Goal: Task Accomplishment & Management: Use online tool/utility

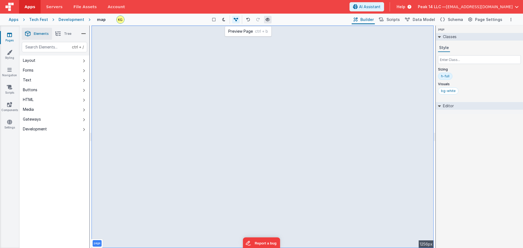
click at [214, 19] on icon at bounding box center [268, 20] width 4 height 4
click at [214, 20] on icon at bounding box center [268, 20] width 4 height 4
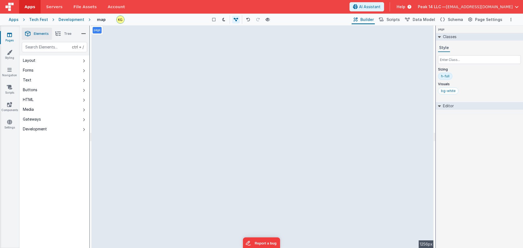
click at [155, 42] on div "page --> 1256px" at bounding box center [263, 137] width 342 height 223
click at [214, 20] on icon at bounding box center [268, 20] width 4 height 4
click at [214, 20] on span "Scripts" at bounding box center [393, 19] width 13 height 5
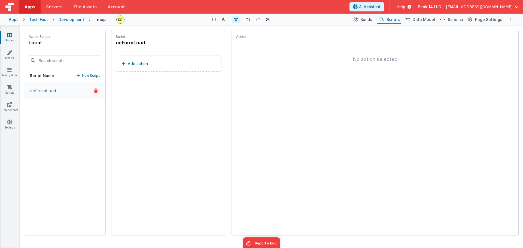
click at [59, 90] on button "onFormLoad" at bounding box center [64, 90] width 81 height 17
click at [133, 67] on button "Add action" at bounding box center [169, 64] width 106 height 16
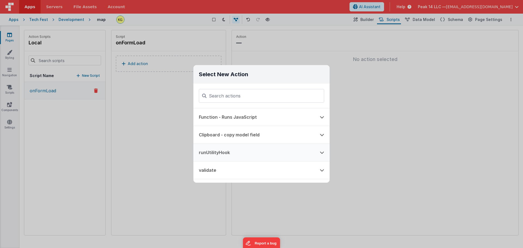
click at [214, 150] on button "runUtilityHook" at bounding box center [253, 152] width 121 height 17
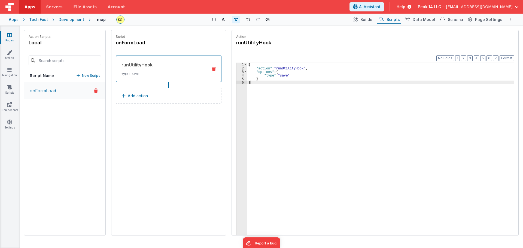
click at [214, 71] on icon at bounding box center [214, 69] width 4 height 4
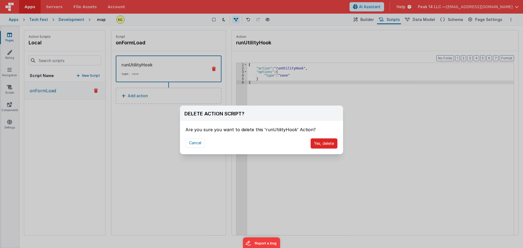
click at [214, 144] on button "Yes, delete" at bounding box center [324, 143] width 27 height 10
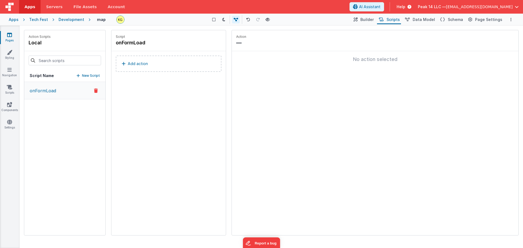
click at [143, 68] on button "Add action" at bounding box center [169, 64] width 106 height 16
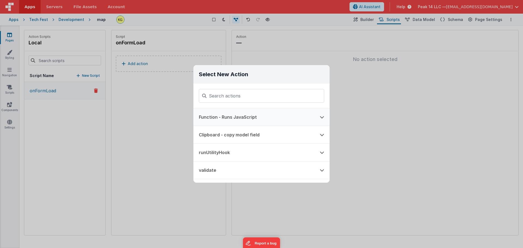
click at [214, 117] on button at bounding box center [321, 116] width 15 height 17
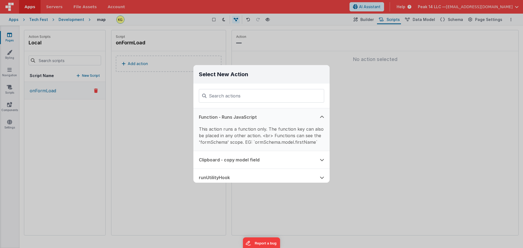
click at [214, 116] on button at bounding box center [321, 116] width 15 height 17
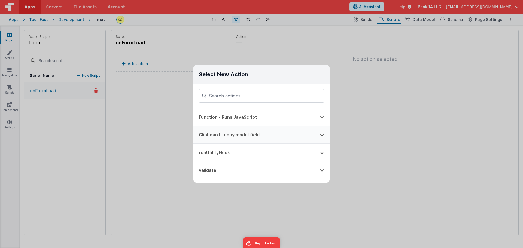
click at [214, 139] on button at bounding box center [321, 134] width 15 height 17
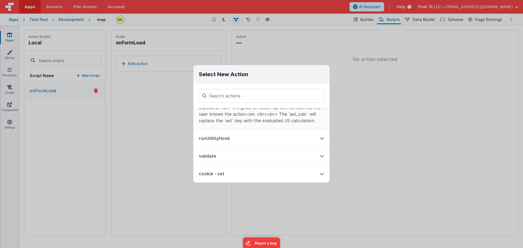
scroll to position [19, 0]
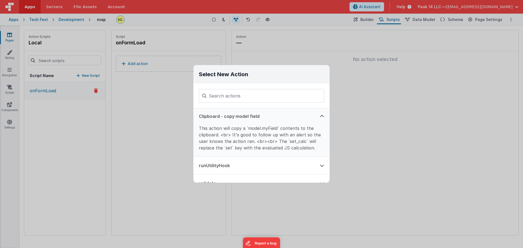
click at [145, 110] on div "Select New Action Function - Runs JavaScript Clipboard - copy model field This …" at bounding box center [261, 124] width 523 height 248
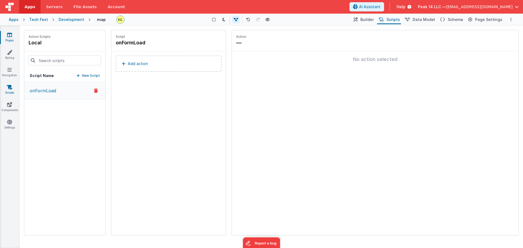
click at [13, 91] on link "Scripts" at bounding box center [10, 89] width 20 height 11
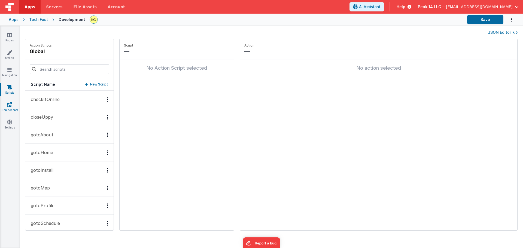
click at [4, 102] on link "Components" at bounding box center [10, 107] width 20 height 11
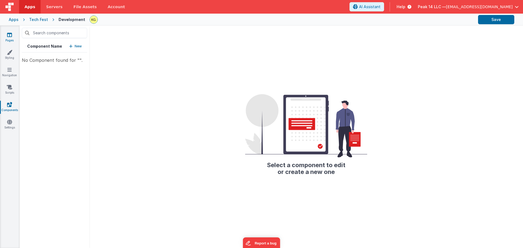
click at [9, 40] on link "Pages" at bounding box center [10, 37] width 20 height 11
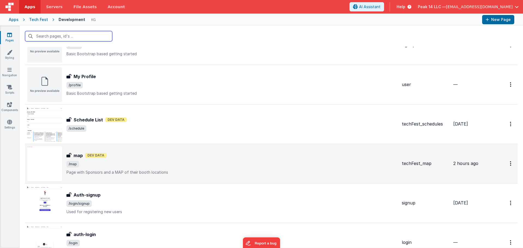
scroll to position [272, 0]
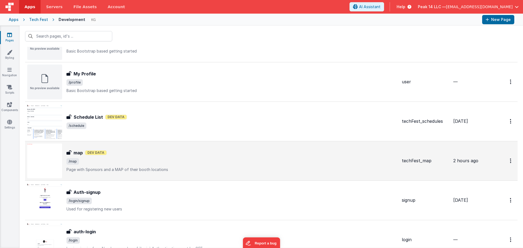
click at [133, 155] on div "map Dev Data" at bounding box center [231, 153] width 331 height 7
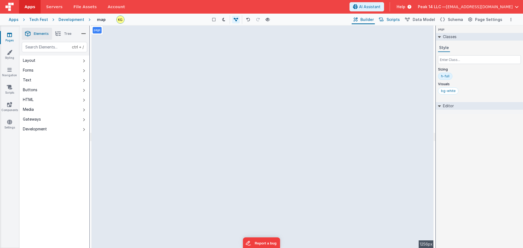
click at [214, 23] on button "Scripts" at bounding box center [389, 19] width 24 height 9
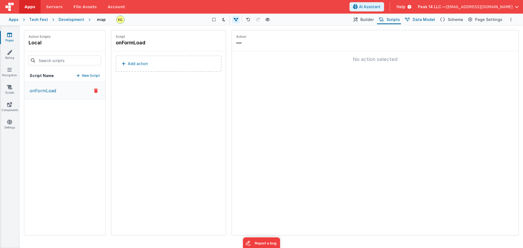
click at [214, 20] on span "Data Model" at bounding box center [424, 19] width 22 height 5
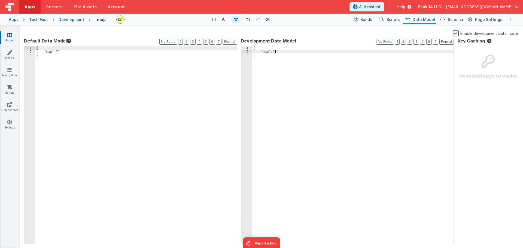
click at [214, 51] on div "{ "map" : "" }" at bounding box center [353, 148] width 202 height 205
click at [214, 21] on span "Schema" at bounding box center [455, 19] width 15 height 5
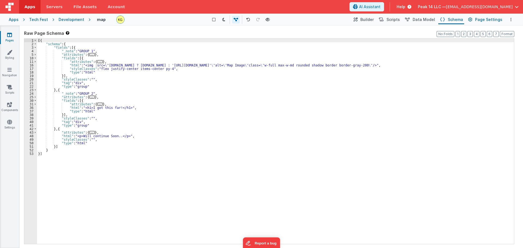
click at [214, 22] on span "Page Settings" at bounding box center [488, 19] width 27 height 5
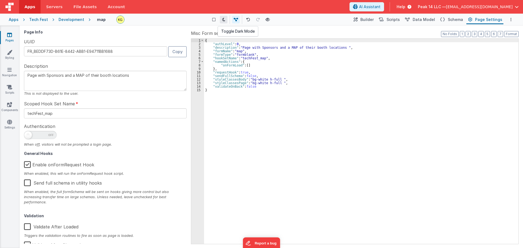
click at [214, 21] on icon at bounding box center [223, 20] width 3 height 4
click at [214, 19] on button at bounding box center [224, 20] width 8 height 8
click at [214, 20] on icon at bounding box center [248, 20] width 4 height 4
click at [214, 24] on button "Data Model" at bounding box center [419, 19] width 33 height 9
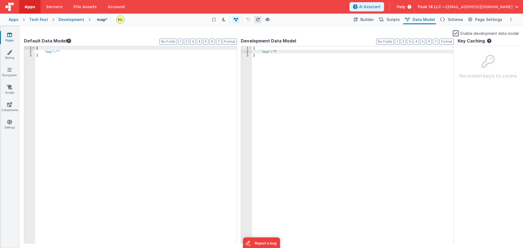
click at [214, 20] on icon at bounding box center [258, 20] width 4 height 4
click at [214, 20] on icon at bounding box center [248, 20] width 4 height 4
click at [214, 20] on icon at bounding box center [258, 20] width 4 height 4
click at [214, 23] on button "Scripts" at bounding box center [389, 19] width 24 height 9
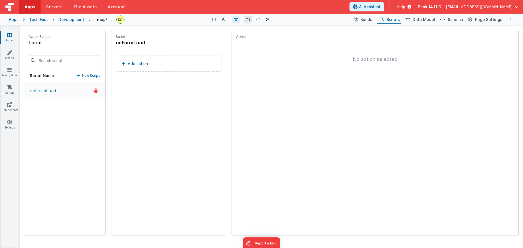
click at [214, 21] on icon at bounding box center [248, 20] width 4 height 4
click at [214, 20] on icon at bounding box center [258, 20] width 4 height 4
click at [53, 84] on button "onFormLoad" at bounding box center [64, 90] width 81 height 17
click at [53, 88] on p "onFormLoad" at bounding box center [41, 90] width 30 height 7
click at [171, 45] on h4 "onFormLoad" at bounding box center [157, 43] width 82 height 8
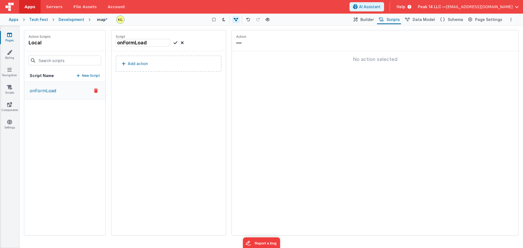
click at [154, 63] on button "Add action" at bounding box center [169, 64] width 106 height 16
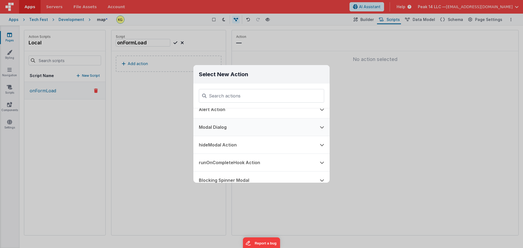
scroll to position [109, 0]
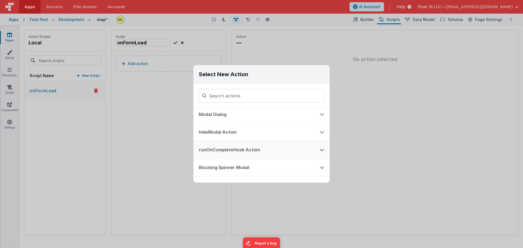
click at [214, 151] on button at bounding box center [321, 149] width 15 height 17
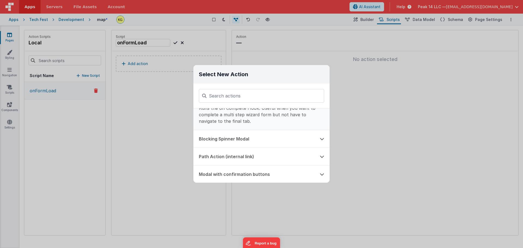
scroll to position [163, 0]
click at [214, 154] on button "Path Action (internal link)" at bounding box center [253, 155] width 121 height 17
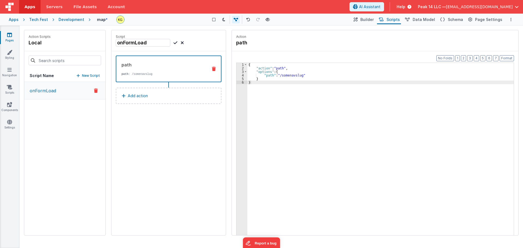
click at [214, 68] on icon at bounding box center [214, 69] width 4 height 4
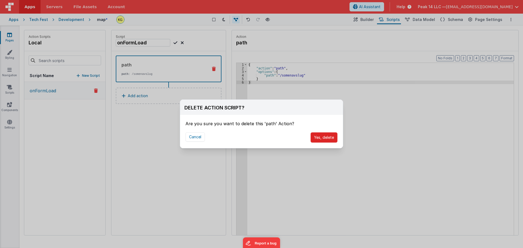
click at [214, 138] on button "Yes, delete" at bounding box center [324, 137] width 27 height 10
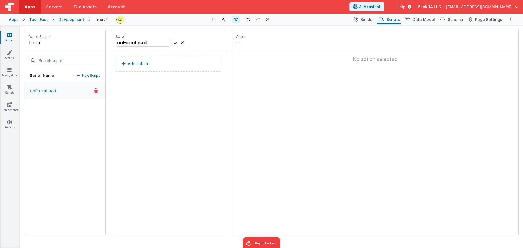
click at [180, 64] on button "Add action" at bounding box center [169, 64] width 106 height 16
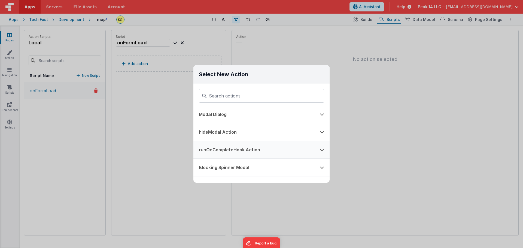
scroll to position [136, 0]
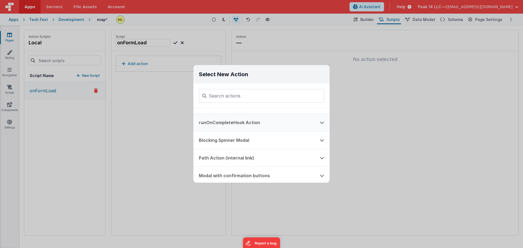
click at [214, 122] on button "runOnCompleteHook Action" at bounding box center [253, 122] width 121 height 17
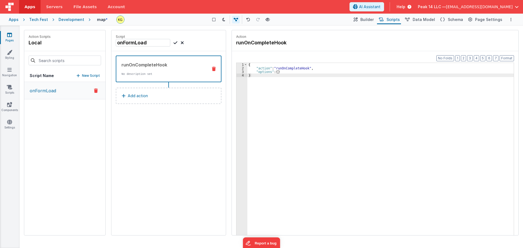
click at [214, 69] on icon at bounding box center [214, 69] width 4 height 4
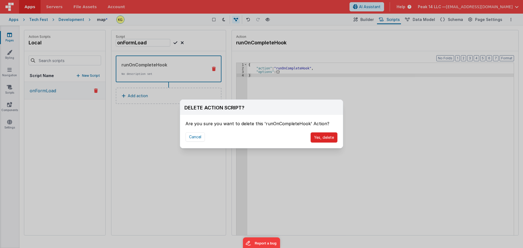
click at [214, 138] on button "Yes, delete" at bounding box center [324, 137] width 27 height 10
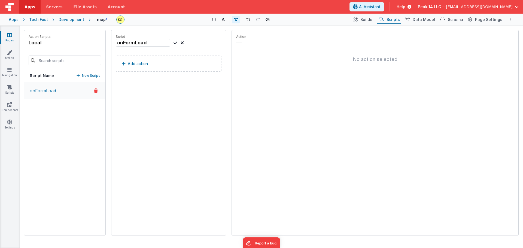
click at [180, 65] on button "Add action" at bounding box center [169, 64] width 106 height 16
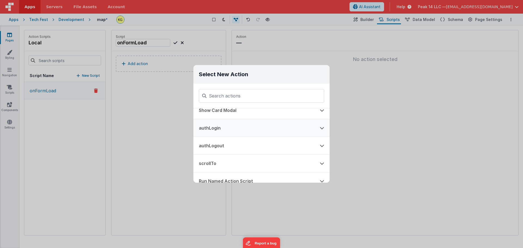
scroll to position [300, 0]
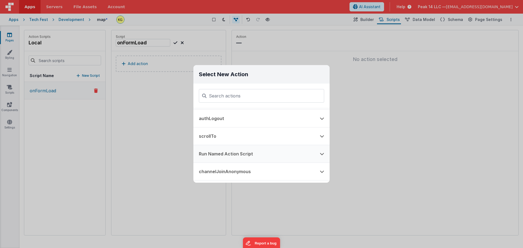
click at [214, 154] on icon at bounding box center [322, 154] width 4 height 4
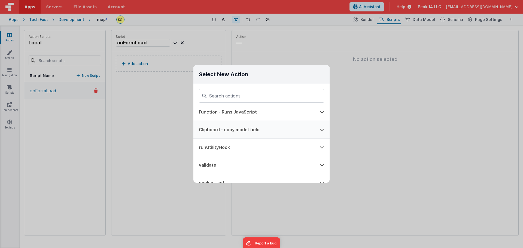
scroll to position [0, 0]
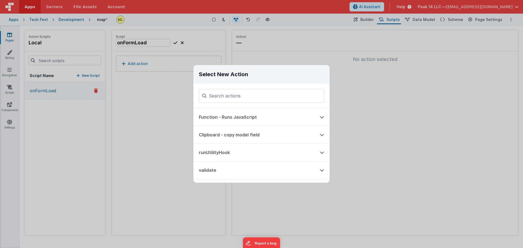
click at [144, 87] on div "Select New Action Function - Runs JavaScript Clipboard - copy model field runUt…" at bounding box center [261, 124] width 523 height 248
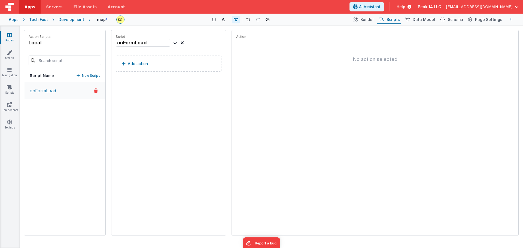
click at [214, 19] on icon "Options" at bounding box center [511, 20] width 1 height 4
click at [214, 73] on button at bounding box center [261, 124] width 523 height 248
click at [214, 19] on icon at bounding box center [248, 20] width 4 height 4
click at [214, 20] on button "Options" at bounding box center [511, 19] width 7 height 7
click at [214, 51] on p "Rollback" at bounding box center [470, 49] width 15 height 5
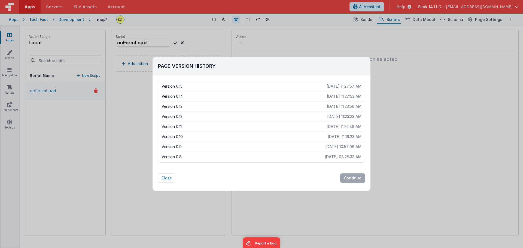
click at [200, 96] on p "Version 0.14" at bounding box center [244, 96] width 165 height 5
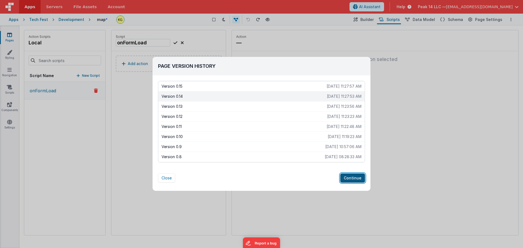
click at [214, 178] on button "Continue" at bounding box center [352, 178] width 25 height 9
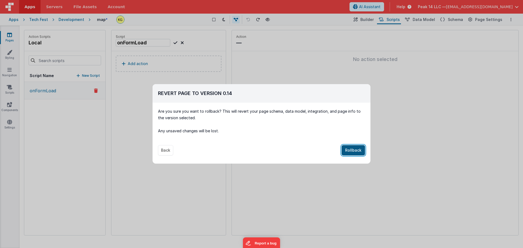
click at [214, 152] on button "Rollback" at bounding box center [353, 150] width 23 height 10
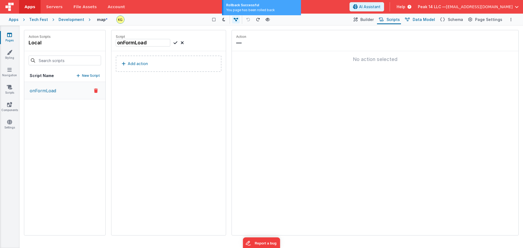
click at [214, 22] on span "Data Model" at bounding box center [424, 19] width 22 height 5
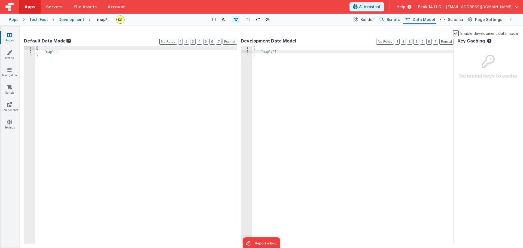
click at [214, 19] on span "Scripts" at bounding box center [393, 19] width 13 height 5
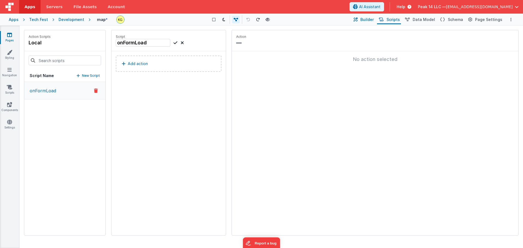
click at [214, 20] on span "Builder" at bounding box center [366, 19] width 13 height 5
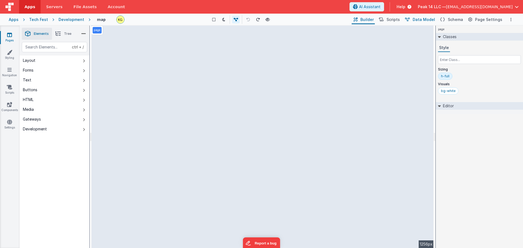
click at [214, 19] on span "Data Model" at bounding box center [424, 19] width 22 height 5
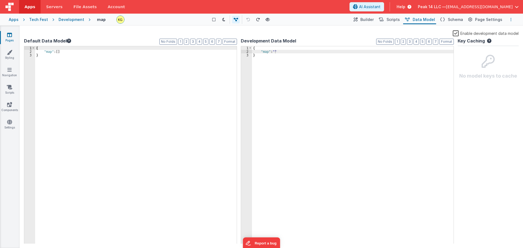
click at [214, 20] on button "Options" at bounding box center [511, 19] width 7 height 7
click at [214, 52] on p "Rollback" at bounding box center [470, 49] width 15 height 5
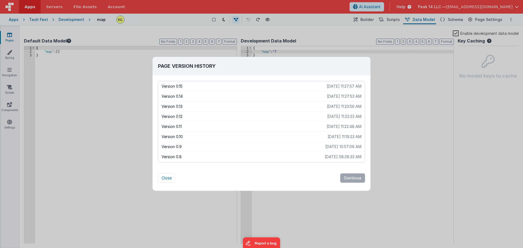
click at [214, 136] on p "Version 0.10" at bounding box center [245, 136] width 166 height 5
click at [214, 177] on button "Continue" at bounding box center [352, 178] width 25 height 9
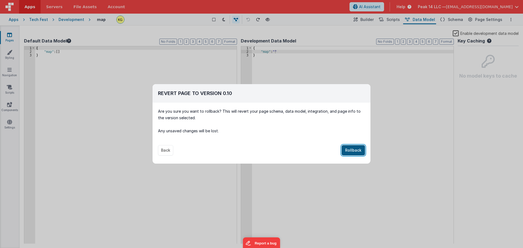
click at [214, 153] on button "Rollback" at bounding box center [353, 150] width 23 height 10
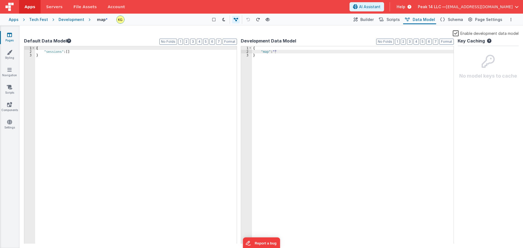
click at [214, 81] on div "{ "map" : "" }" at bounding box center [353, 148] width 202 height 205
click at [214, 22] on button "Scripts" at bounding box center [389, 19] width 24 height 9
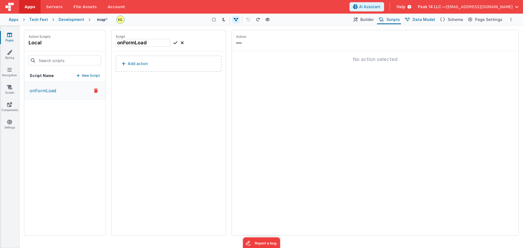
click at [214, 19] on span "Data Model" at bounding box center [424, 19] width 22 height 5
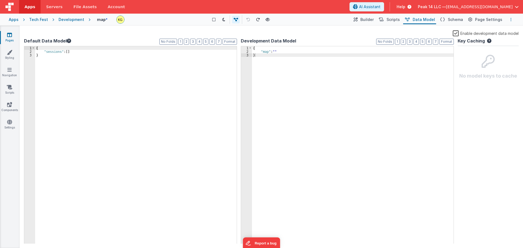
click at [214, 21] on button "Options" at bounding box center [511, 19] width 7 height 7
click at [214, 50] on link "Rollback" at bounding box center [484, 50] width 60 height 10
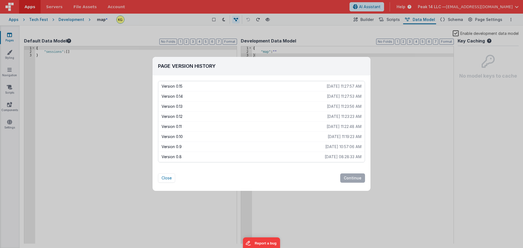
click at [214, 108] on p "Version 0.13" at bounding box center [244, 106] width 165 height 5
click at [214, 177] on button "Continue" at bounding box center [352, 178] width 25 height 9
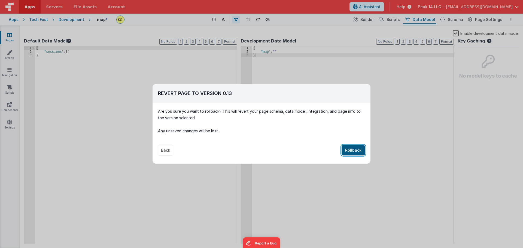
click at [214, 150] on button "Rollback" at bounding box center [353, 150] width 23 height 10
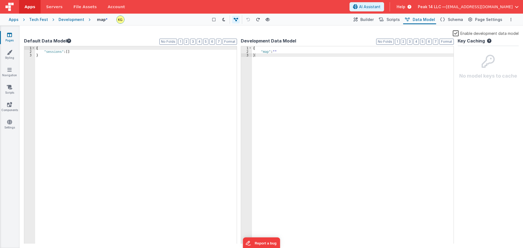
click at [214, 33] on label "Enable development data model" at bounding box center [486, 33] width 66 height 6
click at [0, 0] on input "Enable development data model" at bounding box center [0, 0] width 0 height 0
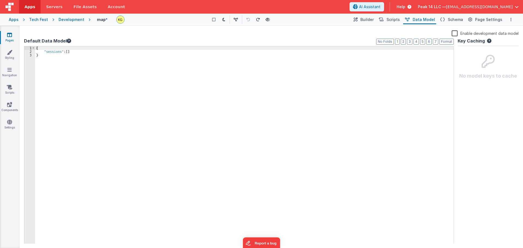
click at [214, 34] on label "Enable development data model" at bounding box center [485, 33] width 67 height 6
click at [0, 0] on input "Enable development data model" at bounding box center [0, 0] width 0 height 0
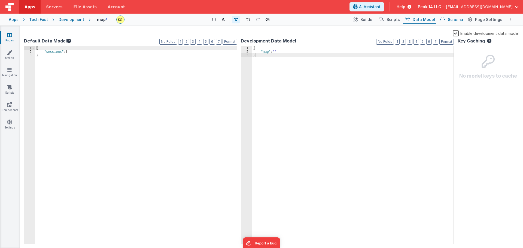
click at [214, 20] on span "Schema" at bounding box center [455, 19] width 15 height 5
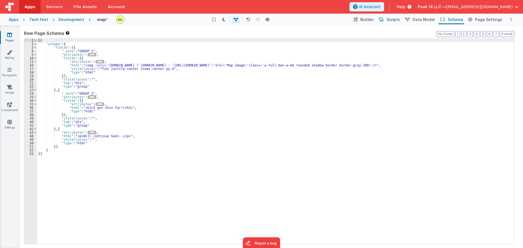
click at [214, 19] on span "Scripts" at bounding box center [393, 19] width 13 height 5
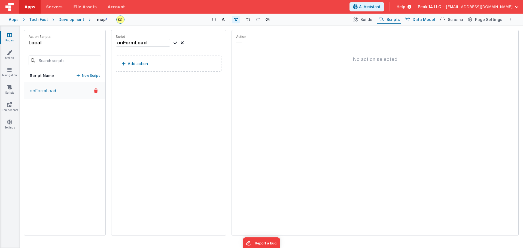
click at [214, 19] on span "Data Model" at bounding box center [424, 19] width 22 height 5
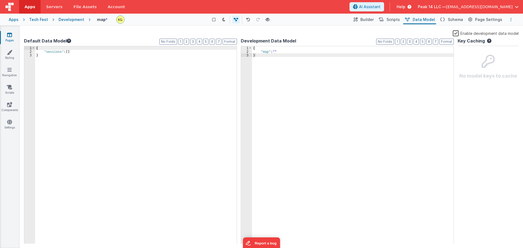
click at [214, 19] on button "Options" at bounding box center [511, 19] width 7 height 7
click at [214, 50] on p "Rollback" at bounding box center [470, 49] width 15 height 5
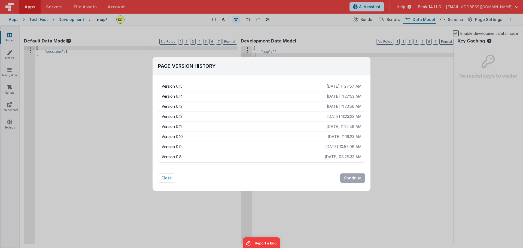
click at [214, 83] on div "Version 0.15 2025-10-10 11:27:57 AM" at bounding box center [261, 86] width 207 height 10
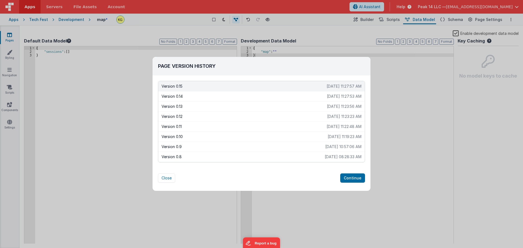
click at [214, 118] on p "Version 0.12" at bounding box center [245, 116] width 166 height 5
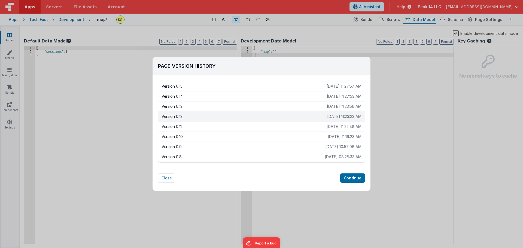
click at [214, 127] on p "Version 0.11" at bounding box center [244, 126] width 165 height 5
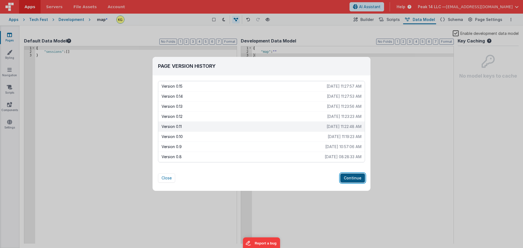
click at [214, 175] on button "Continue" at bounding box center [352, 178] width 25 height 9
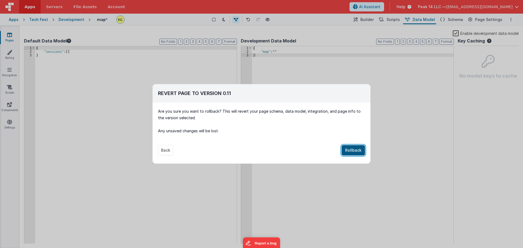
click at [214, 149] on button "Rollback" at bounding box center [353, 150] width 23 height 10
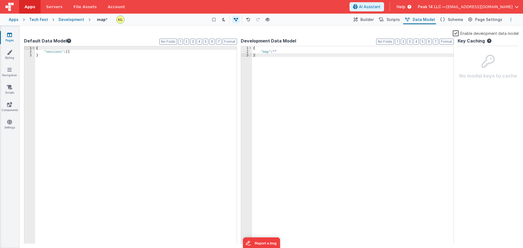
click at [214, 20] on button "Options" at bounding box center [511, 19] width 7 height 7
click at [214, 49] on p "Rollback" at bounding box center [470, 49] width 15 height 5
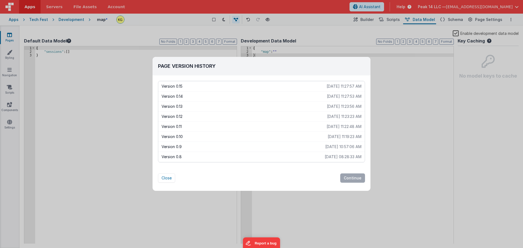
click at [214, 83] on div "Version 0.15 2025-10-10 11:27:57 AM" at bounding box center [261, 86] width 207 height 10
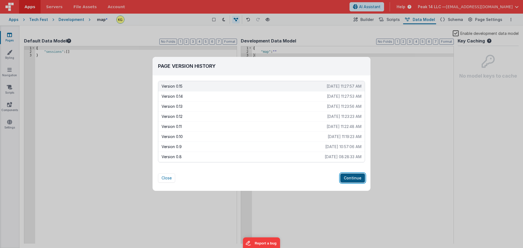
click at [214, 177] on button "Continue" at bounding box center [352, 178] width 25 height 9
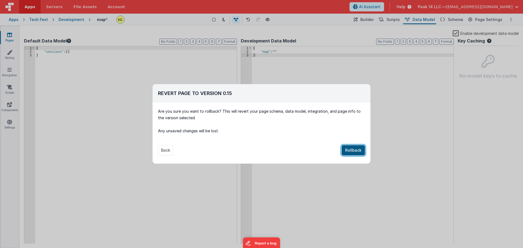
click at [214, 149] on button "Rollback" at bounding box center [353, 150] width 23 height 10
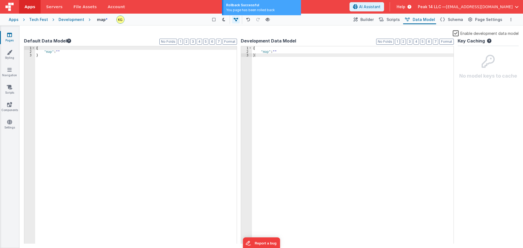
click at [8, 40] on link "Pages" at bounding box center [10, 37] width 20 height 11
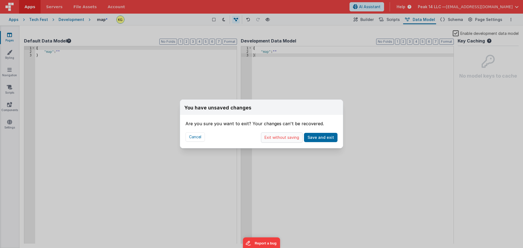
click at [214, 139] on button "Exit without saving" at bounding box center [282, 137] width 42 height 10
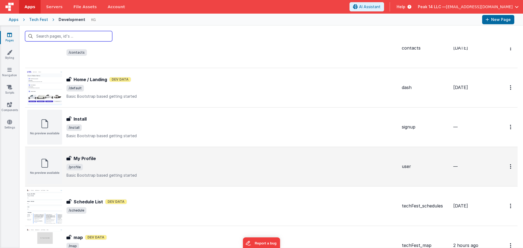
scroll to position [245, 0]
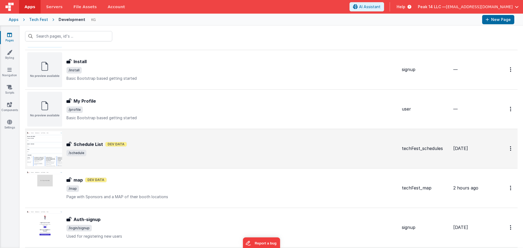
click at [177, 147] on div "Schedule List Dev Data" at bounding box center [231, 144] width 331 height 7
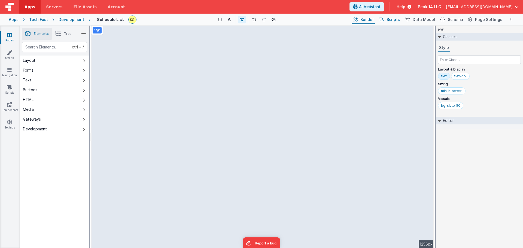
click at [214, 22] on span "Scripts" at bounding box center [393, 19] width 13 height 5
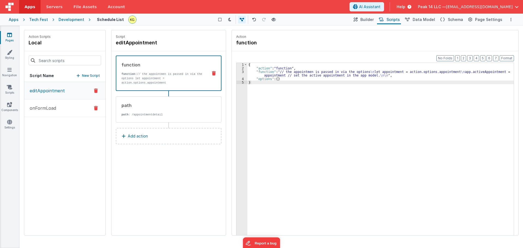
click at [43, 110] on p "onFormLoad" at bounding box center [41, 108] width 30 height 7
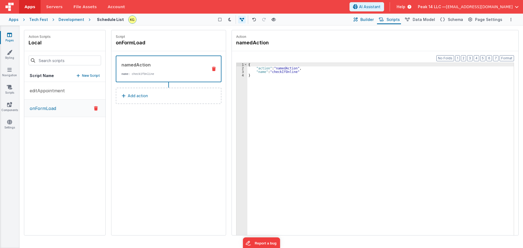
click at [214, 23] on button "Builder" at bounding box center [363, 19] width 23 height 9
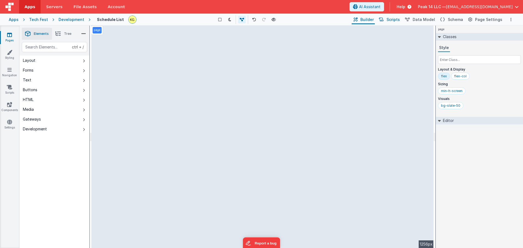
click at [214, 21] on span "Scripts" at bounding box center [393, 19] width 13 height 5
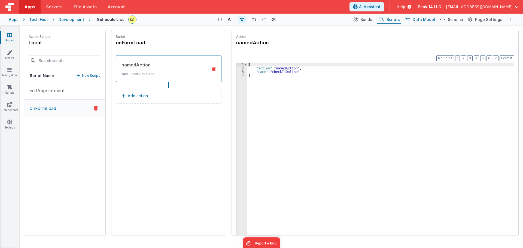
click at [214, 21] on span "Data Model" at bounding box center [424, 19] width 22 height 5
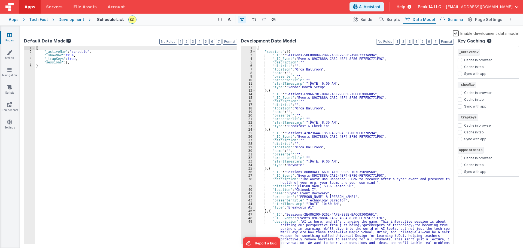
click at [214, 20] on span "Schema" at bounding box center [455, 19] width 15 height 5
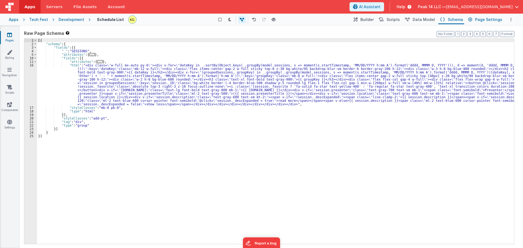
click at [214, 21] on span "Page Settings" at bounding box center [488, 19] width 27 height 5
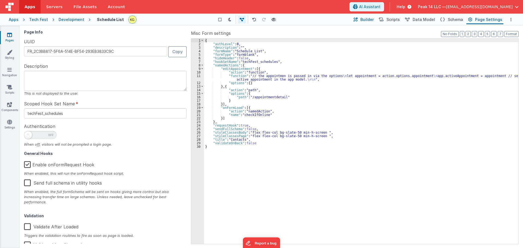
click at [214, 20] on span "Builder" at bounding box center [366, 19] width 13 height 5
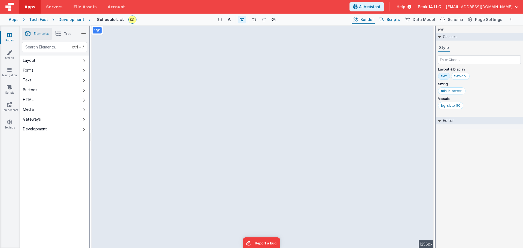
click at [214, 20] on button "Scripts" at bounding box center [389, 19] width 24 height 9
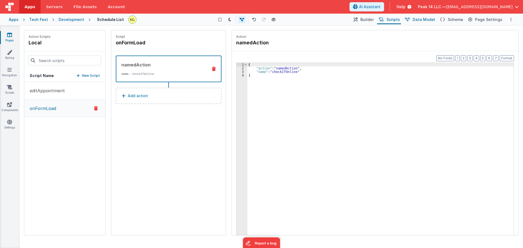
click at [214, 20] on button "Data Model" at bounding box center [419, 19] width 33 height 9
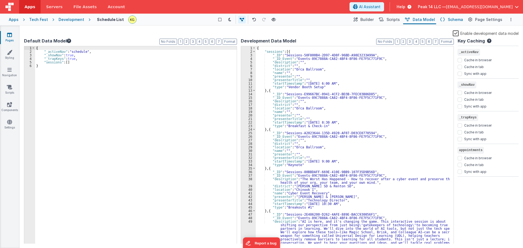
click at [214, 18] on icon at bounding box center [442, 20] width 5 height 6
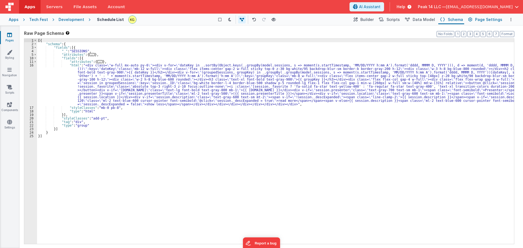
click at [214, 19] on span "Page Settings" at bounding box center [488, 19] width 27 height 5
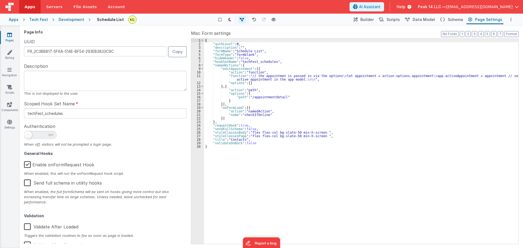
click at [73, 20] on div "Development" at bounding box center [72, 19] width 26 height 5
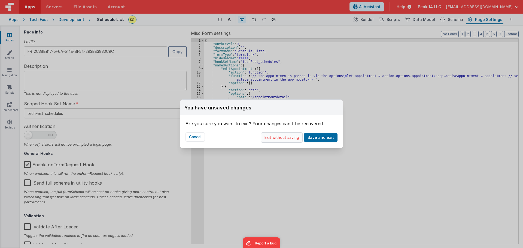
click at [214, 139] on button "Exit without saving" at bounding box center [282, 137] width 42 height 10
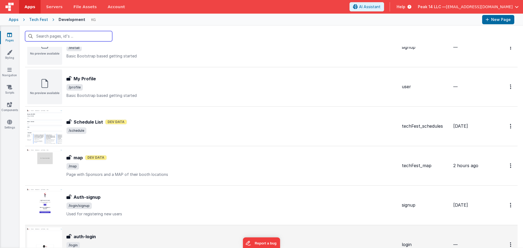
scroll to position [350, 0]
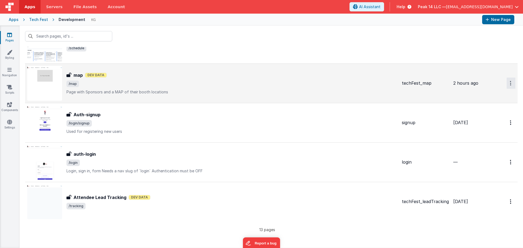
click at [214, 84] on button "Options" at bounding box center [511, 83] width 9 height 11
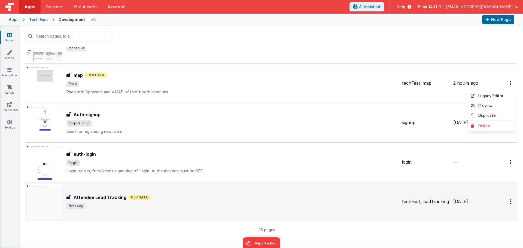
click at [148, 79] on button at bounding box center [261, 124] width 523 height 248
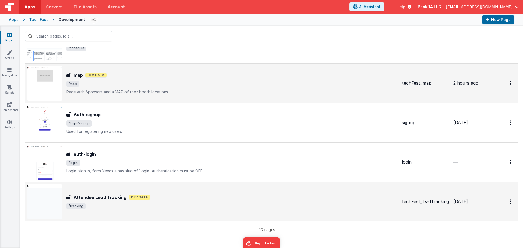
click at [112, 83] on span "/map" at bounding box center [231, 84] width 331 height 7
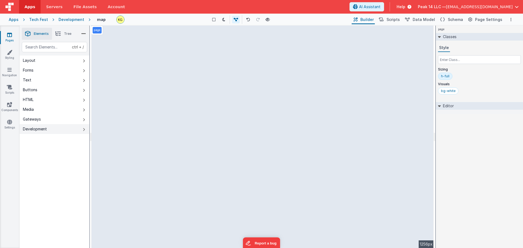
click at [53, 128] on button "Development" at bounding box center [55, 129] width 70 height 10
click at [10, 55] on link "Styling" at bounding box center [10, 55] width 20 height 11
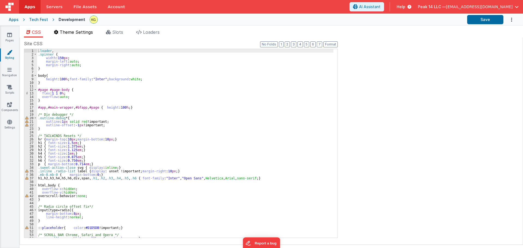
click at [61, 36] on li "Theme Settings" at bounding box center [73, 33] width 43 height 9
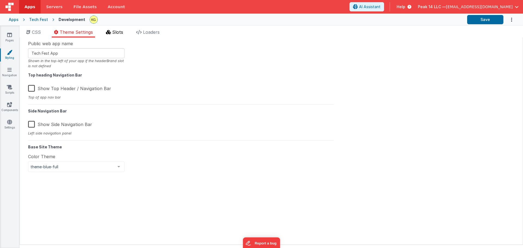
click at [121, 32] on span "Slots" at bounding box center [117, 31] width 11 height 5
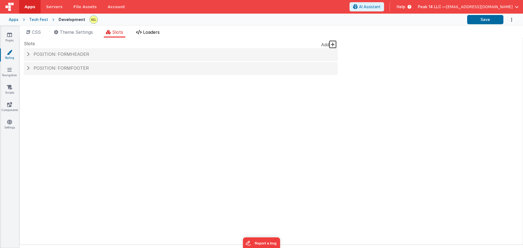
click at [146, 30] on span "Loaders" at bounding box center [151, 31] width 17 height 5
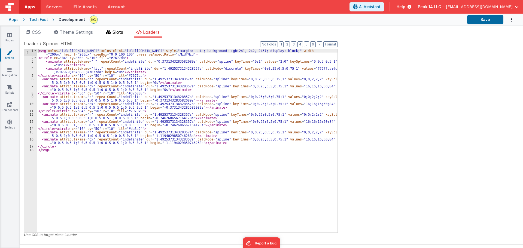
click at [119, 31] on span "Slots" at bounding box center [117, 31] width 11 height 5
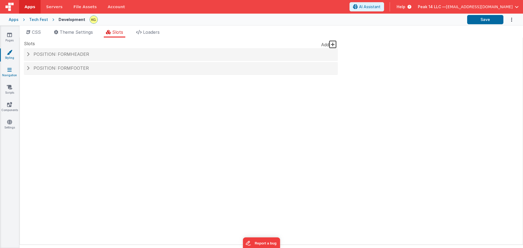
click at [13, 67] on link "Navigation" at bounding box center [10, 72] width 20 height 11
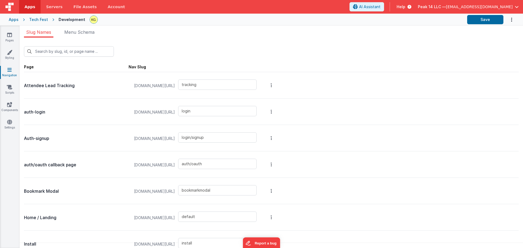
click at [73, 29] on div "Slug Names Menu Schema New Slug Page Nav Slug Attendee Lead Tracking techfestde…" at bounding box center [271, 137] width 503 height 223
click at [72, 32] on span "Menu Schema" at bounding box center [79, 31] width 30 height 5
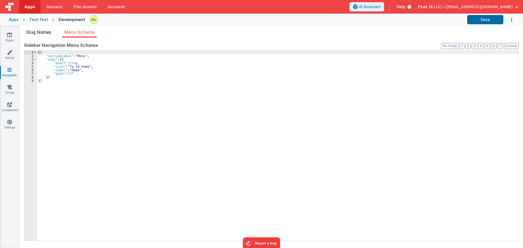
click at [40, 31] on span "Slug Names" at bounding box center [38, 31] width 25 height 5
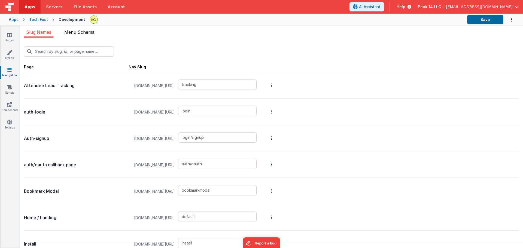
click at [77, 32] on span "Menu Schema" at bounding box center [79, 31] width 30 height 5
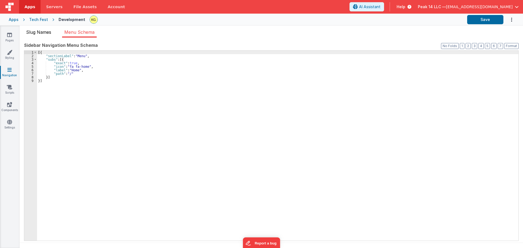
click at [38, 30] on span "Slug Names" at bounding box center [38, 31] width 25 height 5
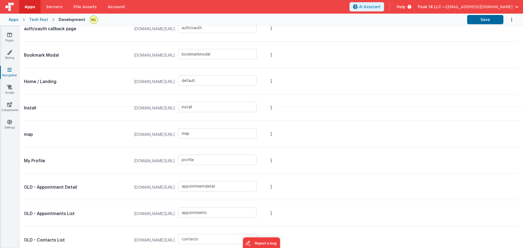
scroll to position [172, 0]
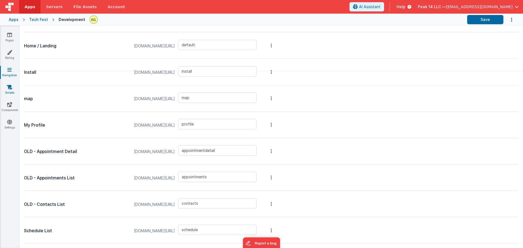
click at [11, 93] on link "Scripts" at bounding box center [10, 89] width 20 height 11
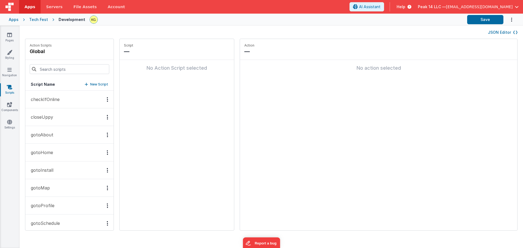
click at [66, 100] on button "checkIfOnline" at bounding box center [69, 100] width 88 height 18
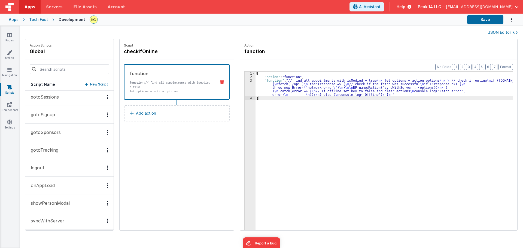
scroll to position [148, 0]
drag, startPoint x: 376, startPoint y: 117, endPoint x: 357, endPoint y: 123, distance: 19.7
click at [214, 123] on div "{ "action" : "function" , "function" : "// find all appointments with isModied …" at bounding box center [387, 163] width 262 height 183
drag, startPoint x: 357, startPoint y: 125, endPoint x: 324, endPoint y: 133, distance: 33.6
click at [214, 133] on div "{ "action" : "function" , "function" : "// find all appointments with isModied …" at bounding box center [387, 163] width 262 height 183
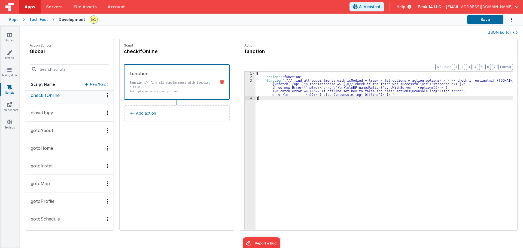
scroll to position [0, 0]
click at [90, 84] on p "New Script" at bounding box center [99, 84] width 18 height 5
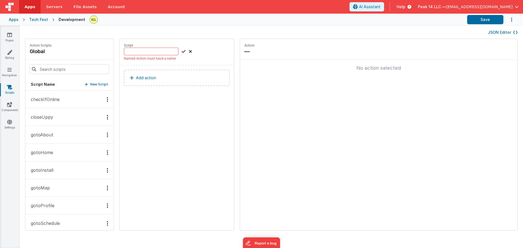
click at [189, 52] on icon at bounding box center [190, 51] width 3 height 7
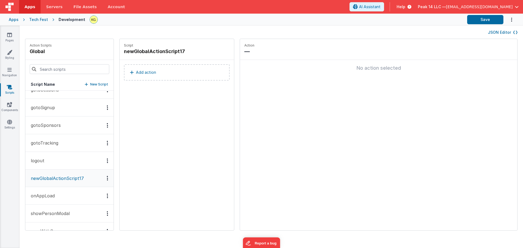
scroll to position [165, 0]
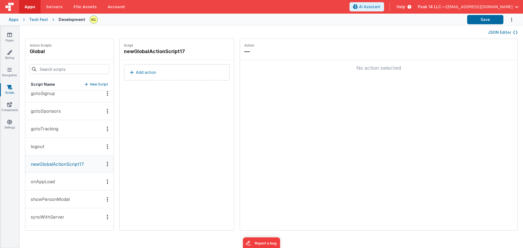
click at [107, 164] on icon "Options" at bounding box center [107, 164] width 1 height 0
click at [80, 184] on div "Delete" at bounding box center [87, 184] width 48 height 10
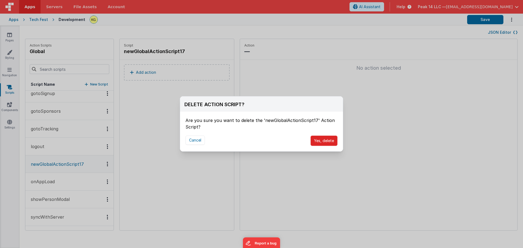
click at [214, 141] on button "Yes, delete" at bounding box center [324, 141] width 27 height 10
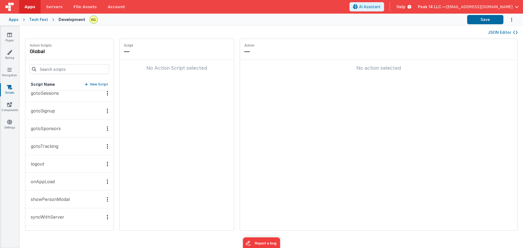
scroll to position [148, 0]
click at [74, 7] on span "File Assets" at bounding box center [85, 6] width 23 height 5
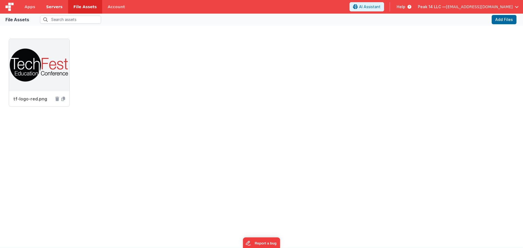
click at [50, 8] on span "Servers" at bounding box center [54, 6] width 16 height 5
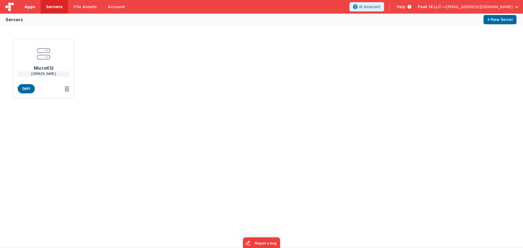
click at [32, 5] on span "Apps" at bounding box center [30, 6] width 11 height 5
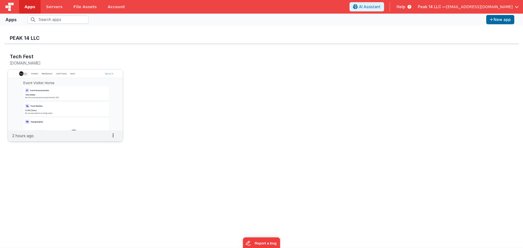
click at [68, 81] on img at bounding box center [65, 99] width 115 height 61
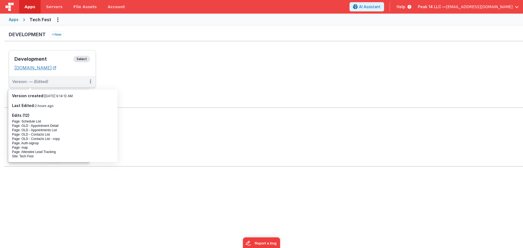
click at [50, 68] on link "[DOMAIN_NAME]" at bounding box center [35, 67] width 42 height 5
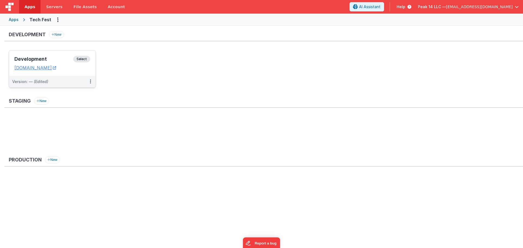
click at [53, 65] on div "Development Select" at bounding box center [52, 60] width 76 height 9
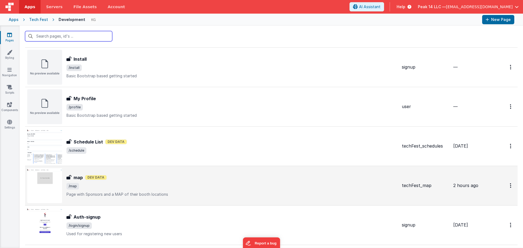
scroll to position [272, 0]
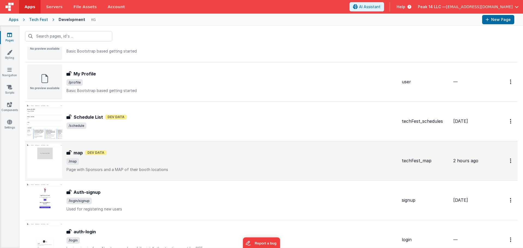
click at [183, 162] on span "/map" at bounding box center [231, 161] width 331 height 7
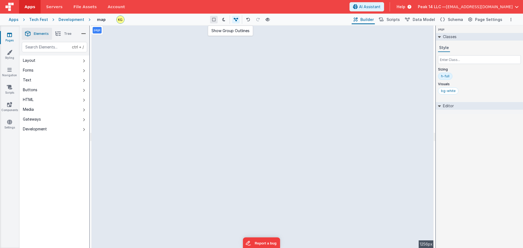
click at [214, 21] on icon at bounding box center [213, 20] width 3 height 4
drag, startPoint x: 214, startPoint y: 27, endPoint x: 460, endPoint y: 123, distance: 263.9
click at [214, 123] on div "page Classes Style Sizing h-full Visuals bg-white Editor DEV: Focus DEV: builde…" at bounding box center [479, 137] width 87 height 223
click at [214, 103] on div "Editor" at bounding box center [479, 106] width 87 height 8
click at [214, 106] on icon at bounding box center [439, 106] width 4 height 3
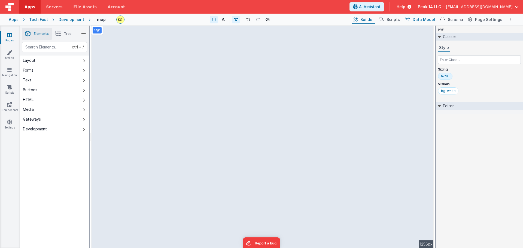
click at [214, 20] on span "Data Model" at bounding box center [424, 19] width 22 height 5
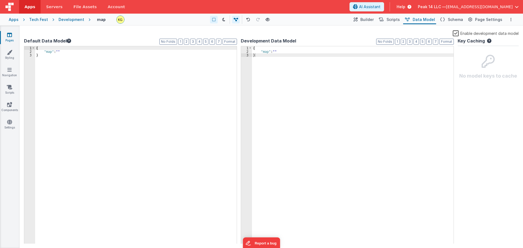
click at [214, 52] on div "{ "map" : "" }" at bounding box center [353, 148] width 202 height 205
click at [214, 51] on div "{ "map" : "" }" at bounding box center [353, 148] width 202 height 205
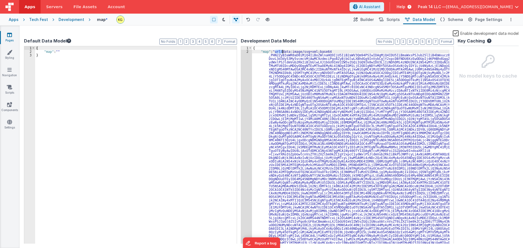
drag, startPoint x: 275, startPoint y: 53, endPoint x: 282, endPoint y: 52, distance: 7.4
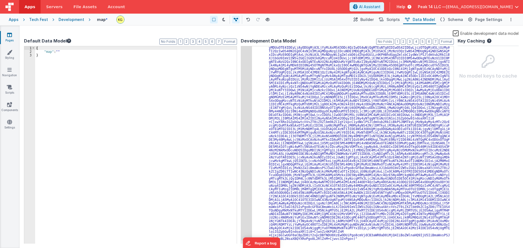
scroll to position [270, 0]
click at [214, 239] on div ""map" : "data:image/svg+xml;base64 ,PHN2ZyB3aWR0aD0iMjQ4IiBoZWlnaHQ9IjU5IiB2aWV…" at bounding box center [351, 111] width 198 height 662
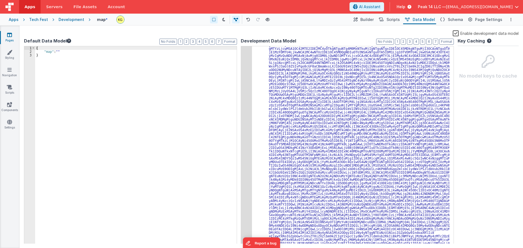
scroll to position [0, 0]
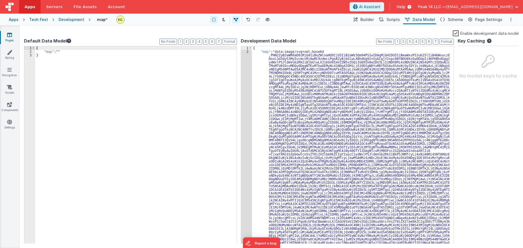
click at [196, 107] on div "{ "map" : "" }" at bounding box center [136, 148] width 202 height 205
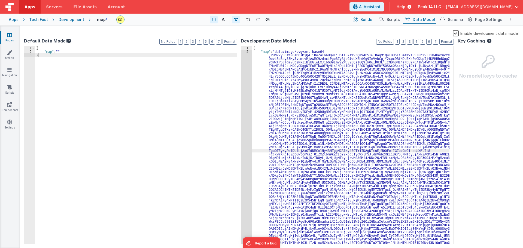
click at [214, 20] on span "Builder" at bounding box center [366, 19] width 13 height 5
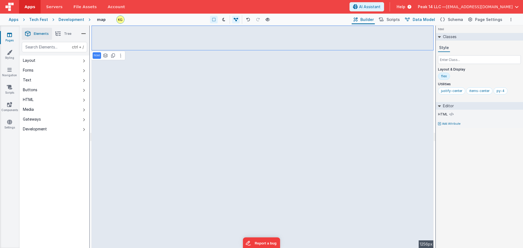
click at [214, 21] on button "Data Model" at bounding box center [419, 19] width 33 height 9
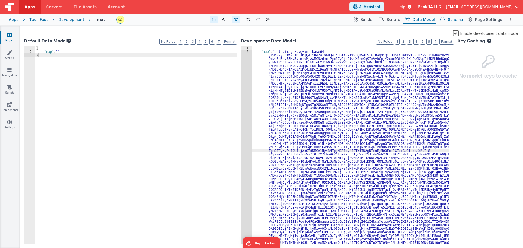
click at [214, 22] on button "Schema" at bounding box center [451, 19] width 26 height 9
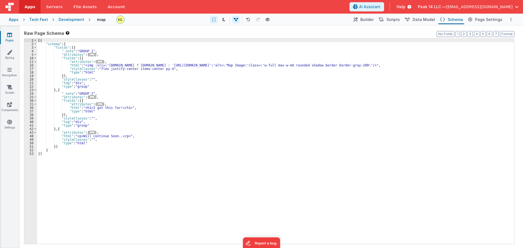
click at [214, 20] on button "Schema" at bounding box center [451, 19] width 26 height 9
click at [214, 20] on span "Data Model" at bounding box center [424, 19] width 22 height 5
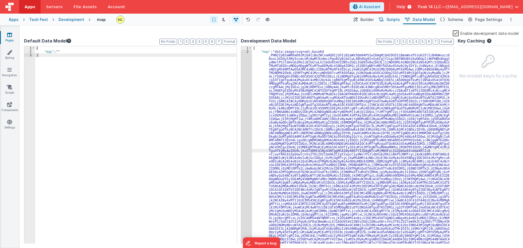
click at [214, 21] on span "Scripts" at bounding box center [393, 19] width 13 height 5
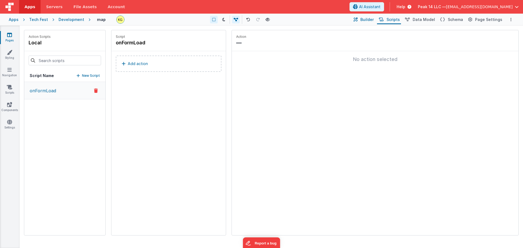
click at [214, 22] on span "Builder" at bounding box center [366, 19] width 13 height 5
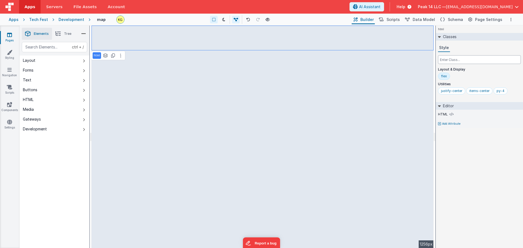
click at [214, 60] on input "text" at bounding box center [479, 59] width 83 height 9
type input "b"
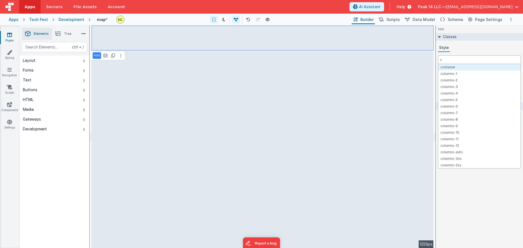
type input "c"
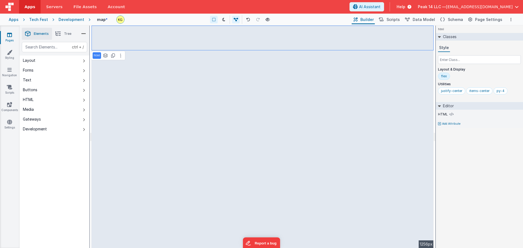
click at [214, 123] on p "Add Attribute" at bounding box center [451, 124] width 19 height 4
click at [214, 115] on div at bounding box center [261, 124] width 523 height 248
click at [214, 114] on label "HTML" at bounding box center [443, 114] width 10 height 4
click at [214, 114] on icon at bounding box center [452, 114] width 4 height 4
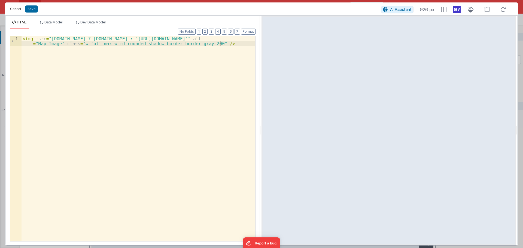
click at [11, 8] on button "Cancel" at bounding box center [15, 9] width 16 height 8
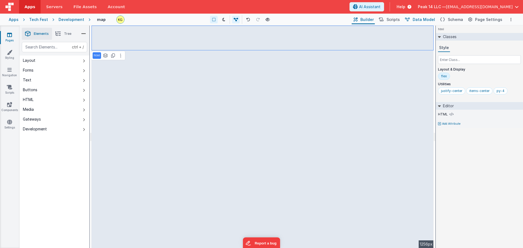
click at [214, 20] on span "Data Model" at bounding box center [424, 19] width 22 height 5
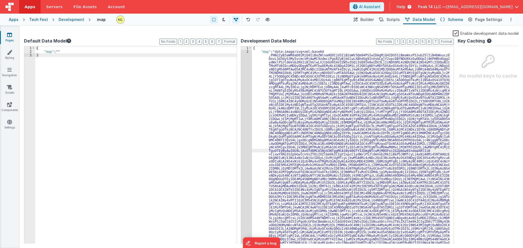
click at [214, 17] on span "Schema" at bounding box center [455, 19] width 15 height 5
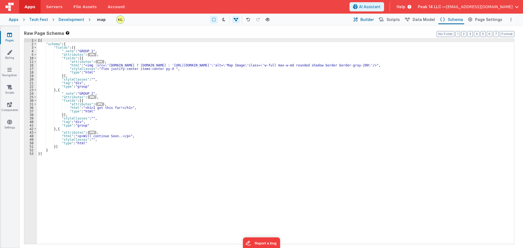
click at [214, 19] on span "Builder" at bounding box center [366, 19] width 13 height 5
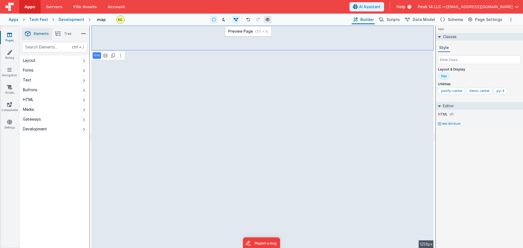
click at [214, 18] on button at bounding box center [268, 20] width 8 height 8
drag, startPoint x: 132, startPoint y: 23, endPoint x: 431, endPoint y: 20, distance: 299.2
click at [214, 20] on span "Data Model" at bounding box center [424, 19] width 22 height 5
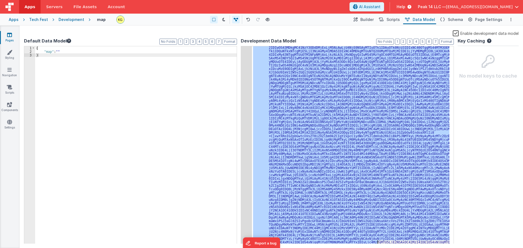
scroll to position [270, 0]
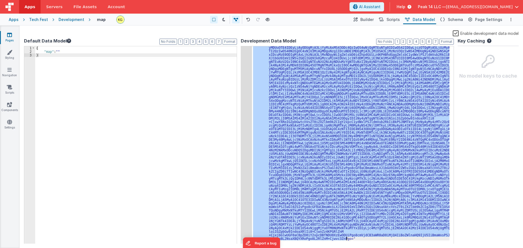
drag, startPoint x: 276, startPoint y: 51, endPoint x: 346, endPoint y: 240, distance: 201.3
click at [214, 240] on div ""map" : "data:image/svg+xml;base64 ,PHN2ZyB3aWR0aD0iMjQ4IiBoZWlnaHQ9IjU5IiB2aWV…" at bounding box center [351, 111] width 198 height 662
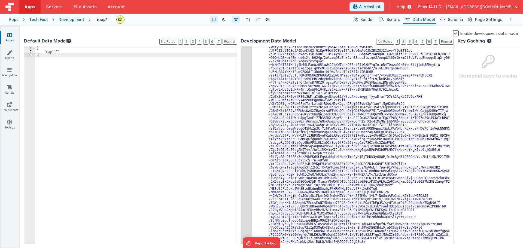
scroll to position [0, 0]
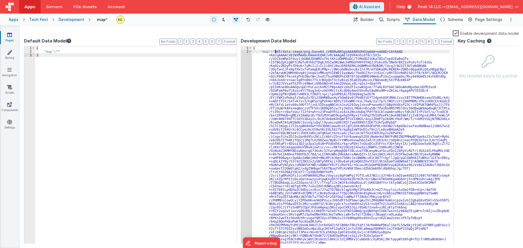
drag, startPoint x: 281, startPoint y: 51, endPoint x: 276, endPoint y: 51, distance: 5.7
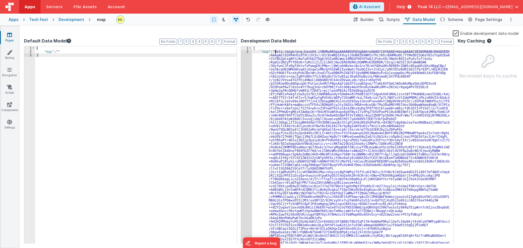
click at [14, 37] on link "Pages" at bounding box center [10, 37] width 20 height 11
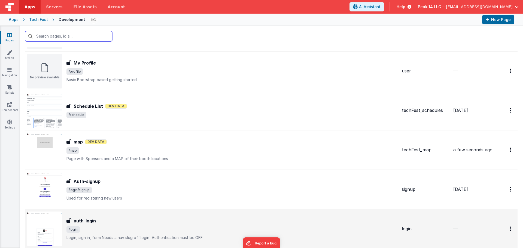
scroll to position [214, 0]
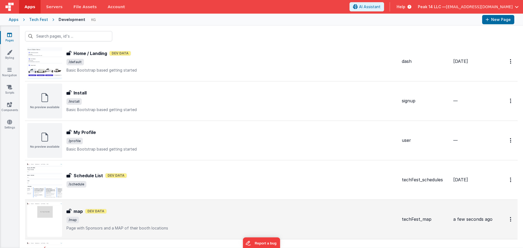
click at [159, 210] on div "map Dev Data" at bounding box center [231, 211] width 331 height 7
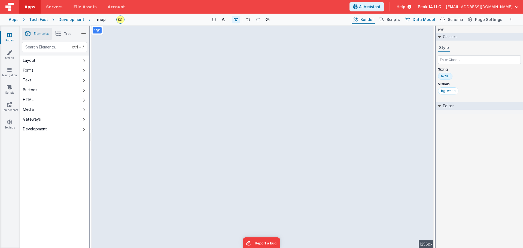
click at [214, 20] on span "Data Model" at bounding box center [424, 19] width 22 height 5
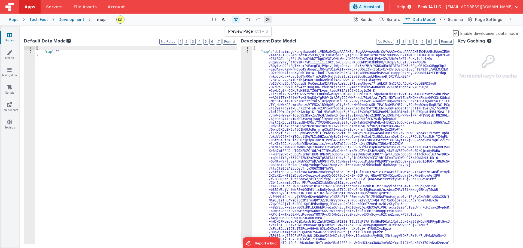
click at [214, 19] on icon at bounding box center [268, 20] width 4 height 4
click at [58, 52] on div "{ "map" : "" }" at bounding box center [136, 148] width 202 height 205
click at [214, 21] on button "Options" at bounding box center [511, 19] width 7 height 7
click at [214, 20] on button at bounding box center [261, 124] width 523 height 248
click at [214, 20] on span "Schema" at bounding box center [455, 19] width 15 height 5
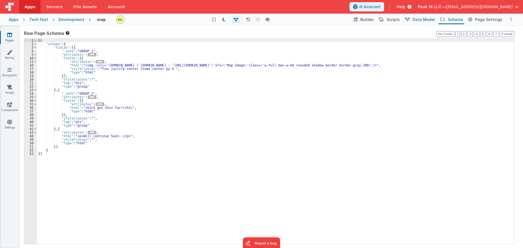
click at [214, 19] on button "Data Model" at bounding box center [419, 19] width 33 height 9
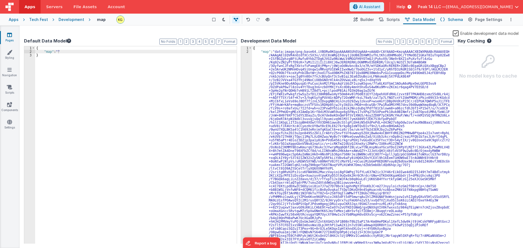
click at [214, 21] on span "Schema" at bounding box center [455, 19] width 15 height 5
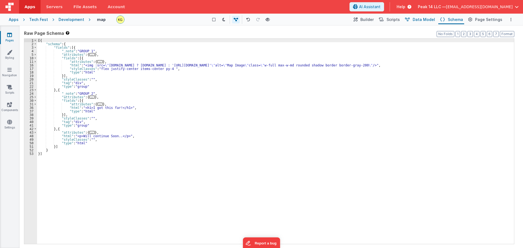
click at [214, 21] on span "Data Model" at bounding box center [424, 19] width 22 height 5
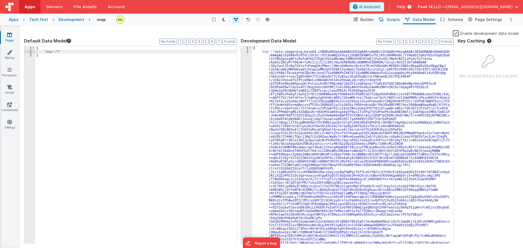
click at [214, 21] on span "Scripts" at bounding box center [393, 19] width 13 height 5
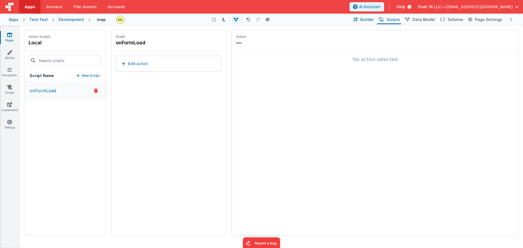
click at [214, 20] on button "Builder" at bounding box center [363, 19] width 23 height 9
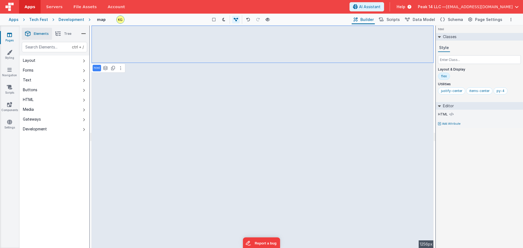
click at [214, 29] on div "Saved Duplicating Page" at bounding box center [281, 28] width 523 height 4
click at [214, 36] on icon at bounding box center [439, 37] width 3 height 4
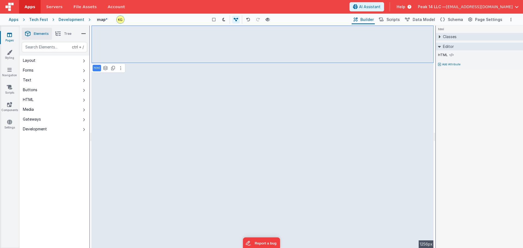
click at [214, 48] on icon at bounding box center [439, 46] width 3 height 4
click at [214, 18] on button "Options" at bounding box center [511, 19] width 7 height 7
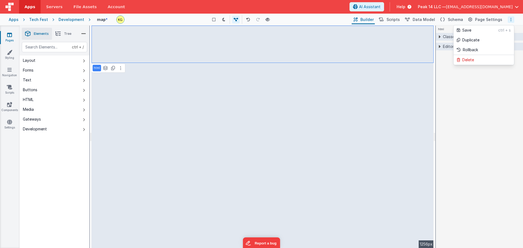
click at [214, 18] on button at bounding box center [261, 124] width 523 height 248
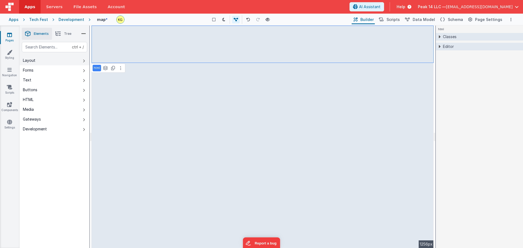
click at [63, 61] on button "Layout" at bounding box center [55, 61] width 70 height 10
click at [67, 60] on button "Layout" at bounding box center [55, 61] width 70 height 10
click at [67, 72] on button "Forms" at bounding box center [55, 70] width 70 height 10
click at [66, 71] on button "Forms" at bounding box center [55, 70] width 70 height 10
click at [61, 81] on button "Text" at bounding box center [55, 80] width 70 height 10
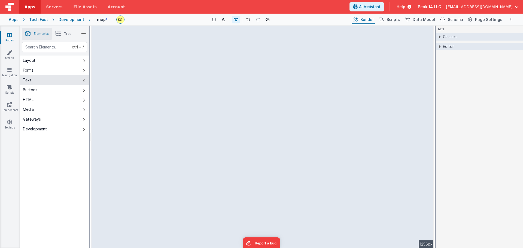
click at [60, 82] on button "Text" at bounding box center [55, 80] width 70 height 10
click at [58, 91] on button "Buttons" at bounding box center [55, 90] width 70 height 10
click at [51, 99] on button "HTML" at bounding box center [55, 100] width 70 height 10
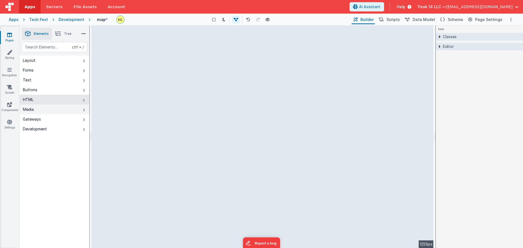
click at [46, 110] on button "Media" at bounding box center [55, 110] width 70 height 10
click at [47, 120] on button "Gateways" at bounding box center [55, 119] width 70 height 10
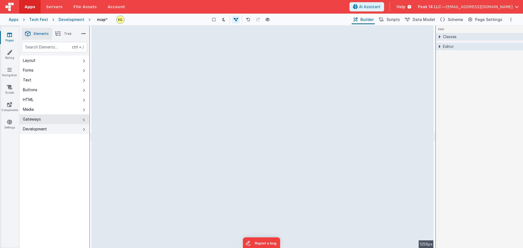
click at [48, 128] on button "Development" at bounding box center [55, 129] width 70 height 10
click at [15, 124] on link "Settings" at bounding box center [10, 124] width 20 height 11
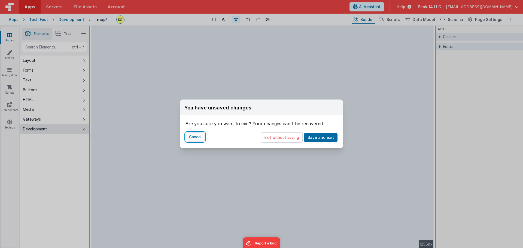
click at [193, 139] on button "Cancel" at bounding box center [195, 136] width 19 height 9
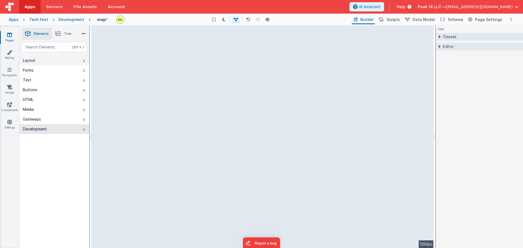
click at [50, 60] on button "Layout" at bounding box center [55, 61] width 70 height 10
click at [214, 20] on div "Show Group Outlines Toggle Dark Mode Toggle Dev Data Preview Page ctrl + b" at bounding box center [240, 19] width 222 height 9
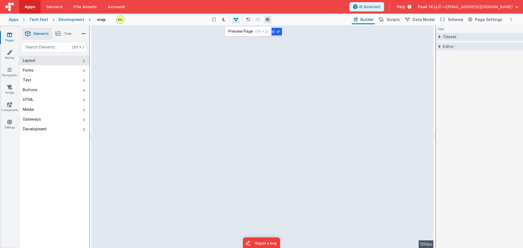
click at [214, 18] on icon at bounding box center [268, 20] width 4 height 4
click at [214, 18] on icon at bounding box center [236, 20] width 4 height 4
click at [214, 20] on icon at bounding box center [236, 20] width 4 height 4
click at [214, 21] on icon at bounding box center [268, 20] width 4 height 4
click at [214, 18] on button at bounding box center [224, 20] width 8 height 8
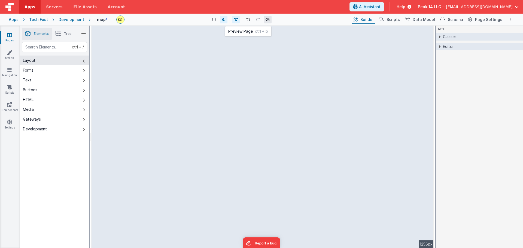
click at [214, 21] on button at bounding box center [268, 20] width 8 height 8
click at [214, 19] on icon at bounding box center [223, 20] width 3 height 4
click at [214, 21] on span "Scripts" at bounding box center [393, 19] width 13 height 5
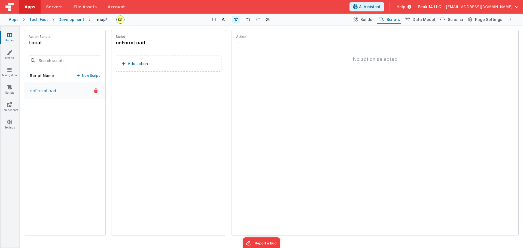
click at [151, 65] on button "Add action" at bounding box center [169, 64] width 106 height 16
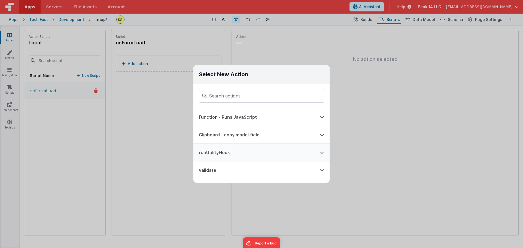
click at [214, 151] on icon at bounding box center [322, 152] width 4 height 4
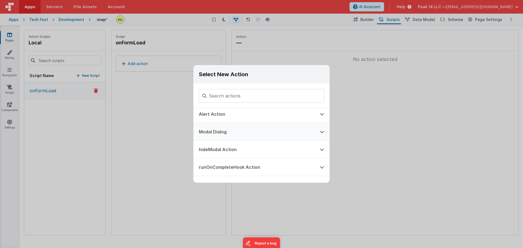
scroll to position [109, 0]
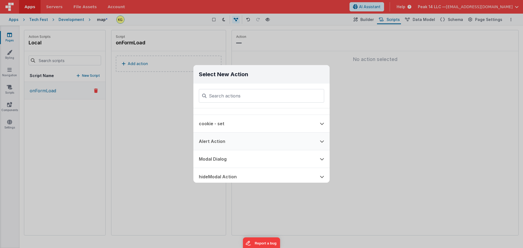
click at [214, 139] on button at bounding box center [321, 141] width 15 height 17
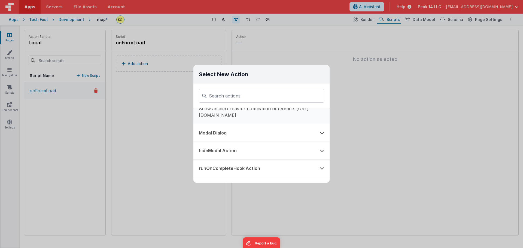
scroll to position [64, 0]
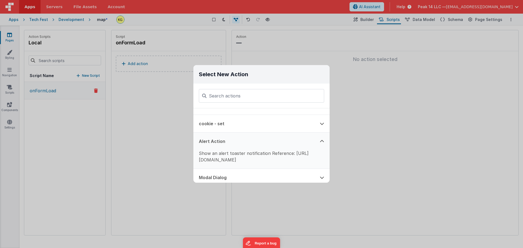
click at [214, 139] on button at bounding box center [321, 141] width 15 height 17
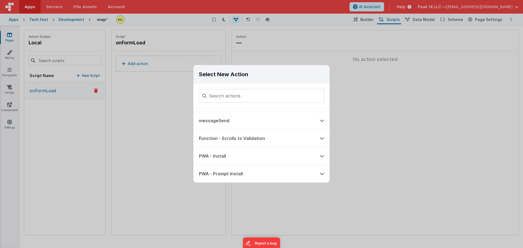
click at [165, 118] on div "Select New Action Function - Runs JavaScript Clipboard - copy model field runUt…" at bounding box center [261, 124] width 523 height 248
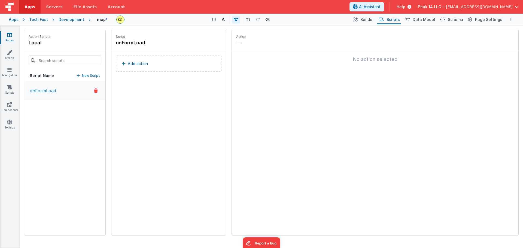
click at [214, 6] on span "[EMAIL_ADDRESS][DOMAIN_NAME]" at bounding box center [479, 6] width 67 height 5
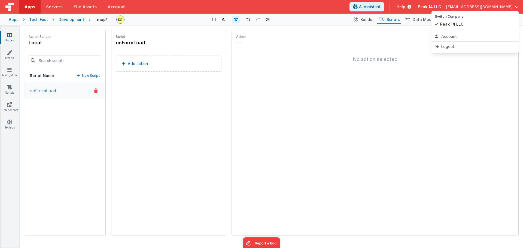
click at [214, 23] on button at bounding box center [261, 124] width 523 height 248
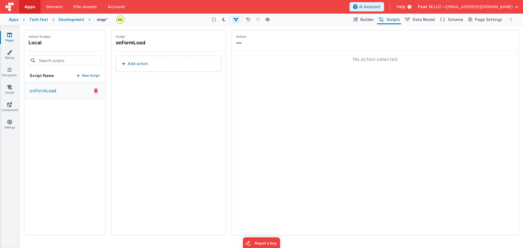
click at [214, 19] on button "Options" at bounding box center [511, 19] width 7 height 7
click at [214, 19] on button at bounding box center [261, 124] width 523 height 248
click at [52, 7] on span "Servers" at bounding box center [54, 6] width 16 height 5
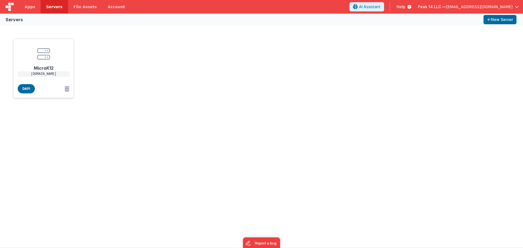
click at [50, 59] on icon at bounding box center [43, 53] width 13 height 13
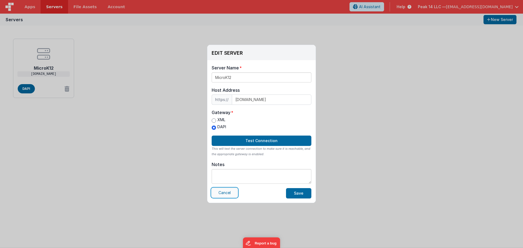
click at [214, 192] on button "Cancel" at bounding box center [225, 192] width 26 height 9
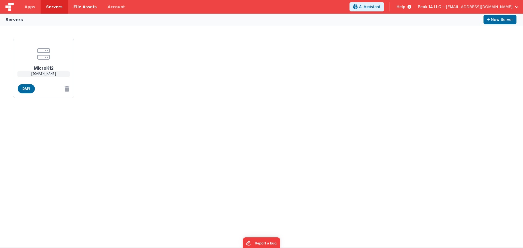
click at [74, 7] on span "File Assets" at bounding box center [85, 6] width 23 height 5
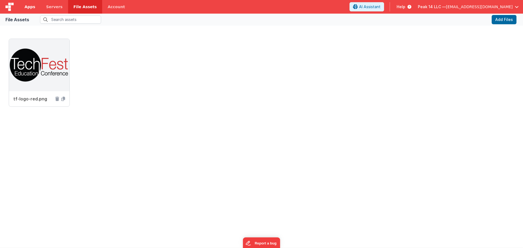
click at [29, 7] on span "Apps" at bounding box center [30, 6] width 11 height 5
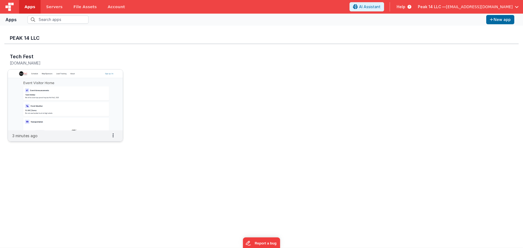
click at [59, 86] on img at bounding box center [65, 99] width 115 height 61
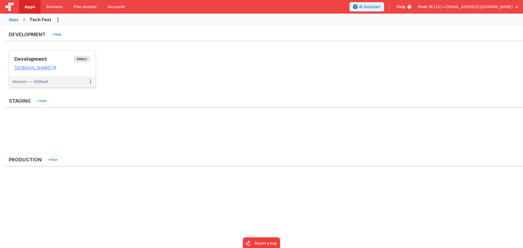
click at [50, 64] on div "Development Select" at bounding box center [52, 60] width 76 height 9
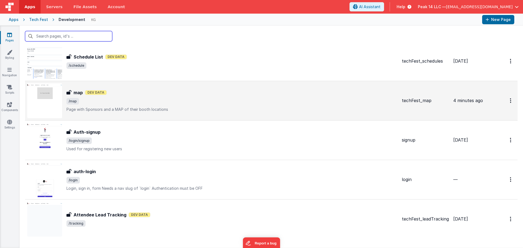
scroll to position [350, 0]
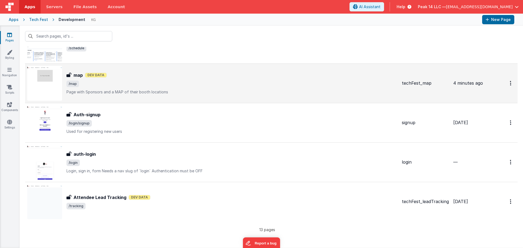
click at [208, 89] on div "map map Dev Data /map Page with Sponsors and a MAP of their booth locations" at bounding box center [231, 83] width 331 height 23
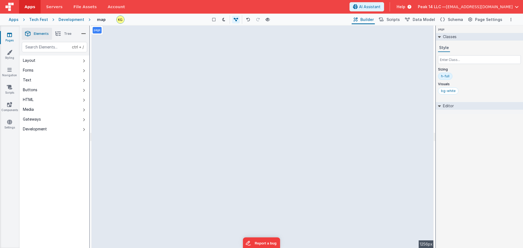
click at [128, 73] on div "page --> 1256px" at bounding box center [263, 137] width 342 height 223
click at [152, 71] on div "page --> 1256px" at bounding box center [263, 137] width 342 height 223
click at [134, 71] on div "page --> 1256px" at bounding box center [263, 137] width 342 height 223
click at [142, 71] on div "page --> 1256px" at bounding box center [263, 137] width 342 height 223
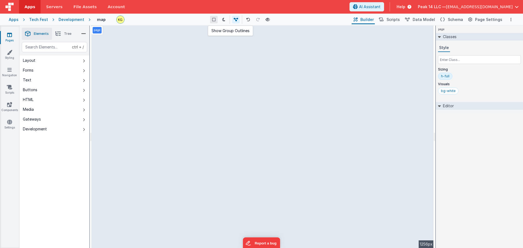
click at [214, 19] on icon at bounding box center [213, 20] width 3 height 4
click at [122, 66] on div "page --> 1256px" at bounding box center [263, 137] width 342 height 223
click at [164, 49] on div "page --> 1256px" at bounding box center [263, 137] width 342 height 223
click at [214, 114] on div "page --> 1256px" at bounding box center [263, 137] width 342 height 223
click at [214, 18] on span "Data Model" at bounding box center [424, 19] width 22 height 5
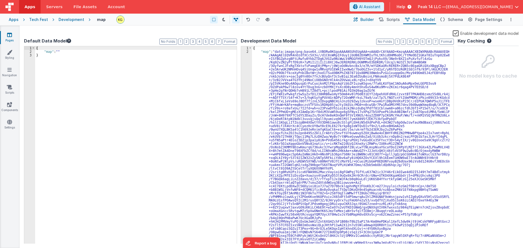
click at [214, 19] on span "Builder" at bounding box center [366, 19] width 13 height 5
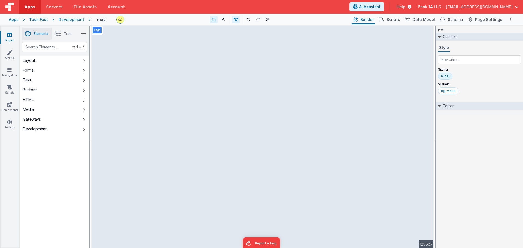
click at [214, 41] on div "page --> 1256px" at bounding box center [263, 137] width 342 height 223
click at [214, 65] on div "page --> 1256px" at bounding box center [263, 137] width 342 height 223
click at [214, 83] on div "page --> 1256px" at bounding box center [263, 137] width 342 height 223
click at [123, 81] on div "page --> 1256px" at bounding box center [263, 137] width 342 height 223
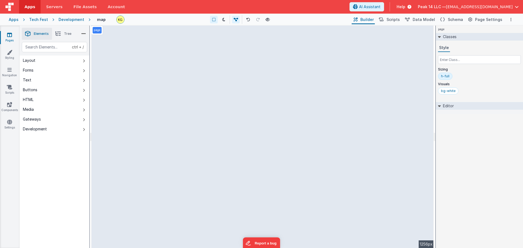
click at [214, 125] on div "page --> 1256px" at bounding box center [263, 137] width 342 height 223
drag, startPoint x: 278, startPoint y: 126, endPoint x: 217, endPoint y: 122, distance: 61.4
click at [214, 122] on div "page --> 1256px" at bounding box center [263, 137] width 342 height 223
click at [214, 91] on div "bg-white" at bounding box center [448, 91] width 14 height 4
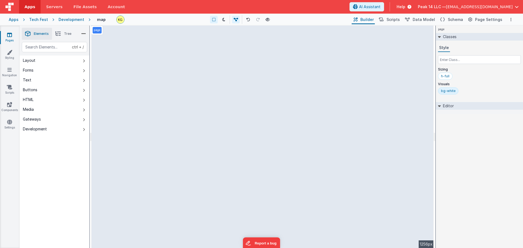
click at [214, 91] on div "bg-white" at bounding box center [448, 91] width 14 height 4
click at [214, 80] on div "h-full" at bounding box center [479, 77] width 83 height 9
click at [67, 35] on span "Tree" at bounding box center [67, 34] width 7 height 4
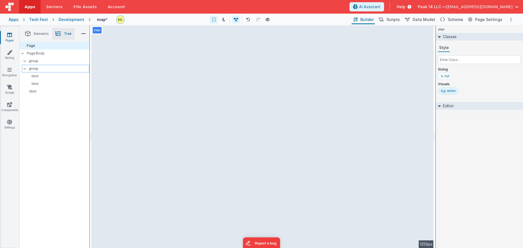
click at [39, 66] on p "group" at bounding box center [59, 69] width 60 height 6
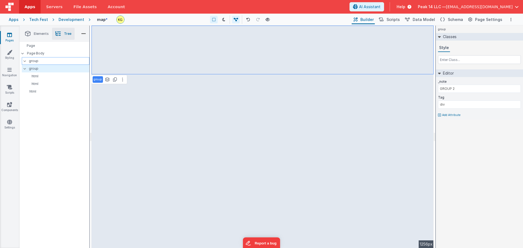
click at [41, 61] on p "group" at bounding box center [59, 61] width 60 height 6
type input "GROUP 1"
click at [42, 75] on p "html" at bounding box center [57, 76] width 63 height 4
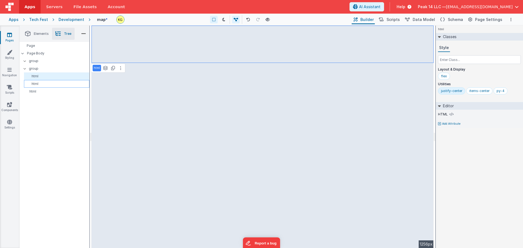
click at [48, 84] on p "html" at bounding box center [57, 84] width 63 height 4
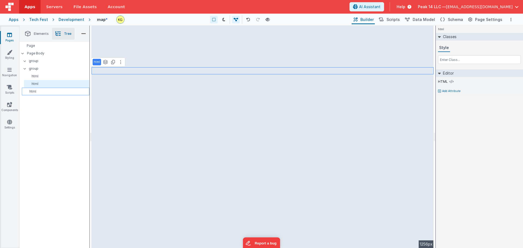
click at [46, 89] on div "html" at bounding box center [56, 92] width 68 height 8
click at [46, 79] on div "html" at bounding box center [56, 76] width 65 height 8
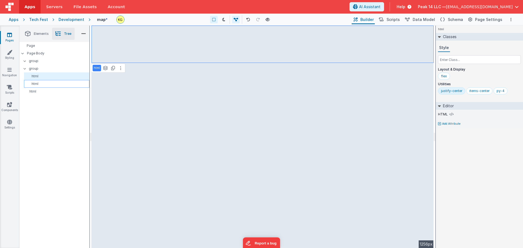
click at [46, 83] on p "html" at bounding box center [57, 84] width 63 height 4
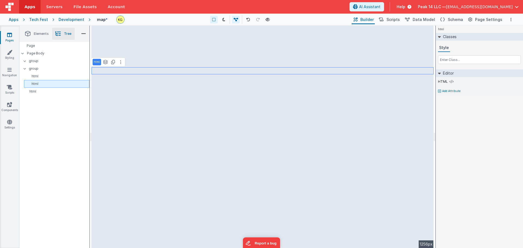
click at [46, 83] on p "html" at bounding box center [57, 84] width 63 height 4
click at [63, 85] on input "html" at bounding box center [58, 83] width 55 height 5
click at [125, 74] on div "html See layers ctrl + L Duplicate ctrl + D --> 1256px" at bounding box center [263, 137] width 342 height 223
click at [134, 71] on div "html See layers ctrl + L Duplicate ctrl + D --> 1256px" at bounding box center [263, 137] width 342 height 223
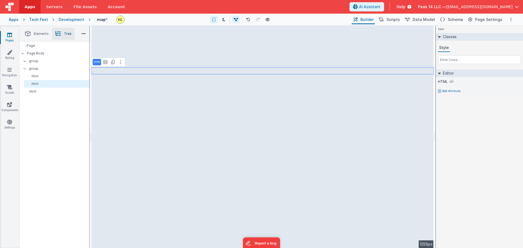
click at [134, 71] on div "html See layers ctrl + L Duplicate ctrl + D --> 1256px" at bounding box center [263, 137] width 342 height 223
click at [120, 61] on icon at bounding box center [120, 62] width 1 height 4
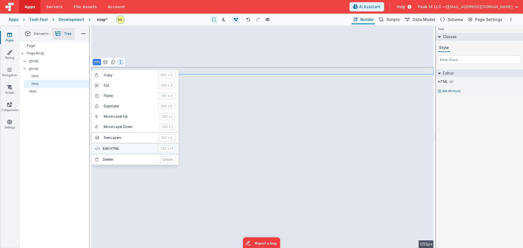
click at [127, 150] on p "Edit HTML" at bounding box center [129, 149] width 52 height 4
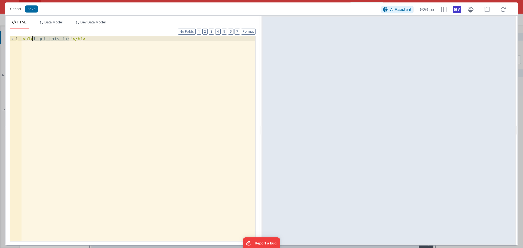
drag, startPoint x: 69, startPoint y: 38, endPoint x: 32, endPoint y: 40, distance: 36.6
click at [32, 40] on div "< h1 > I got this far! </ h1 >" at bounding box center [139, 143] width 234 height 215
click at [52, 23] on span "Data Model" at bounding box center [53, 22] width 18 height 4
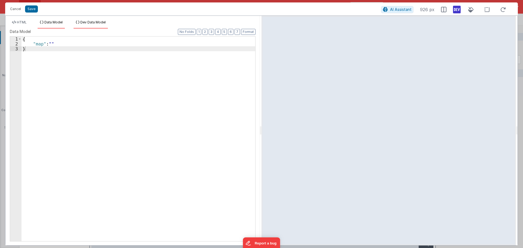
click at [89, 23] on span "Dev Data Model" at bounding box center [92, 22] width 25 height 4
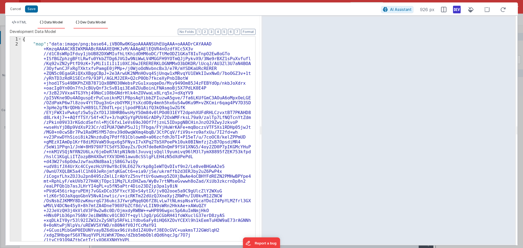
click at [52, 22] on span "Data Model" at bounding box center [53, 22] width 18 height 4
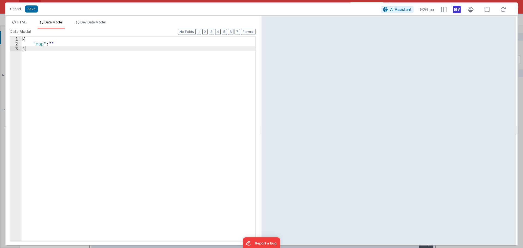
click at [31, 22] on ul "HTML Data Model Dev Data Model" at bounding box center [132, 24] width 254 height 9
click at [27, 22] on span "HTML" at bounding box center [22, 22] width 10 height 4
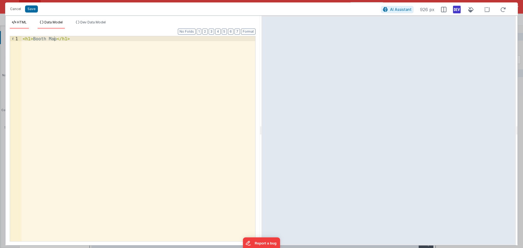
click at [46, 22] on span "Data Model" at bounding box center [53, 22] width 18 height 4
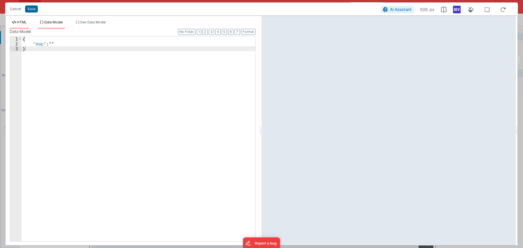
click at [27, 23] on span "HTML" at bounding box center [22, 22] width 10 height 4
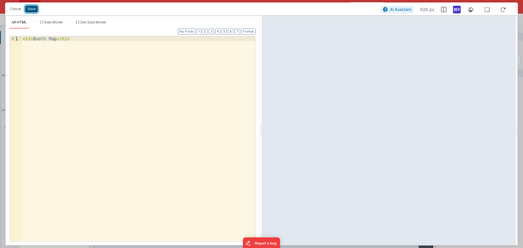
click at [28, 9] on button "Save" at bounding box center [31, 8] width 13 height 7
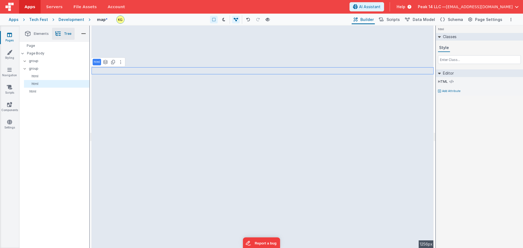
click at [137, 69] on div "html See layers ctrl + L Duplicate ctrl + D --> 1256px" at bounding box center [263, 137] width 342 height 223
click at [214, 59] on input "text" at bounding box center [479, 59] width 83 height 9
type input "c"
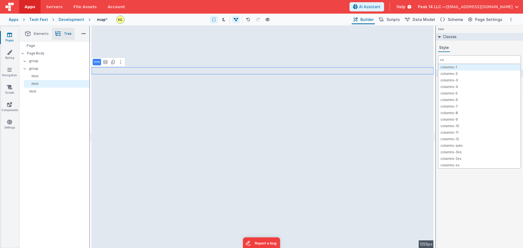
type input "c"
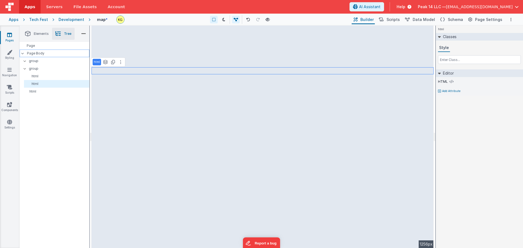
click at [51, 52] on p "Page Body" at bounding box center [58, 53] width 62 height 4
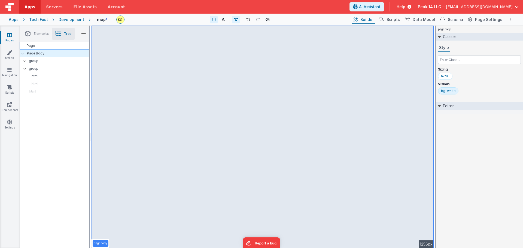
click at [48, 47] on div "Page" at bounding box center [55, 46] width 70 height 8
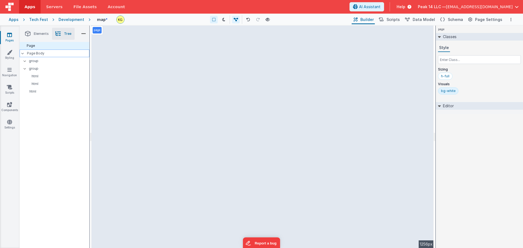
click at [52, 52] on p "Page Body" at bounding box center [58, 53] width 62 height 4
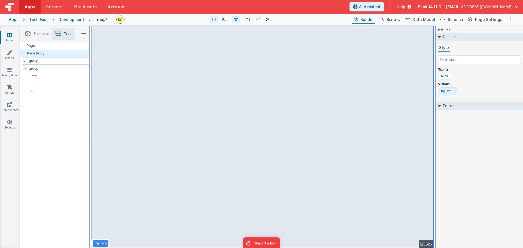
click at [53, 61] on p "group" at bounding box center [59, 61] width 60 height 6
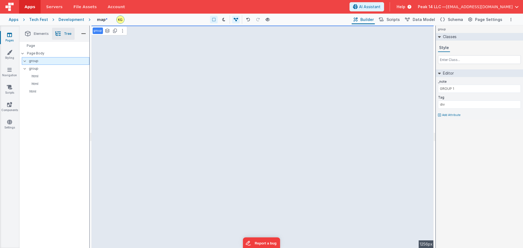
click at [27, 62] on icon at bounding box center [25, 61] width 4 height 2
click at [25, 62] on icon at bounding box center [25, 61] width 2 height 4
click at [180, 128] on div "group See layers ctrl + L Duplicate ctrl + D --> 1256px" at bounding box center [263, 137] width 342 height 223
click at [24, 63] on div "group" at bounding box center [56, 61] width 68 height 8
click at [25, 61] on icon at bounding box center [25, 61] width 4 height 2
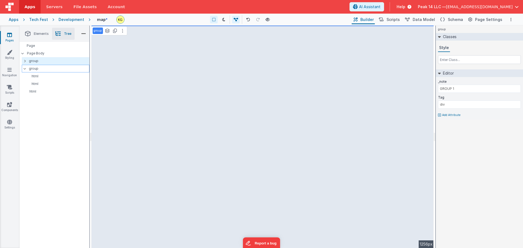
click at [24, 68] on icon at bounding box center [25, 69] width 4 height 2
click at [25, 69] on icon at bounding box center [25, 68] width 2 height 4
click at [43, 62] on p "group" at bounding box center [59, 61] width 60 height 6
click at [43, 67] on p "group" at bounding box center [59, 69] width 60 height 6
type input "GROUP 2"
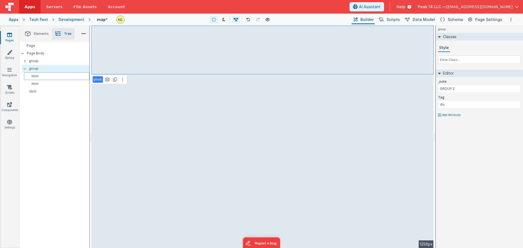
click at [42, 75] on p "html" at bounding box center [57, 76] width 63 height 4
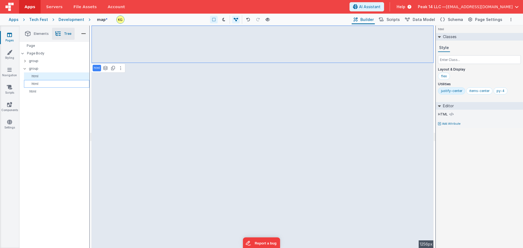
click at [43, 82] on p "html" at bounding box center [57, 84] width 63 height 4
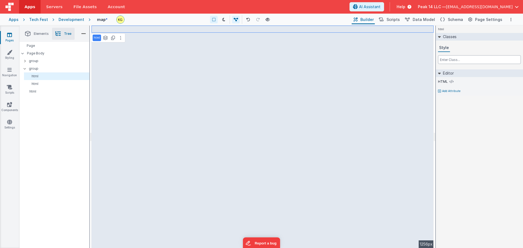
click at [214, 61] on input "text" at bounding box center [479, 59] width 83 height 9
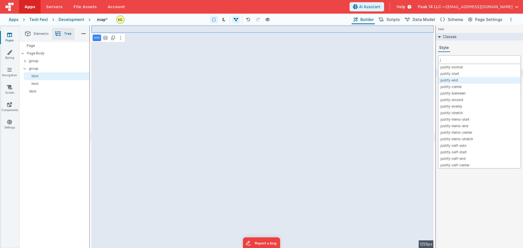
type input "j"
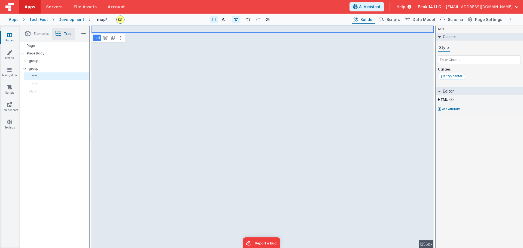
click at [214, 73] on div "justify-center" at bounding box center [479, 77] width 83 height 9
click at [130, 28] on div "Saved Duplicating Page" at bounding box center [281, 28] width 523 height 4
click at [110, 31] on div "html See layers ctrl + L Duplicate ctrl + D --> 1256px" at bounding box center [263, 137] width 342 height 223
click at [139, 93] on div "html See layers ctrl + L Duplicate ctrl + D --> 1256px" at bounding box center [263, 137] width 342 height 223
click at [214, 120] on div "html See layers ctrl + L Duplicate ctrl + D --> 1256px" at bounding box center [263, 137] width 342 height 223
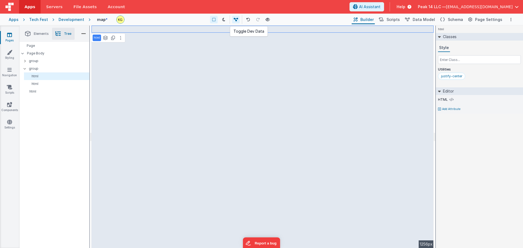
click at [214, 21] on icon at bounding box center [236, 20] width 4 height 4
click at [214, 20] on icon at bounding box center [236, 20] width 4 height 4
click at [119, 83] on div "html See layers ctrl + L Duplicate ctrl + D --> 1256px" at bounding box center [263, 137] width 342 height 223
click at [51, 83] on p "html" at bounding box center [57, 84] width 63 height 4
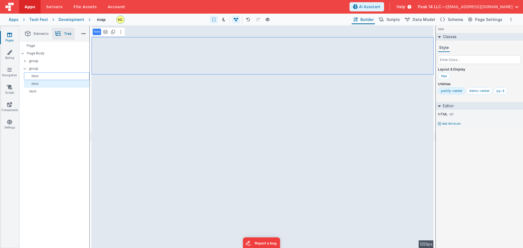
click at [48, 78] on p "html" at bounding box center [57, 76] width 63 height 4
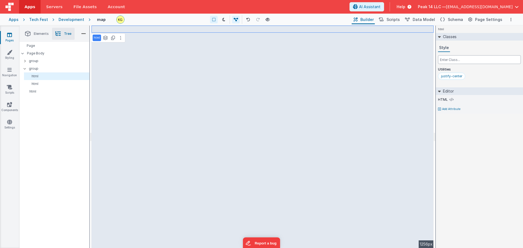
click at [214, 62] on input "text" at bounding box center [479, 59] width 83 height 9
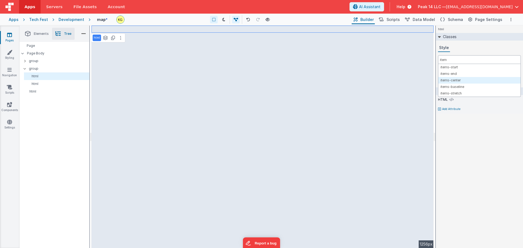
type input "item"
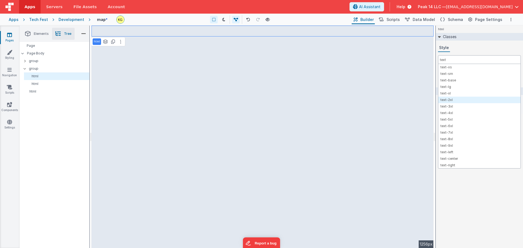
type input "text"
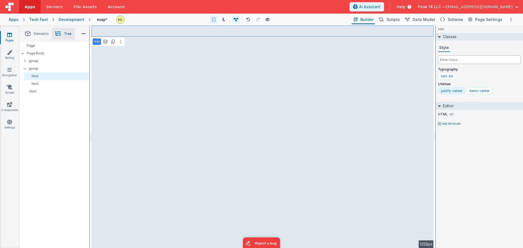
click at [214, 60] on input "text" at bounding box center [479, 59] width 83 height 9
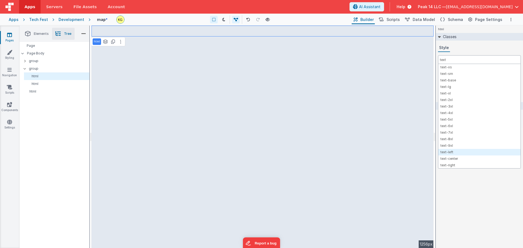
type input "text"
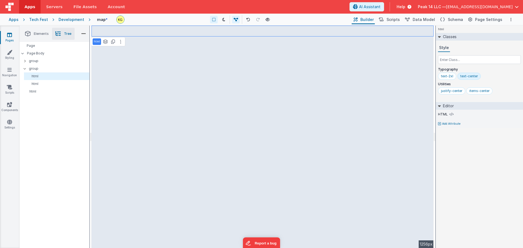
click at [214, 65] on div "html See layers ctrl + L Duplicate ctrl + D --> 1256px" at bounding box center [263, 137] width 342 height 223
click at [114, 85] on div "html See layers ctrl + L Duplicate ctrl + D --> 1256px" at bounding box center [263, 137] width 342 height 223
click at [38, 83] on p "html" at bounding box center [57, 84] width 63 height 4
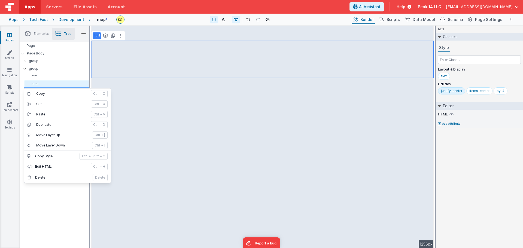
click at [45, 85] on p "html" at bounding box center [57, 84] width 63 height 4
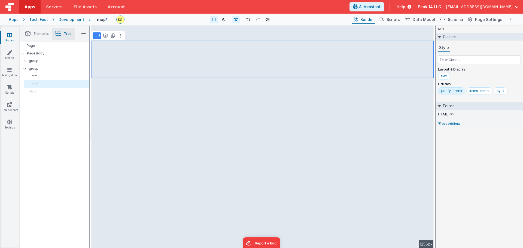
click at [214, 124] on p "Add Attribute" at bounding box center [451, 124] width 19 height 4
click at [214, 122] on icon at bounding box center [452, 122] width 3 height 4
click at [214, 122] on div at bounding box center [517, 121] width 8 height 3
click at [214, 122] on div at bounding box center [515, 122] width 4 height 4
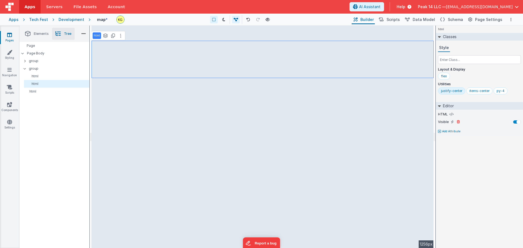
click at [214, 121] on label "Visible" at bounding box center [443, 122] width 11 height 4
click at [214, 124] on label "Visible" at bounding box center [443, 122] width 11 height 4
click at [214, 122] on icon at bounding box center [458, 121] width 3 height 3
click at [214, 124] on p "Add Attribute" at bounding box center [451, 124] width 19 height 4
type input "s"
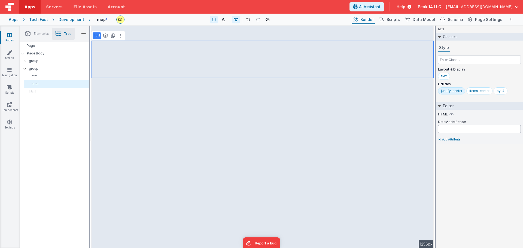
click at [214, 126] on input "text" at bounding box center [479, 129] width 83 height 8
click at [214, 131] on input "text" at bounding box center [479, 129] width 83 height 8
click at [214, 122] on icon at bounding box center [469, 121] width 3 height 3
click at [214, 114] on button at bounding box center [451, 114] width 5 height 5
click at [214, 114] on icon at bounding box center [452, 114] width 4 height 4
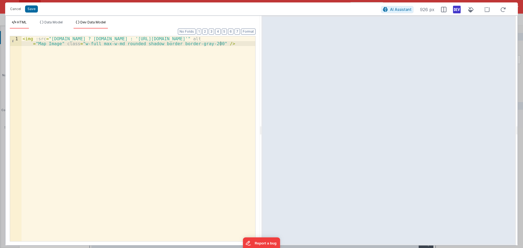
click at [92, 24] on span "Dev Data Model" at bounding box center [92, 22] width 25 height 4
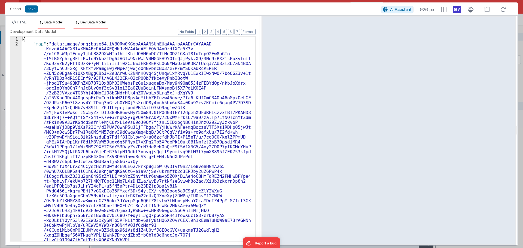
click at [47, 23] on span "Data Model" at bounding box center [53, 22] width 18 height 4
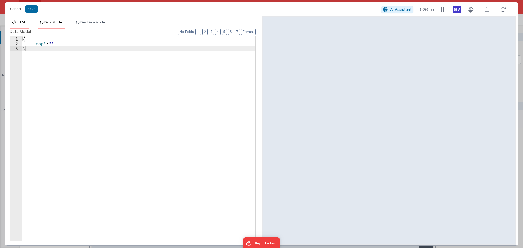
click at [24, 23] on span "HTML" at bounding box center [22, 22] width 10 height 4
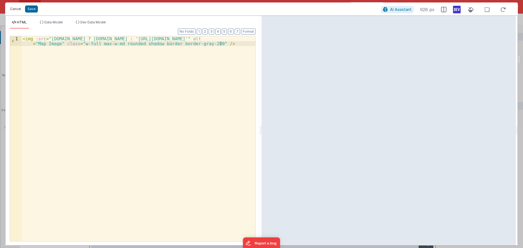
click at [11, 9] on button "Cancel" at bounding box center [15, 9] width 16 height 8
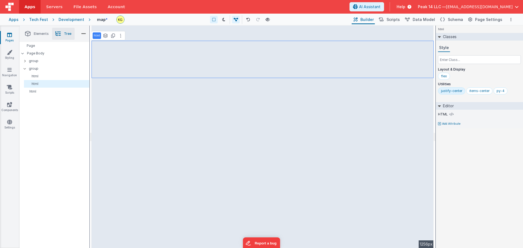
click at [101, 85] on div "html See layers ctrl + L Duplicate ctrl + D --> 1256px" at bounding box center [263, 137] width 342 height 223
click at [170, 88] on div "html See layers ctrl + L Duplicate ctrl + D --> 1256px" at bounding box center [263, 137] width 342 height 223
click at [125, 88] on div "html See layers ctrl + L Duplicate ctrl + D --> 1256px" at bounding box center [263, 137] width 342 height 223
click at [41, 88] on div "html" at bounding box center [56, 92] width 68 height 8
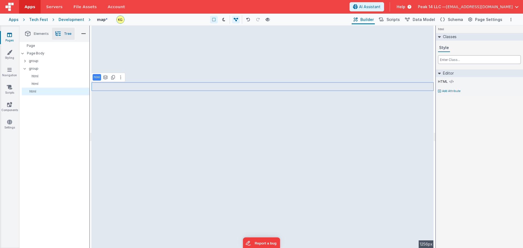
click at [214, 62] on input "text" at bounding box center [479, 59] width 83 height 9
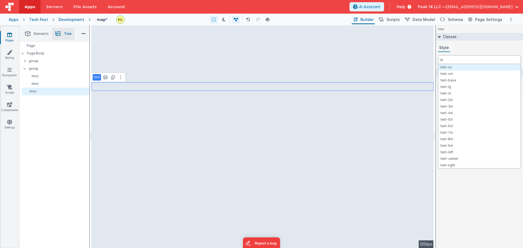
type input "t"
type input "text"
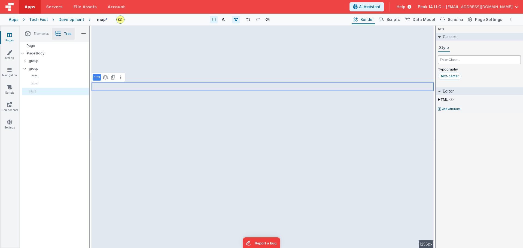
click at [214, 59] on input "text" at bounding box center [479, 59] width 83 height 9
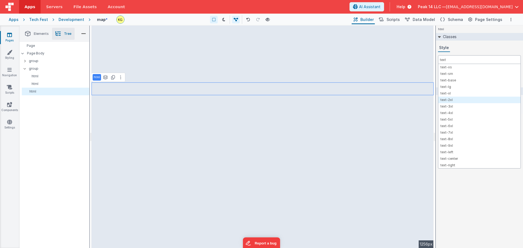
type input "text"
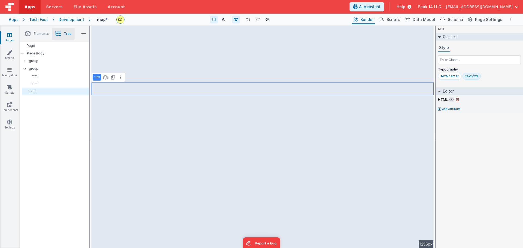
click at [214, 101] on icon at bounding box center [452, 100] width 4 height 4
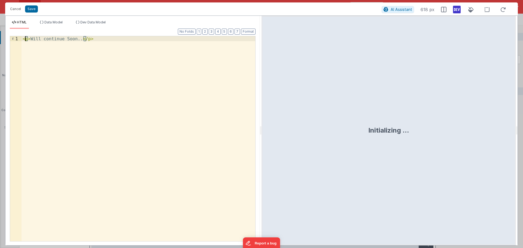
click at [25, 40] on div "< p > Will continue Soon.. </ p >" at bounding box center [139, 143] width 234 height 215
click at [86, 39] on div "< H1 > Will continue Soon.. </ p >" at bounding box center [139, 143] width 234 height 215
click at [86, 40] on div "< H1 > Will continue Soon.. </ p >" at bounding box center [139, 138] width 234 height 205
click at [88, 40] on div "< H1 > Will continue Soon.. </ p >" at bounding box center [139, 143] width 234 height 215
drag, startPoint x: 32, startPoint y: 39, endPoint x: 82, endPoint y: 40, distance: 49.6
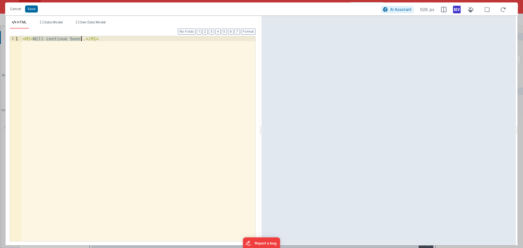
click at [82, 40] on div "< H1 > Will continue Soon.. </ H1 >" at bounding box center [139, 143] width 234 height 215
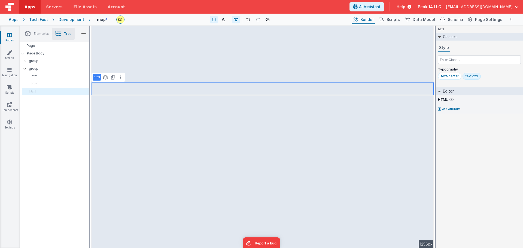
click at [136, 109] on div "html See layers ctrl + L Duplicate ctrl + D --> 1256px" at bounding box center [263, 137] width 342 height 223
click at [26, 62] on div at bounding box center [26, 61] width 5 height 4
click at [32, 62] on p "group" at bounding box center [59, 61] width 60 height 6
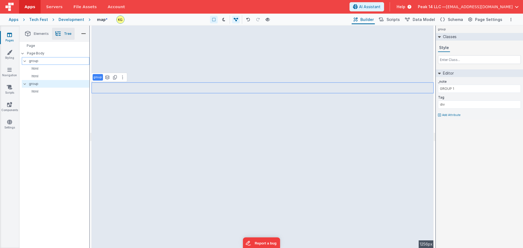
click at [26, 61] on icon at bounding box center [25, 61] width 4 height 2
click at [26, 61] on icon at bounding box center [25, 61] width 2 height 4
click at [36, 69] on p "html" at bounding box center [57, 68] width 63 height 4
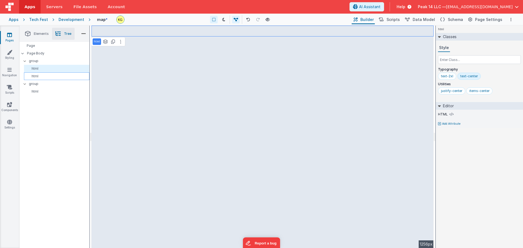
click at [38, 75] on p "html" at bounding box center [57, 76] width 63 height 4
click at [41, 89] on p "html" at bounding box center [57, 91] width 63 height 4
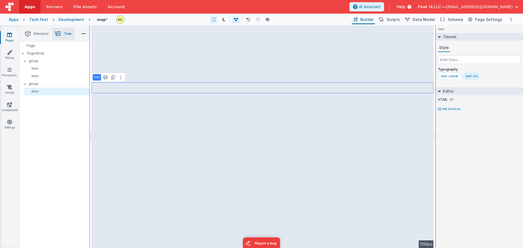
click at [47, 101] on div "Page Page Body group html html group html" at bounding box center [55, 145] width 70 height 206
drag, startPoint x: 145, startPoint y: 128, endPoint x: 144, endPoint y: 115, distance: 13.4
click at [145, 124] on div "html See layers ctrl + L Duplicate ctrl + D --> 1256px" at bounding box center [263, 137] width 342 height 223
click at [34, 33] on span "Elements" at bounding box center [41, 34] width 15 height 4
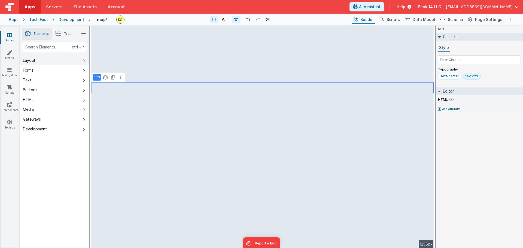
click at [78, 60] on button "Layout" at bounding box center [55, 61] width 70 height 10
click at [122, 85] on div "--> 1256px" at bounding box center [263, 137] width 342 height 223
drag, startPoint x: 109, startPoint y: 72, endPoint x: 153, endPoint y: 77, distance: 44.1
click at [157, 78] on div "--> 1256px" at bounding box center [263, 137] width 342 height 223
drag, startPoint x: 153, startPoint y: 71, endPoint x: 223, endPoint y: 93, distance: 72.6
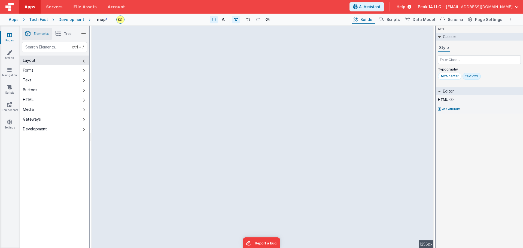
click at [214, 93] on div "--> 1256px" at bounding box center [263, 137] width 342 height 223
click at [113, 71] on div "--> 1256px" at bounding box center [263, 137] width 342 height 223
drag, startPoint x: 100, startPoint y: 72, endPoint x: 137, endPoint y: 78, distance: 37.5
click at [214, 109] on div "--> 1256px" at bounding box center [263, 137] width 342 height 223
click at [123, 69] on div "--> 1256px" at bounding box center [263, 137] width 342 height 223
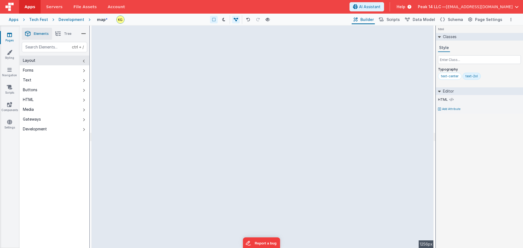
click at [123, 69] on div "--> 1256px" at bounding box center [263, 137] width 342 height 223
drag, startPoint x: 108, startPoint y: 71, endPoint x: 197, endPoint y: 94, distance: 91.7
click at [196, 93] on div "--> 1256px" at bounding box center [263, 137] width 342 height 223
click at [201, 106] on div "--> 1256px" at bounding box center [263, 137] width 342 height 223
click at [214, 101] on div "--> 1256px" at bounding box center [263, 137] width 342 height 223
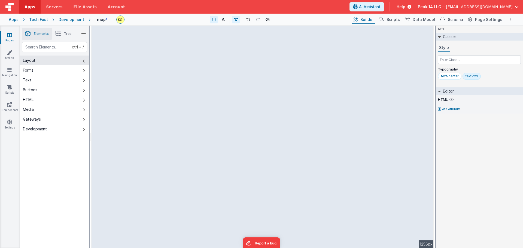
drag, startPoint x: 228, startPoint y: 101, endPoint x: 202, endPoint y: 105, distance: 26.5
click at [202, 105] on div "--> 1256px" at bounding box center [263, 137] width 342 height 223
click at [133, 86] on div "--> 1256px" at bounding box center [263, 137] width 342 height 223
drag, startPoint x: 133, startPoint y: 86, endPoint x: 152, endPoint y: 86, distance: 18.8
click at [137, 86] on div "--> 1256px" at bounding box center [263, 137] width 342 height 223
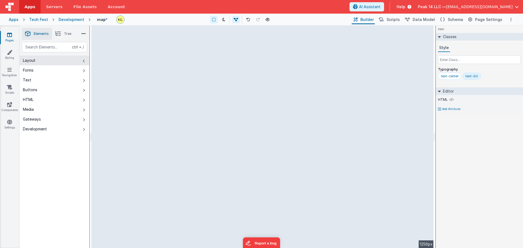
click at [155, 86] on div "--> 1256px" at bounding box center [263, 137] width 342 height 223
click at [154, 86] on div "--> 1256px" at bounding box center [263, 137] width 342 height 223
click at [134, 86] on div "--> 1256px" at bounding box center [263, 137] width 342 height 223
click at [65, 59] on button "Layout" at bounding box center [55, 61] width 70 height 10
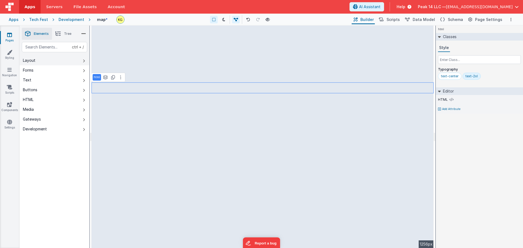
click at [81, 59] on button "Layout" at bounding box center [55, 61] width 70 height 10
click at [75, 59] on button "Layout" at bounding box center [55, 61] width 70 height 10
click at [182, 115] on div "html See layers ctrl + L Duplicate ctrl + D --> 1256px" at bounding box center [263, 137] width 342 height 223
drag, startPoint x: 185, startPoint y: 133, endPoint x: 148, endPoint y: 151, distance: 41.6
click at [184, 133] on div "html See layers ctrl + L Duplicate ctrl + D --> 1256px" at bounding box center [263, 137] width 342 height 223
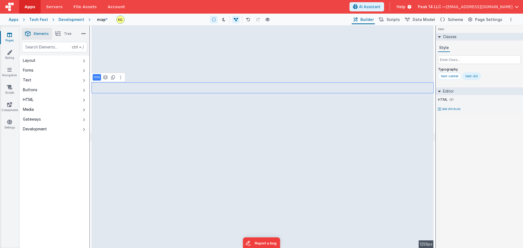
click at [122, 161] on div "html See layers ctrl + L Duplicate ctrl + D --> 1256px" at bounding box center [263, 137] width 342 height 223
click at [122, 169] on div "html See layers ctrl + L Duplicate ctrl + D --> 1256px" at bounding box center [263, 137] width 342 height 223
click at [121, 183] on div "html See layers ctrl + L Duplicate ctrl + D --> 1256px" at bounding box center [263, 137] width 342 height 223
click at [136, 204] on div "html See layers ctrl + L Duplicate ctrl + D --> 1256px" at bounding box center [263, 137] width 342 height 223
click at [138, 205] on div "html See layers ctrl + L Duplicate ctrl + D --> 1256px" at bounding box center [263, 137] width 342 height 223
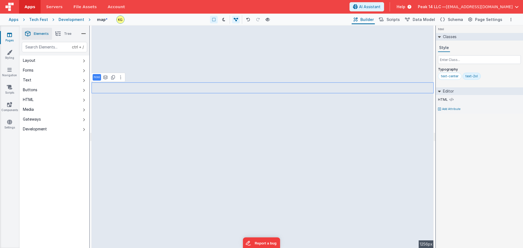
click at [161, 183] on div "html See layers ctrl + L Duplicate ctrl + D --> 1256px" at bounding box center [263, 137] width 342 height 223
click at [214, 166] on div "html See layers ctrl + L Duplicate ctrl + D --> 1256px" at bounding box center [263, 137] width 342 height 223
click at [214, 225] on div "html See layers ctrl + L Duplicate ctrl + D --> 1256px" at bounding box center [263, 137] width 342 height 223
click at [214, 219] on div "html See layers ctrl + L Duplicate ctrl + D --> 1256px" at bounding box center [263, 137] width 342 height 223
click at [184, 174] on div "html See layers ctrl + L Duplicate ctrl + D --> 1256px" at bounding box center [263, 137] width 342 height 223
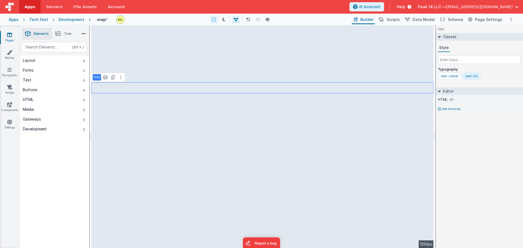
click at [155, 137] on div "html See layers ctrl + L Duplicate ctrl + D --> 1256px" at bounding box center [263, 137] width 342 height 223
click at [150, 93] on div "html See layers ctrl + L Duplicate ctrl + D --> 1256px" at bounding box center [263, 137] width 342 height 223
click at [150, 89] on div "html See layers ctrl + L Duplicate ctrl + D --> 1256px" at bounding box center [263, 137] width 342 height 223
click at [150, 68] on div "html See layers ctrl + L Duplicate ctrl + D --> 1256px" at bounding box center [263, 137] width 342 height 223
click at [138, 100] on div "html See layers ctrl + L Duplicate ctrl + D --> 1256px" at bounding box center [263, 137] width 342 height 223
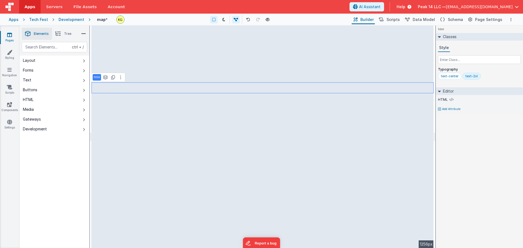
click at [132, 132] on div "html See layers ctrl + L Duplicate ctrl + D --> 1256px" at bounding box center [263, 137] width 342 height 223
click at [148, 165] on div "html See layers ctrl + L Duplicate ctrl + D --> 1256px" at bounding box center [263, 137] width 342 height 223
drag, startPoint x: 148, startPoint y: 174, endPoint x: 189, endPoint y: 178, distance: 40.2
click at [157, 174] on div "html See layers ctrl + L Duplicate ctrl + D --> 1256px" at bounding box center [263, 137] width 342 height 223
click at [214, 102] on div "html See layers ctrl + L Duplicate ctrl + D --> 1256px" at bounding box center [263, 137] width 342 height 223
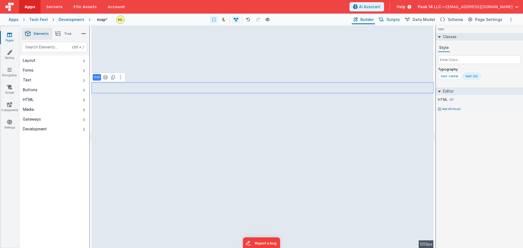
click at [214, 18] on span "Scripts" at bounding box center [393, 19] width 13 height 5
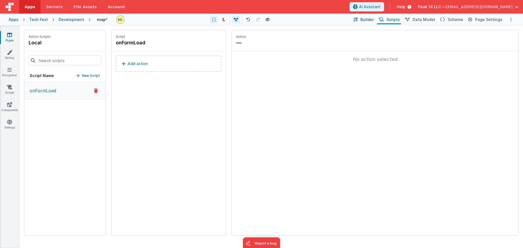
click at [214, 19] on span "Builder" at bounding box center [366, 19] width 13 height 5
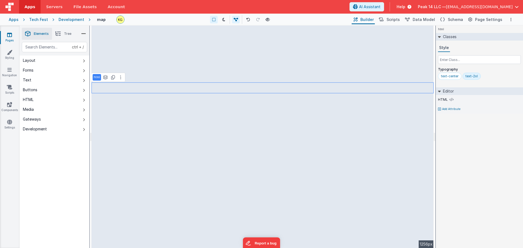
click at [154, 129] on div "html See layers ctrl + L Duplicate ctrl + D --> 1256px" at bounding box center [263, 137] width 342 height 223
click at [153, 144] on div "html See layers ctrl + L Duplicate ctrl + D --> 1256px" at bounding box center [263, 137] width 342 height 223
click at [99, 183] on div "html See layers ctrl + L Duplicate ctrl + D --> 1256px" at bounding box center [263, 137] width 342 height 223
click at [214, 20] on icon at bounding box center [213, 20] width 3 height 4
click at [154, 103] on div "html See layers ctrl + L Duplicate ctrl + D --> 1256px" at bounding box center [263, 137] width 342 height 223
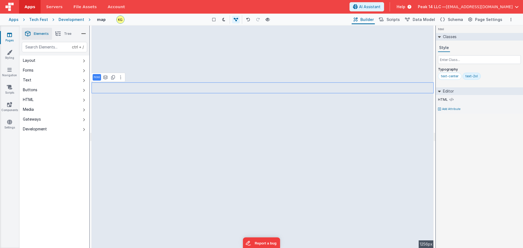
click at [163, 59] on div "html See layers ctrl + L Duplicate ctrl + D --> 1256px" at bounding box center [263, 137] width 342 height 223
click at [214, 85] on div "html See layers ctrl + L Duplicate ctrl + D --> 1256px" at bounding box center [263, 137] width 342 height 223
click at [214, 60] on div "html See layers ctrl + L Duplicate ctrl + D --> 1256px" at bounding box center [263, 137] width 342 height 223
click at [214, 97] on div "html See layers ctrl + L Duplicate ctrl + D --> 1256px" at bounding box center [263, 137] width 342 height 223
click at [214, 122] on div "html See layers ctrl + L Duplicate ctrl + D --> 1256px" at bounding box center [263, 137] width 342 height 223
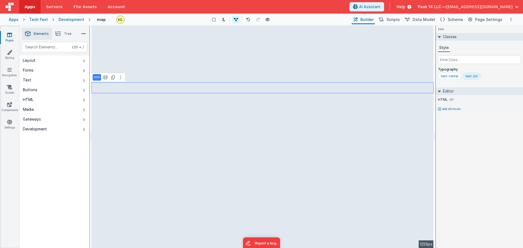
click at [66, 37] on li "Tree" at bounding box center [63, 34] width 23 height 12
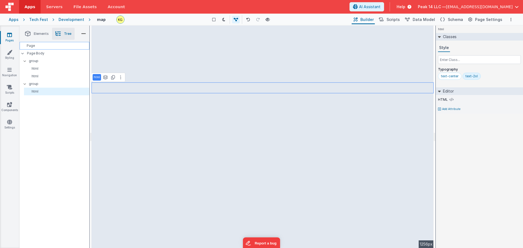
click at [44, 43] on div "Page" at bounding box center [55, 46] width 70 height 8
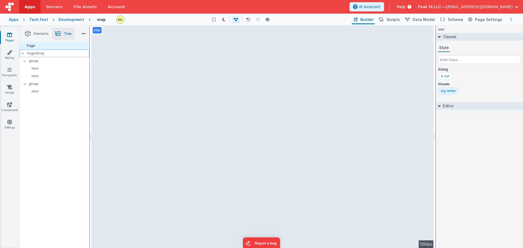
click at [50, 54] on p "Page Body" at bounding box center [58, 53] width 62 height 4
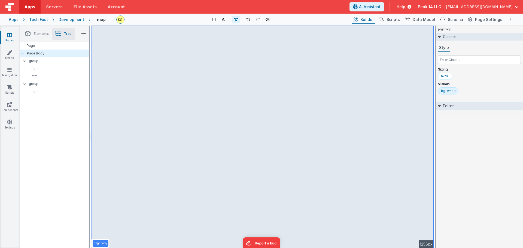
click at [36, 35] on span "Elements" at bounding box center [41, 34] width 15 height 4
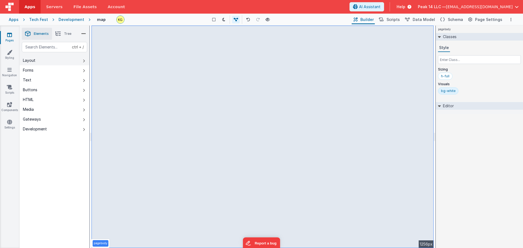
click at [45, 60] on button "Layout" at bounding box center [55, 61] width 70 height 10
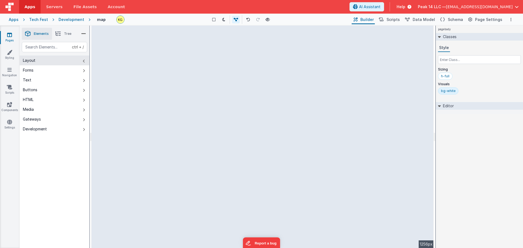
drag, startPoint x: 108, startPoint y: 73, endPoint x: 227, endPoint y: 89, distance: 120.4
click at [214, 89] on div "--> 1256px" at bounding box center [263, 137] width 342 height 223
drag, startPoint x: 155, startPoint y: 72, endPoint x: 172, endPoint y: 77, distance: 17.7
click at [172, 77] on div "--> 1256px" at bounding box center [263, 137] width 342 height 223
click at [39, 71] on button "Forms" at bounding box center [55, 70] width 70 height 10
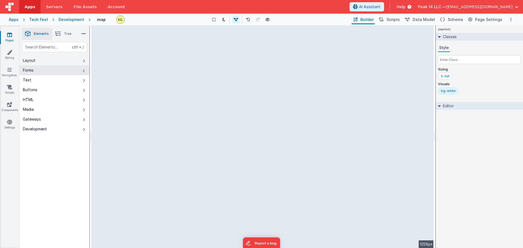
click at [53, 57] on button "Layout" at bounding box center [55, 61] width 70 height 10
click at [49, 99] on button "HTML" at bounding box center [55, 100] width 70 height 10
click at [52, 62] on button "Layout" at bounding box center [55, 61] width 70 height 10
drag, startPoint x: 139, startPoint y: 72, endPoint x: 147, endPoint y: 73, distance: 8.0
click at [149, 73] on div "--> 1256px" at bounding box center [263, 137] width 342 height 223
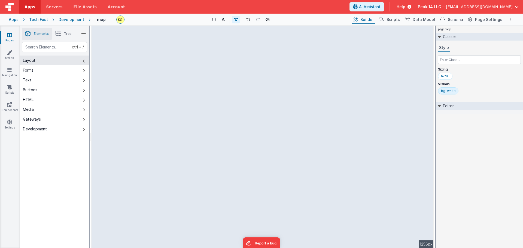
drag, startPoint x: 142, startPoint y: 74, endPoint x: 175, endPoint y: 79, distance: 32.8
click at [175, 79] on div "--> 1256px" at bounding box center [263, 137] width 342 height 223
drag, startPoint x: 142, startPoint y: 73, endPoint x: 193, endPoint y: 93, distance: 54.7
click at [162, 76] on div "--> 1256px" at bounding box center [263, 137] width 342 height 223
click at [206, 103] on div "--> 1256px" at bounding box center [263, 137] width 342 height 223
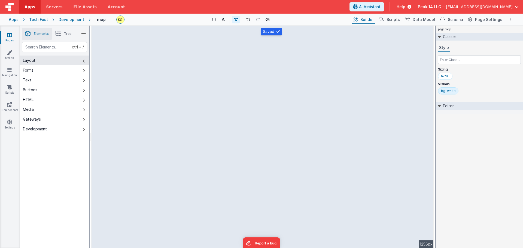
drag, startPoint x: 116, startPoint y: 63, endPoint x: 216, endPoint y: 127, distance: 119.0
click at [214, 126] on div "--> 1256px" at bounding box center [263, 137] width 342 height 223
click at [149, 96] on div "--> 1256px" at bounding box center [263, 137] width 342 height 223
click at [136, 87] on div "--> 1256px" at bounding box center [263, 137] width 342 height 223
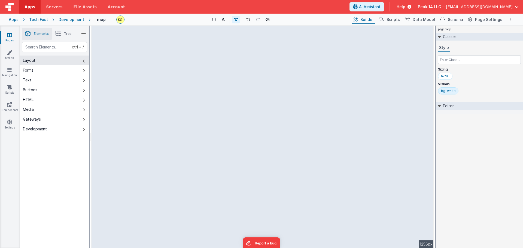
click at [132, 72] on div "--> 1256px" at bounding box center [263, 137] width 342 height 223
drag, startPoint x: 126, startPoint y: 41, endPoint x: 136, endPoint y: 105, distance: 64.9
click at [136, 105] on div "--> 1256px" at bounding box center [263, 137] width 342 height 223
drag, startPoint x: 124, startPoint y: 90, endPoint x: 109, endPoint y: 72, distance: 23.1
click at [109, 72] on div "--> 1256px" at bounding box center [263, 137] width 342 height 223
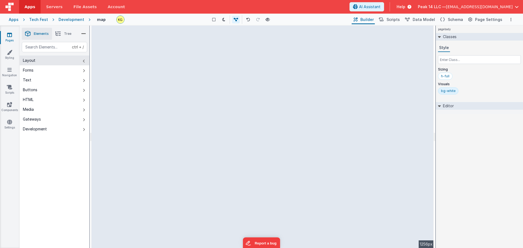
drag, startPoint x: 110, startPoint y: 75, endPoint x: 120, endPoint y: 75, distance: 10.1
click at [110, 75] on div "--> 1256px" at bounding box center [263, 137] width 342 height 223
drag, startPoint x: 125, startPoint y: 74, endPoint x: 186, endPoint y: 115, distance: 73.3
click at [186, 113] on div "--> 1256px" at bounding box center [263, 137] width 342 height 223
drag, startPoint x: 111, startPoint y: 72, endPoint x: 214, endPoint y: 132, distance: 119.7
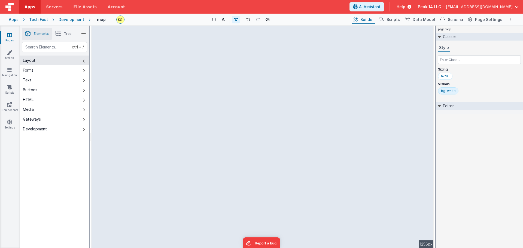
click at [214, 132] on div "--> 1256px" at bounding box center [263, 137] width 342 height 223
click at [38, 70] on button "Forms" at bounding box center [55, 70] width 70 height 10
click at [53, 81] on button "Text" at bounding box center [55, 80] width 70 height 10
drag, startPoint x: 110, startPoint y: 71, endPoint x: 162, endPoint y: 80, distance: 53.1
click at [162, 80] on div "--> 1256px" at bounding box center [263, 137] width 342 height 223
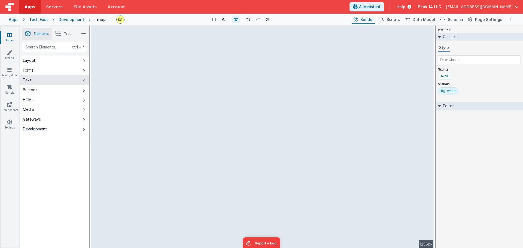
click at [152, 72] on div "--> 1256px" at bounding box center [263, 137] width 342 height 223
click at [155, 75] on div "--> 1256px" at bounding box center [263, 137] width 342 height 223
drag, startPoint x: 154, startPoint y: 73, endPoint x: 129, endPoint y: 69, distance: 25.6
click at [154, 73] on div "--> 1256px" at bounding box center [263, 137] width 342 height 223
click at [128, 71] on div "--> 1256px" at bounding box center [263, 137] width 342 height 223
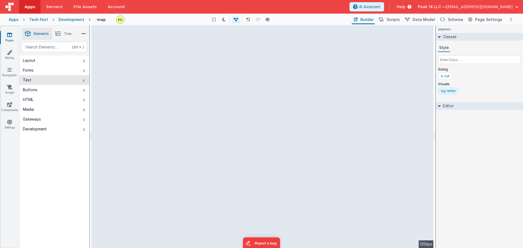
click at [125, 58] on div "--> 1256px" at bounding box center [263, 137] width 342 height 223
drag, startPoint x: 136, startPoint y: 42, endPoint x: 138, endPoint y: 39, distance: 3.9
click at [138, 51] on div "--> 1256px" at bounding box center [263, 137] width 342 height 223
drag, startPoint x: 138, startPoint y: 36, endPoint x: 145, endPoint y: 88, distance: 52.8
click at [142, 61] on div "--> 1256px" at bounding box center [263, 137] width 342 height 223
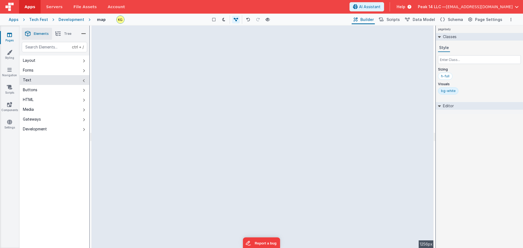
drag, startPoint x: 145, startPoint y: 88, endPoint x: 143, endPoint y: 98, distance: 9.8
click at [145, 89] on div "--> 1256px" at bounding box center [263, 137] width 342 height 223
drag, startPoint x: 143, startPoint y: 98, endPoint x: 143, endPoint y: 102, distance: 4.9
click at [144, 102] on div "--> 1256px" at bounding box center [263, 137] width 342 height 223
drag, startPoint x: 143, startPoint y: 102, endPoint x: 136, endPoint y: 108, distance: 9.2
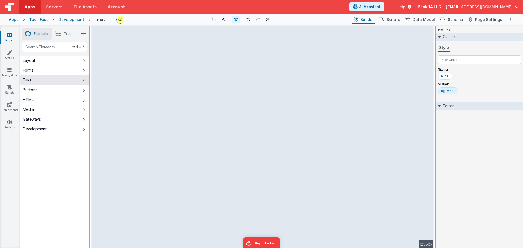
click at [139, 108] on div "--> 1256px" at bounding box center [263, 137] width 342 height 223
click at [130, 106] on div "--> 1256px" at bounding box center [263, 137] width 342 height 223
drag, startPoint x: 130, startPoint y: 116, endPoint x: 127, endPoint y: 118, distance: 3.5
click at [129, 116] on div "--> 1256px" at bounding box center [263, 137] width 342 height 223
drag, startPoint x: 127, startPoint y: 118, endPoint x: 122, endPoint y: 132, distance: 14.9
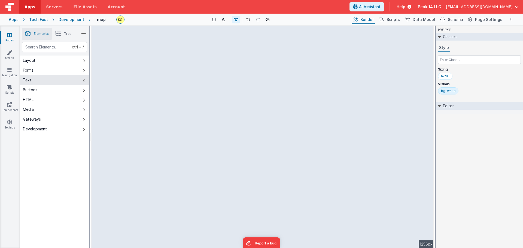
click at [122, 130] on div "--> 1256px" at bounding box center [263, 137] width 342 height 223
drag, startPoint x: 122, startPoint y: 132, endPoint x: 122, endPoint y: 136, distance: 4.7
click at [121, 134] on div "--> 1256px" at bounding box center [263, 137] width 342 height 223
drag, startPoint x: 122, startPoint y: 136, endPoint x: 130, endPoint y: 124, distance: 14.7
click at [124, 135] on div "--> 1256px" at bounding box center [263, 137] width 342 height 223
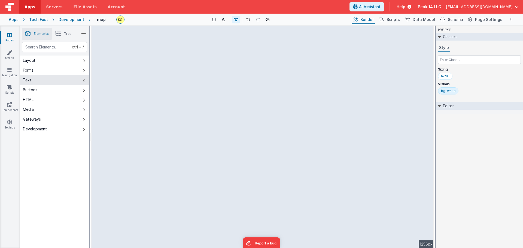
drag, startPoint x: 126, startPoint y: 120, endPoint x: 122, endPoint y: 69, distance: 50.8
drag, startPoint x: 122, startPoint y: 69, endPoint x: 132, endPoint y: 59, distance: 14.5
click at [120, 55] on div "--> 1256px" at bounding box center [263, 137] width 342 height 223
click at [212, 84] on div "--> 1256px" at bounding box center [263, 137] width 342 height 223
click at [198, 90] on div "--> 1256px" at bounding box center [263, 137] width 342 height 223
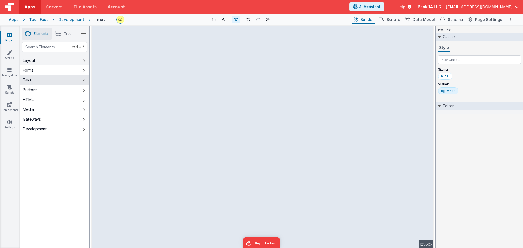
click at [56, 58] on button "Layout" at bounding box center [55, 61] width 70 height 10
click at [66, 34] on span "Tree" at bounding box center [67, 34] width 7 height 4
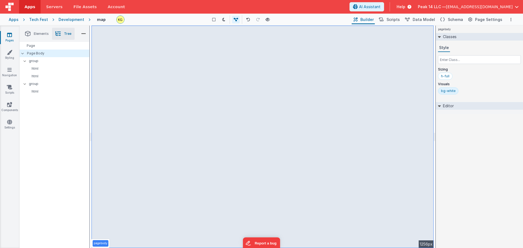
click at [48, 111] on div "Page Page Body group html html group html" at bounding box center [55, 145] width 70 height 206
click at [98, 246] on div "pagebody" at bounding box center [101, 243] width 16 height 7
click at [101, 243] on p "pagebody" at bounding box center [101, 243] width 14 height 4
click at [99, 243] on p "pagebody" at bounding box center [101, 243] width 14 height 4
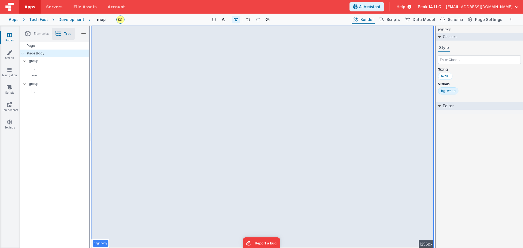
click at [99, 243] on p "pagebody" at bounding box center [101, 243] width 14 height 4
click at [118, 173] on div "pagebody --> 1256px" at bounding box center [263, 137] width 342 height 223
click at [135, 137] on div "pagebody --> 1256px" at bounding box center [263, 137] width 342 height 223
click at [174, 108] on div "pagebody --> 1256px" at bounding box center [263, 137] width 342 height 223
click at [214, 20] on icon at bounding box center [213, 20] width 3 height 4
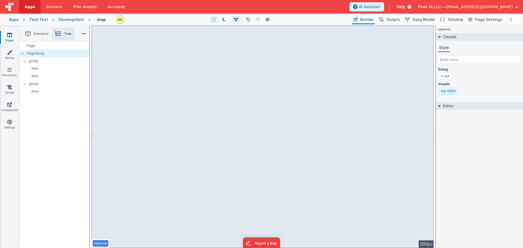
click at [200, 86] on div "pagebody --> 1256px" at bounding box center [263, 137] width 342 height 223
click at [178, 66] on div "pagebody --> 1256px" at bounding box center [263, 137] width 342 height 223
click at [105, 73] on div "pagebody --> 1256px" at bounding box center [263, 137] width 342 height 223
click at [214, 119] on div "pagebody --> 1256px" at bounding box center [263, 137] width 342 height 223
click at [214, 91] on div "pagebody --> 1256px" at bounding box center [263, 137] width 342 height 223
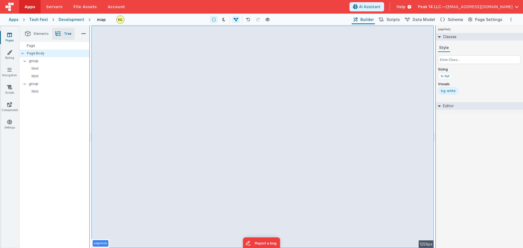
click at [214, 68] on div "pagebody --> 1256px" at bounding box center [263, 137] width 342 height 223
click at [214, 78] on div "pagebody --> 1256px" at bounding box center [263, 137] width 342 height 223
click at [214, 99] on div "pagebody --> 1256px" at bounding box center [263, 137] width 342 height 223
drag, startPoint x: 390, startPoint y: 114, endPoint x: 386, endPoint y: 115, distance: 3.4
click at [214, 114] on div "pagebody --> 1256px" at bounding box center [263, 137] width 342 height 223
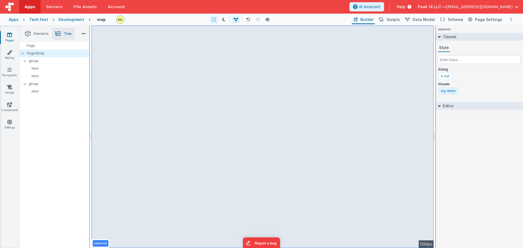
drag, startPoint x: 369, startPoint y: 120, endPoint x: 256, endPoint y: 98, distance: 114.8
click at [214, 118] on div "pagebody --> 1256px" at bounding box center [263, 137] width 342 height 223
drag, startPoint x: 127, startPoint y: 68, endPoint x: 99, endPoint y: 69, distance: 27.8
click at [124, 67] on div "pagebody --> 1256px" at bounding box center [263, 137] width 342 height 223
click at [80, 75] on p "html" at bounding box center [57, 76] width 63 height 4
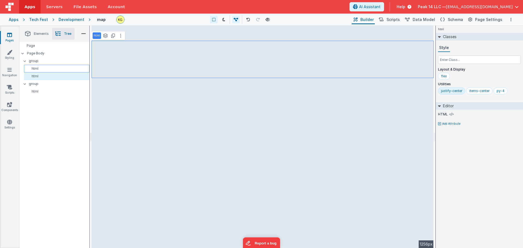
click at [47, 69] on p "html" at bounding box center [57, 68] width 63 height 4
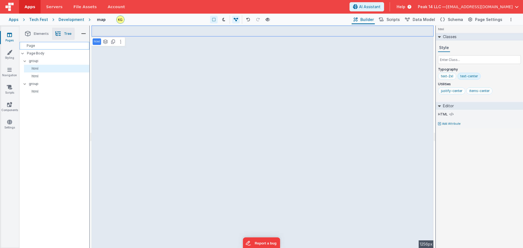
click at [45, 44] on div "Page" at bounding box center [55, 46] width 70 height 8
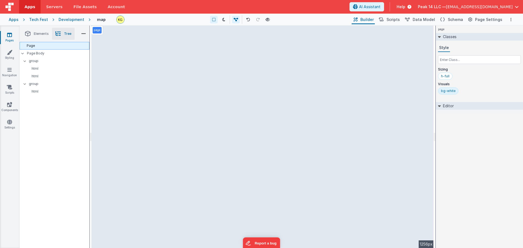
click at [49, 47] on div "Page" at bounding box center [55, 46] width 70 height 8
click at [84, 34] on icon at bounding box center [83, 34] width 5 height 8
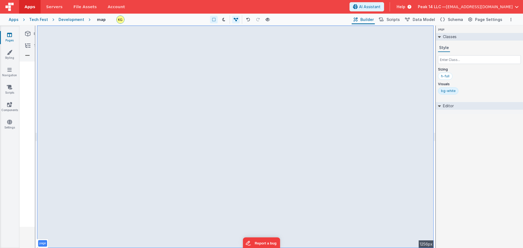
click at [23, 54] on li at bounding box center [27, 56] width 11 height 8
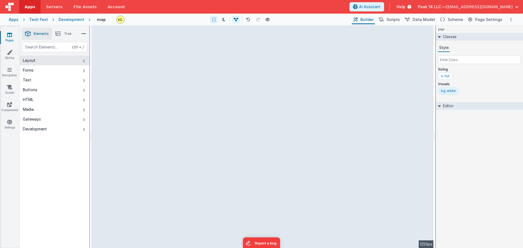
click at [136, 34] on div "--> 1256px" at bounding box center [263, 137] width 342 height 223
click at [214, 113] on div "--> 1256px" at bounding box center [263, 137] width 342 height 223
click at [214, 124] on div "--> 1256px" at bounding box center [263, 137] width 342 height 223
drag, startPoint x: 236, startPoint y: 124, endPoint x: 235, endPoint y: 128, distance: 4.2
click at [214, 124] on div "--> 1256px" at bounding box center [263, 137] width 342 height 223
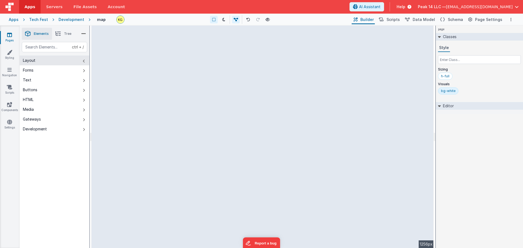
click at [214, 128] on div "--> 1256px" at bounding box center [263, 137] width 342 height 223
drag, startPoint x: 122, startPoint y: 84, endPoint x: 209, endPoint y: 146, distance: 106.7
click at [214, 184] on div "--> 1256px" at bounding box center [263, 137] width 342 height 223
drag, startPoint x: 114, startPoint y: 84, endPoint x: 203, endPoint y: 165, distance: 120.2
click at [206, 166] on div "--> 1256px" at bounding box center [263, 137] width 342 height 223
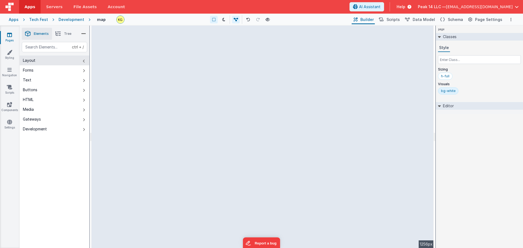
drag, startPoint x: 136, startPoint y: 107, endPoint x: 148, endPoint y: 129, distance: 25.1
click at [182, 150] on div "--> 1256px" at bounding box center [263, 137] width 342 height 223
drag, startPoint x: 189, startPoint y: 134, endPoint x: 134, endPoint y: 89, distance: 71.6
click at [199, 143] on div "--> 1256px" at bounding box center [263, 137] width 342 height 223
drag, startPoint x: 137, startPoint y: 74, endPoint x: 172, endPoint y: 100, distance: 43.0
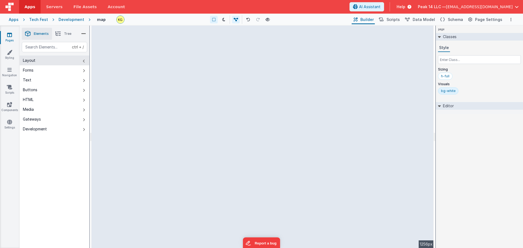
click at [212, 126] on div "--> 1256px" at bounding box center [263, 137] width 342 height 223
drag, startPoint x: 220, startPoint y: 121, endPoint x: 243, endPoint y: 147, distance: 35.5
click at [214, 144] on div "--> 1256px" at bounding box center [263, 137] width 342 height 223
click at [214, 145] on div "--> 1256px" at bounding box center [263, 137] width 342 height 223
drag, startPoint x: 329, startPoint y: 136, endPoint x: 401, endPoint y: 111, distance: 76.6
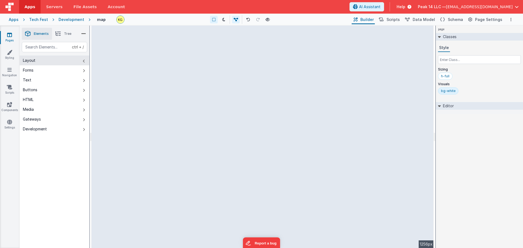
click at [214, 136] on div "--> 1256px" at bounding box center [263, 137] width 342 height 223
click at [42, 81] on button "Text" at bounding box center [55, 80] width 70 height 10
click at [50, 72] on button "Forms" at bounding box center [55, 70] width 70 height 10
click at [57, 60] on button "Layout" at bounding box center [55, 61] width 70 height 10
click at [214, 96] on div "--> 1256px" at bounding box center [263, 137] width 342 height 223
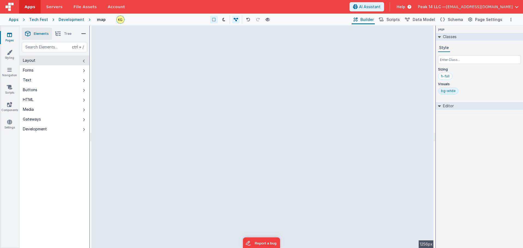
click at [214, 90] on div "--> 1256px" at bounding box center [263, 137] width 342 height 223
click at [213, 93] on div "--> 1256px" at bounding box center [263, 137] width 342 height 223
click at [214, 128] on div "--> 1256px" at bounding box center [263, 137] width 342 height 223
click at [59, 60] on button "Layout" at bounding box center [55, 61] width 70 height 10
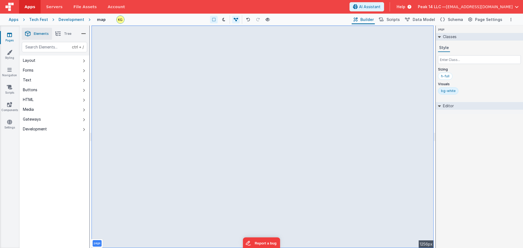
click at [71, 31] on li "Tree" at bounding box center [63, 34] width 23 height 12
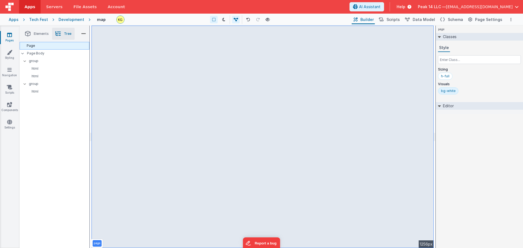
click at [54, 47] on div "Page" at bounding box center [55, 46] width 70 height 8
click at [62, 46] on div "Page" at bounding box center [55, 46] width 70 height 8
click at [56, 55] on p "Page Body" at bounding box center [58, 53] width 62 height 4
click at [26, 61] on icon at bounding box center [25, 61] width 4 height 2
click at [25, 68] on icon at bounding box center [25, 69] width 4 height 2
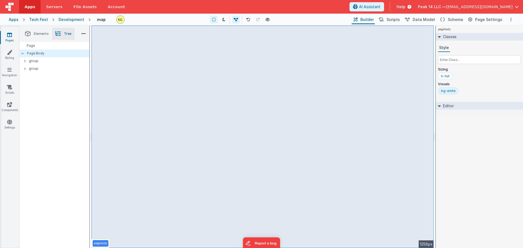
click at [32, 33] on li "Elements" at bounding box center [37, 34] width 30 height 12
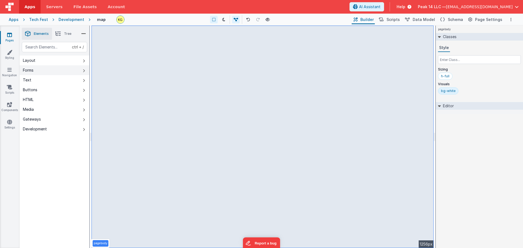
click at [47, 74] on button "Forms" at bounding box center [55, 70] width 70 height 10
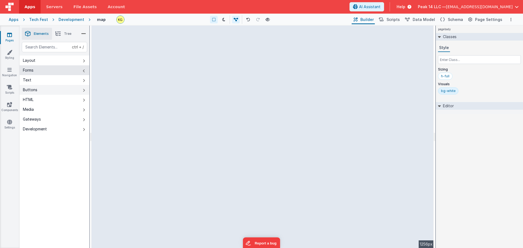
click at [128, 83] on div "--> 1256px" at bounding box center [263, 137] width 342 height 223
drag, startPoint x: 140, startPoint y: 87, endPoint x: 161, endPoint y: 95, distance: 22.1
click at [165, 92] on div "--> 1256px" at bounding box center [263, 137] width 342 height 223
drag, startPoint x: 133, startPoint y: 108, endPoint x: 143, endPoint y: 121, distance: 16.1
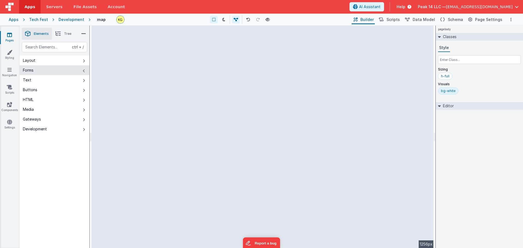
click at [139, 115] on div "--> 1256px" at bounding box center [263, 137] width 342 height 223
click at [36, 79] on button "Text" at bounding box center [55, 80] width 70 height 10
drag, startPoint x: 125, startPoint y: 90, endPoint x: 160, endPoint y: 90, distance: 35.1
click at [160, 90] on div "--> 1256px" at bounding box center [263, 137] width 342 height 223
drag, startPoint x: 126, startPoint y: 102, endPoint x: 126, endPoint y: 68, distance: 34.6
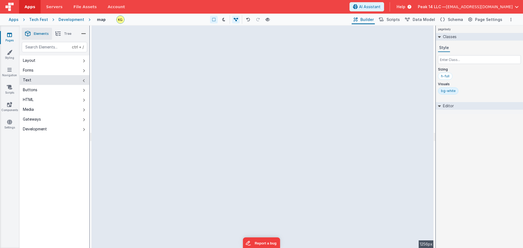
click at [127, 102] on div "--> 1256px" at bounding box center [263, 137] width 342 height 223
drag, startPoint x: 117, startPoint y: 51, endPoint x: 130, endPoint y: 38, distance: 19.3
click at [132, 45] on div "--> 1256px" at bounding box center [263, 137] width 342 height 223
drag, startPoint x: 130, startPoint y: 38, endPoint x: 133, endPoint y: 45, distance: 8.4
click at [130, 39] on div "--> 1256px" at bounding box center [263, 137] width 342 height 223
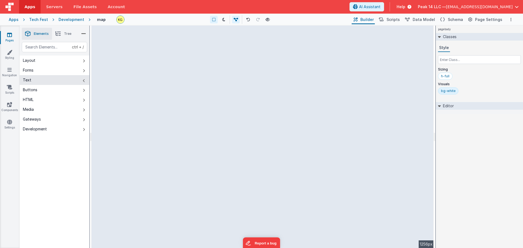
drag, startPoint x: 133, startPoint y: 45, endPoint x: 128, endPoint y: 89, distance: 43.9
click at [131, 66] on div "--> 1256px" at bounding box center [263, 137] width 342 height 223
drag, startPoint x: 128, startPoint y: 89, endPoint x: 128, endPoint y: 119, distance: 29.7
click at [131, 101] on div "--> 1256px" at bounding box center [263, 137] width 342 height 223
drag, startPoint x: 128, startPoint y: 119, endPoint x: 122, endPoint y: 133, distance: 14.9
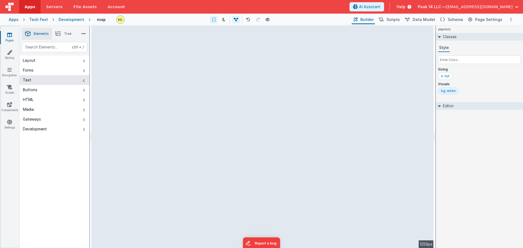
click at [127, 121] on div "--> 1256px" at bounding box center [263, 137] width 342 height 223
drag, startPoint x: 122, startPoint y: 134, endPoint x: 43, endPoint y: 110, distance: 82.1
click at [114, 132] on div "--> 1256px" at bounding box center [263, 137] width 342 height 223
click at [40, 87] on button "Buttons" at bounding box center [55, 90] width 70 height 10
click at [124, 61] on div "--> 1256px" at bounding box center [263, 137] width 342 height 223
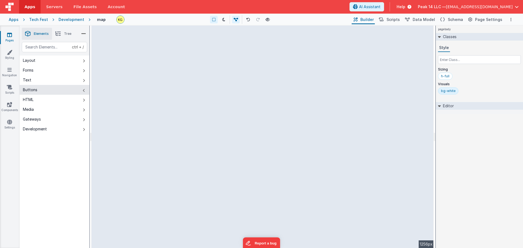
drag, startPoint x: 124, startPoint y: 61, endPoint x: 125, endPoint y: 89, distance: 28.1
click at [127, 84] on div "--> 1256px" at bounding box center [263, 137] width 342 height 223
click at [121, 107] on div "--> 1256px" at bounding box center [263, 137] width 342 height 223
drag, startPoint x: 118, startPoint y: 113, endPoint x: 115, endPoint y: 114, distance: 3.2
click at [115, 114] on div "--> 1256px" at bounding box center [263, 137] width 342 height 223
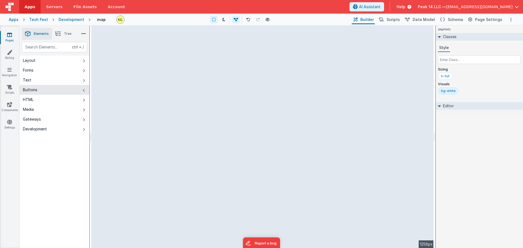
drag, startPoint x: 104, startPoint y: 118, endPoint x: 101, endPoint y: 118, distance: 3.6
click at [102, 118] on div "--> 1256px" at bounding box center [263, 137] width 342 height 223
click at [52, 109] on button "Media" at bounding box center [55, 110] width 70 height 10
click at [121, 31] on div "Saved Duplicating Page Builder Page Schema Action Scripts Data Model Page Setti…" at bounding box center [271, 137] width 503 height 223
click at [152, 32] on div "--> 1256px" at bounding box center [263, 137] width 342 height 223
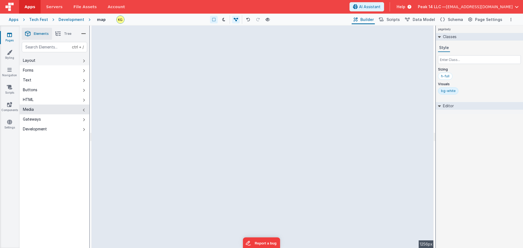
click at [56, 59] on button "Layout" at bounding box center [55, 61] width 70 height 10
click at [214, 149] on div "--> 1256px" at bounding box center [263, 137] width 342 height 223
click at [214, 22] on button at bounding box center [236, 20] width 8 height 8
click at [214, 159] on div "--> 1256px" at bounding box center [263, 137] width 342 height 223
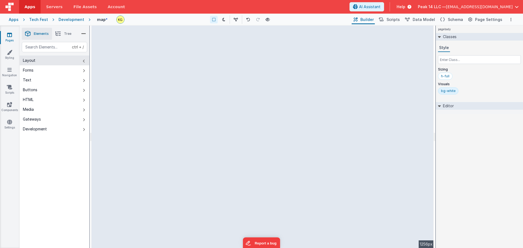
drag, startPoint x: 225, startPoint y: 162, endPoint x: 210, endPoint y: 161, distance: 15.3
click at [210, 161] on div "--> 1256px" at bounding box center [263, 137] width 342 height 223
click at [204, 162] on div "--> 1256px" at bounding box center [263, 137] width 342 height 223
drag, startPoint x: 204, startPoint y: 162, endPoint x: 192, endPoint y: 147, distance: 19.1
click at [192, 147] on div "--> 1256px" at bounding box center [263, 137] width 342 height 223
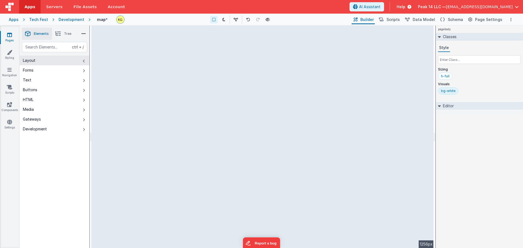
click at [214, 174] on div "pagebody Classes Style Sizing h-full Visuals bg-white Editor DEV: Focus DEV: bu…" at bounding box center [479, 137] width 87 height 223
click at [214, 178] on div "--> 1256px" at bounding box center [263, 137] width 342 height 223
click at [214, 95] on div "--> 1256px" at bounding box center [263, 137] width 342 height 223
click at [171, 36] on div "--> 1256px" at bounding box center [263, 137] width 342 height 223
click at [71, 20] on div "Development" at bounding box center [72, 19] width 26 height 5
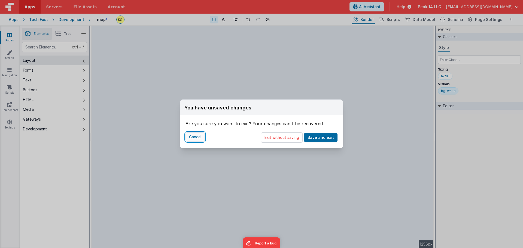
click at [200, 139] on button "Cancel" at bounding box center [195, 136] width 19 height 9
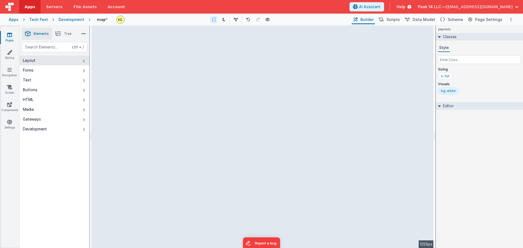
click at [210, 171] on div "--> 1256px" at bounding box center [263, 137] width 342 height 223
click at [214, 20] on icon at bounding box center [236, 20] width 4 height 4
drag, startPoint x: 120, startPoint y: 72, endPoint x: 191, endPoint y: 114, distance: 81.6
click at [190, 114] on div "--> 1256px" at bounding box center [263, 137] width 342 height 223
drag, startPoint x: 130, startPoint y: 71, endPoint x: 193, endPoint y: 132, distance: 87.9
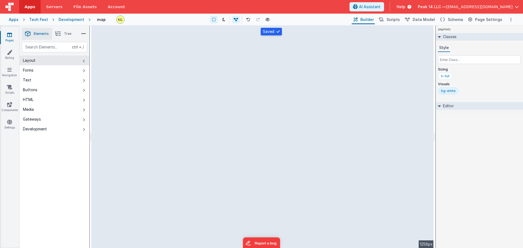
click at [193, 132] on div "--> 1256px" at bounding box center [263, 137] width 342 height 223
click at [208, 133] on div "--> 1256px" at bounding box center [263, 137] width 342 height 223
click at [214, 20] on icon at bounding box center [268, 20] width 4 height 4
click at [214, 28] on div "Saved Duplicating Page" at bounding box center [281, 28] width 523 height 4
click at [61, 59] on button "Layout" at bounding box center [55, 61] width 70 height 10
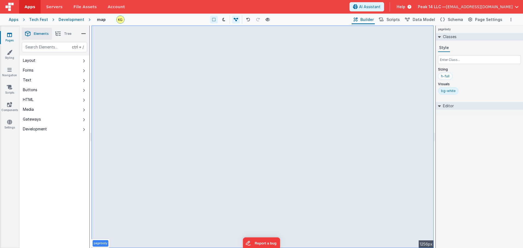
click at [176, 127] on div "pagebody --> 1256px" at bounding box center [263, 137] width 342 height 223
click at [134, 33] on div "pagebody --> 1256px" at bounding box center [263, 137] width 342 height 223
click at [146, 88] on div "pagebody --> 1256px" at bounding box center [263, 137] width 342 height 223
click at [172, 126] on div "pagebody --> 1256px" at bounding box center [263, 137] width 342 height 223
click at [214, 106] on h2 "Editor" at bounding box center [447, 106] width 13 height 8
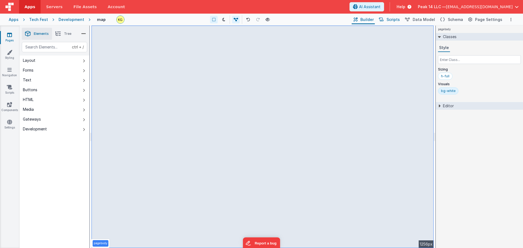
click at [214, 22] on span "Scripts" at bounding box center [393, 19] width 13 height 5
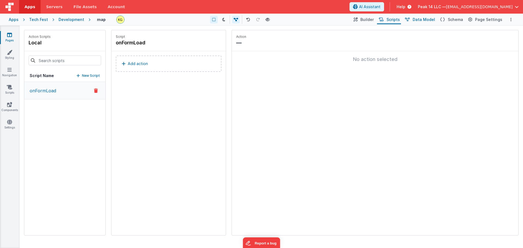
click at [214, 20] on button "Data Model" at bounding box center [419, 19] width 33 height 9
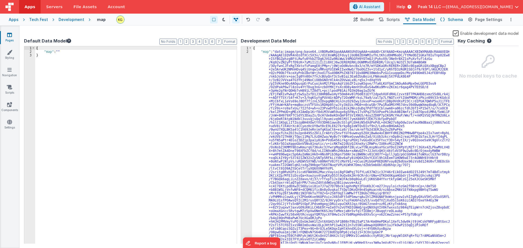
click at [214, 20] on span "Schema" at bounding box center [455, 19] width 15 height 5
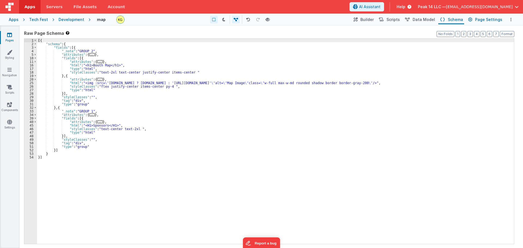
click at [214, 18] on span "Page Settings" at bounding box center [488, 19] width 27 height 5
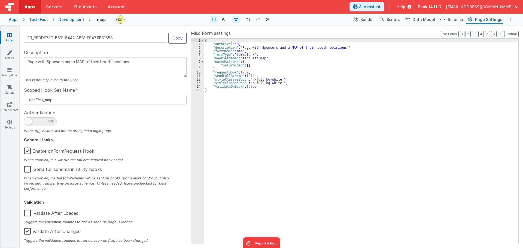
scroll to position [17, 0]
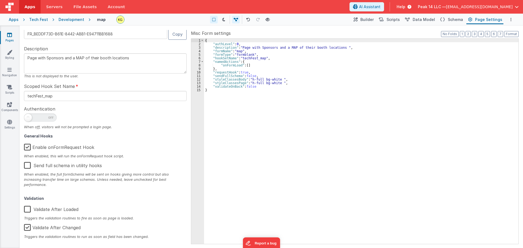
click at [55, 226] on label "Validate After Changed" at bounding box center [52, 227] width 57 height 12
click at [0, 0] on input "Validate After Changed" at bounding box center [0, 0] width 0 height 0
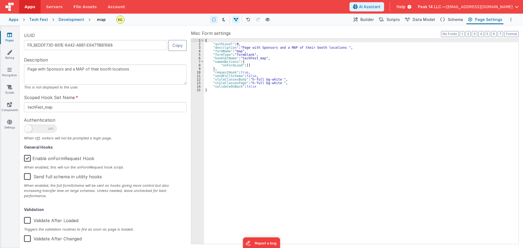
scroll to position [0, 0]
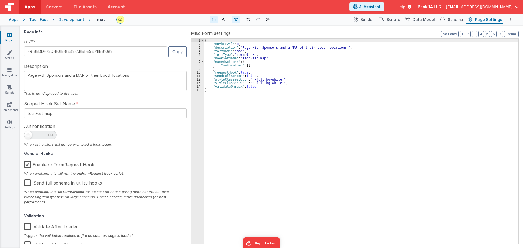
click at [214, 31] on label "Misc Form settings" at bounding box center [355, 33] width 328 height 7
click at [214, 22] on span "Builder" at bounding box center [366, 19] width 13 height 5
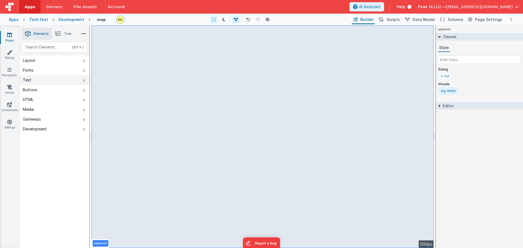
click at [64, 77] on button "Text" at bounding box center [55, 80] width 70 height 10
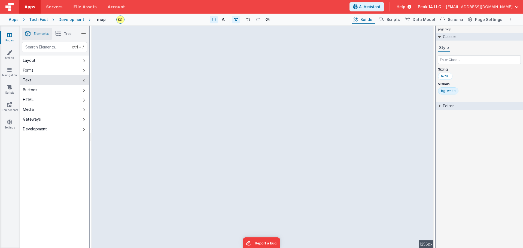
drag, startPoint x: 114, startPoint y: 73, endPoint x: 126, endPoint y: 77, distance: 13.4
click at [155, 82] on div "--> 1256px" at bounding box center [263, 137] width 342 height 223
drag, startPoint x: 98, startPoint y: 72, endPoint x: 184, endPoint y: 96, distance: 89.3
click at [184, 96] on div "--> 1256px" at bounding box center [263, 137] width 342 height 223
drag, startPoint x: 140, startPoint y: 69, endPoint x: 180, endPoint y: 84, distance: 42.5
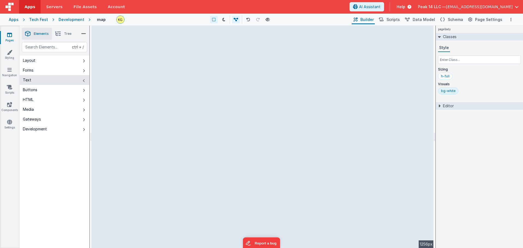
click at [180, 84] on div "--> 1256px" at bounding box center [263, 137] width 342 height 223
drag, startPoint x: 121, startPoint y: 53, endPoint x: 168, endPoint y: 74, distance: 52.2
click at [168, 74] on div "--> 1256px" at bounding box center [263, 137] width 342 height 223
drag, startPoint x: 107, startPoint y: 39, endPoint x: 136, endPoint y: 52, distance: 32.1
click at [147, 71] on div "--> 1256px" at bounding box center [263, 137] width 342 height 223
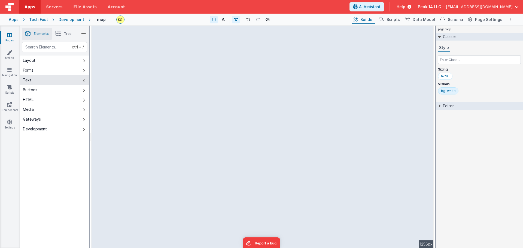
drag, startPoint x: 132, startPoint y: 47, endPoint x: 150, endPoint y: 69, distance: 28.2
click at [150, 69] on div "--> 1256px" at bounding box center [263, 137] width 342 height 223
drag, startPoint x: 114, startPoint y: 29, endPoint x: 135, endPoint y: 51, distance: 31.2
click at [128, 44] on div "Saved Duplicating Page Builder Page Schema Action Scripts Data Model Page Setti…" at bounding box center [271, 137] width 503 height 223
click at [52, 61] on button "Layout" at bounding box center [55, 61] width 70 height 10
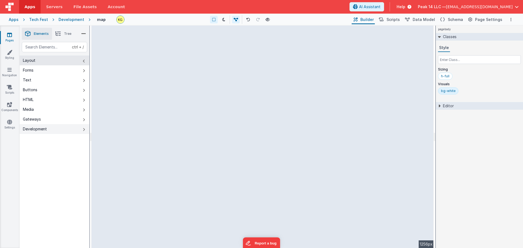
click at [56, 129] on button "Development" at bounding box center [55, 129] width 70 height 10
click at [43, 61] on button "Layout" at bounding box center [55, 61] width 70 height 10
click at [64, 33] on span "Tree" at bounding box center [67, 34] width 7 height 4
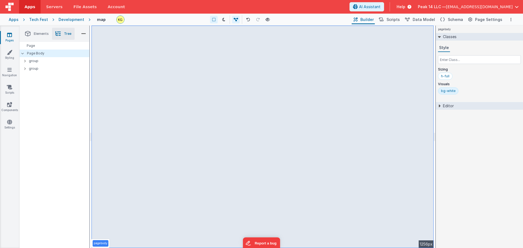
click at [39, 35] on span "Elements" at bounding box center [41, 34] width 15 height 4
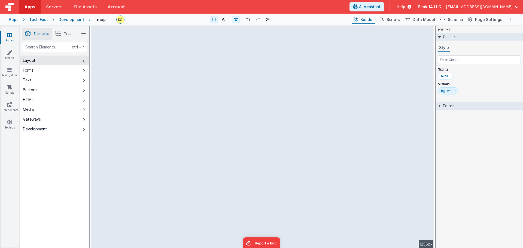
click at [60, 19] on div "Development" at bounding box center [72, 19] width 26 height 5
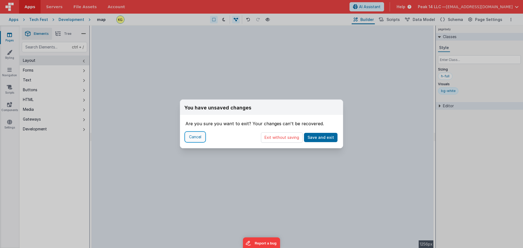
click at [195, 136] on button "Cancel" at bounding box center [195, 136] width 19 height 9
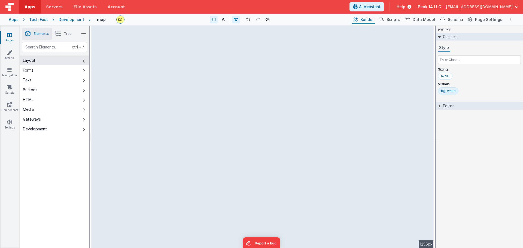
click at [203, 115] on div "--> 1256px" at bounding box center [263, 137] width 342 height 223
click at [72, 19] on div "Development" at bounding box center [72, 19] width 26 height 5
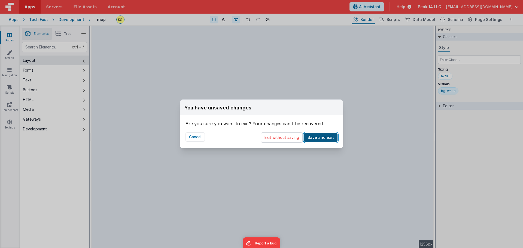
click at [214, 138] on button "Save and exit" at bounding box center [321, 137] width 34 height 9
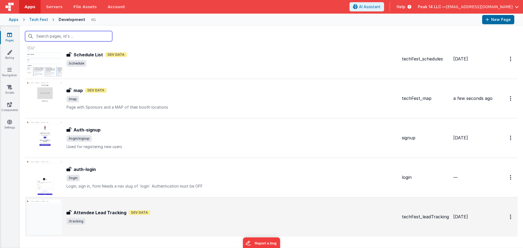
scroll to position [323, 0]
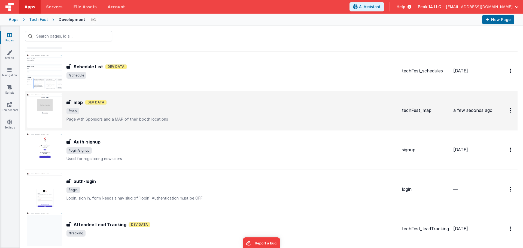
click at [198, 114] on span "/map" at bounding box center [231, 111] width 331 height 7
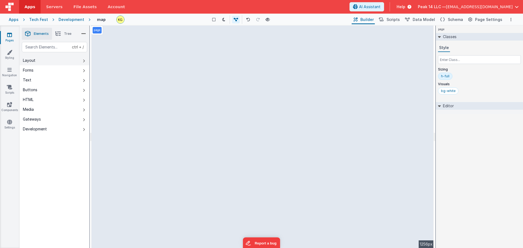
click at [55, 60] on button "Layout" at bounding box center [55, 61] width 70 height 10
click at [62, 79] on button "Text" at bounding box center [55, 80] width 70 height 10
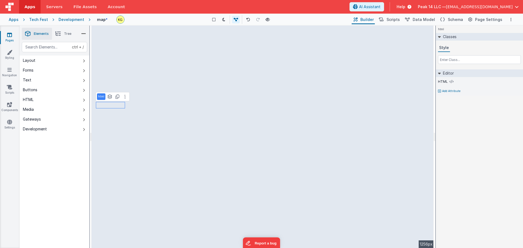
click at [65, 32] on span "Tree" at bounding box center [67, 34] width 7 height 4
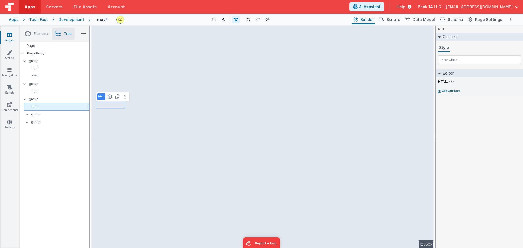
click at [47, 106] on p "html" at bounding box center [57, 107] width 63 height 4
click at [41, 114] on p "group" at bounding box center [60, 114] width 58 height 6
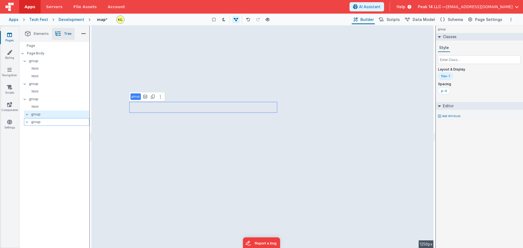
click at [41, 122] on p "group" at bounding box center [60, 122] width 58 height 6
click at [40, 115] on p "group" at bounding box center [60, 114] width 58 height 6
click at [43, 107] on p "html" at bounding box center [57, 107] width 63 height 4
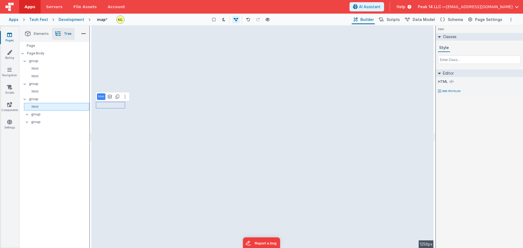
click at [45, 107] on p "html" at bounding box center [57, 107] width 63 height 4
click at [44, 92] on p "html" at bounding box center [57, 91] width 63 height 4
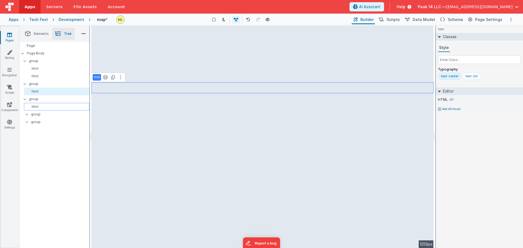
click at [48, 108] on p "html" at bounding box center [57, 107] width 63 height 4
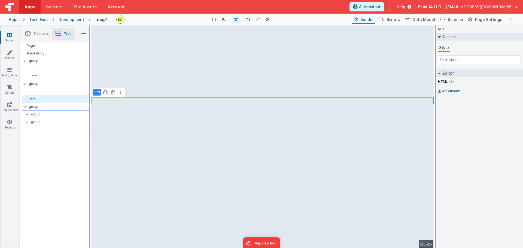
click at [24, 108] on div "group" at bounding box center [56, 107] width 68 height 8
click at [31, 113] on p "group" at bounding box center [60, 114] width 58 height 6
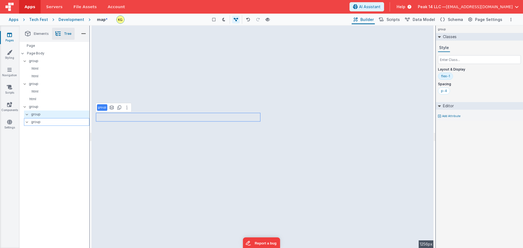
click at [39, 121] on p "group" at bounding box center [60, 122] width 58 height 6
click at [42, 115] on p "group" at bounding box center [60, 114] width 58 height 6
click at [44, 107] on p "group" at bounding box center [59, 107] width 60 height 6
click at [49, 101] on p "html" at bounding box center [56, 99] width 65 height 4
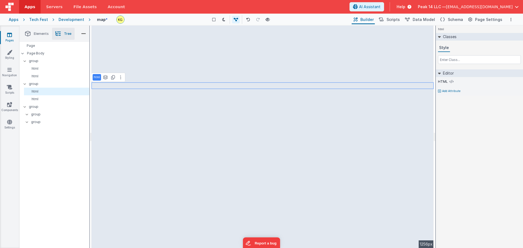
click at [27, 85] on icon at bounding box center [25, 84] width 4 height 2
click at [24, 85] on icon at bounding box center [25, 84] width 2 height 4
click at [49, 101] on p "html" at bounding box center [57, 99] width 63 height 4
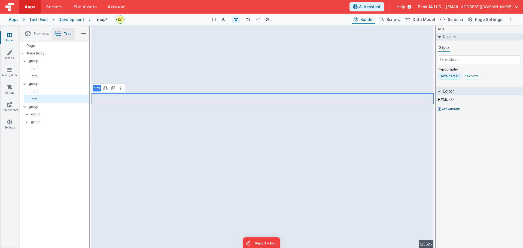
click at [43, 93] on p "html" at bounding box center [57, 91] width 63 height 4
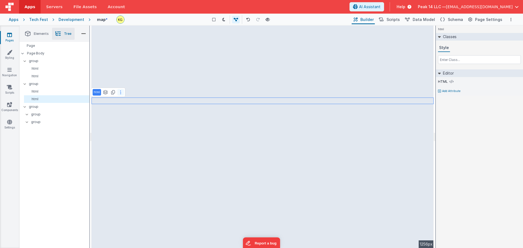
click at [121, 94] on button at bounding box center [120, 92] width 7 height 7
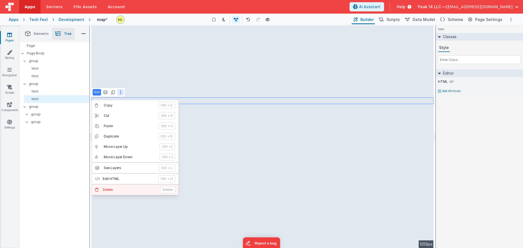
click at [114, 191] on p "Delete" at bounding box center [130, 190] width 54 height 4
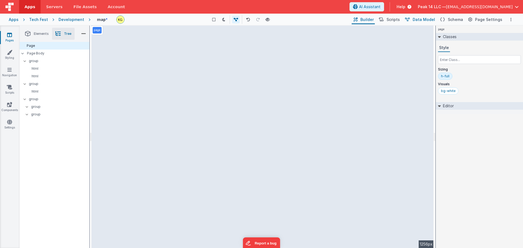
click at [428, 20] on span "Data Model" at bounding box center [424, 19] width 22 height 5
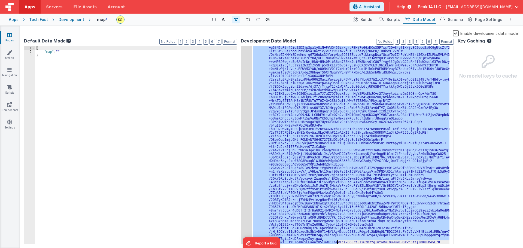
scroll to position [93, 0]
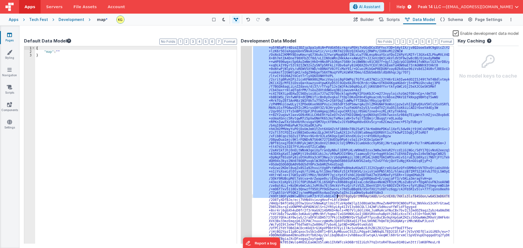
drag, startPoint x: 315, startPoint y: 51, endPoint x: 338, endPoint y: 166, distance: 117.1
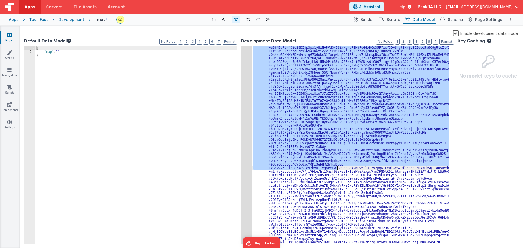
click at [337, 160] on div ""map" : "data:image/png;base64,iVBORw0KGgoAAAANSUhEUgAAA+oAAADrCAYAAAD+KmzqAAAA…" at bounding box center [351, 145] width 198 height 198
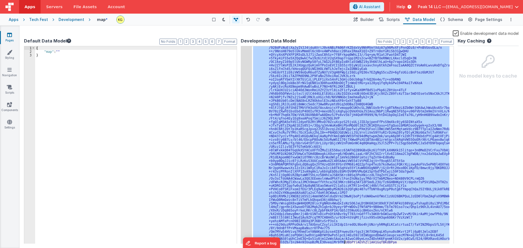
scroll to position [1173, 0]
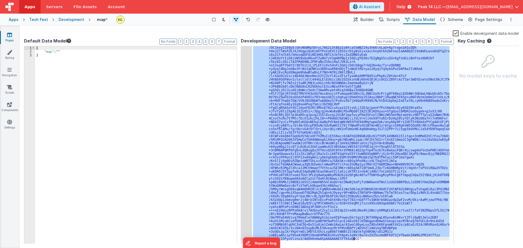
drag, startPoint x: 275, startPoint y: 52, endPoint x: 353, endPoint y: 238, distance: 202.1
click at [353, 238] on div ""map" : "data:image/png;base64,iVBORw0KGgoAAAANSUhEUgAAA+oAAADrCAYAAAD+KmzqAAAA…" at bounding box center [351, 145] width 198 height 198
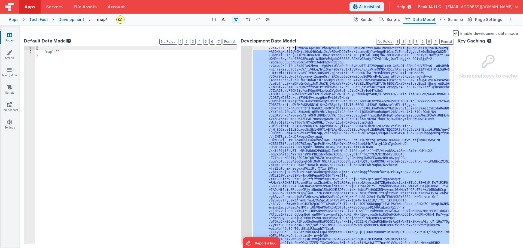
scroll to position [0, 0]
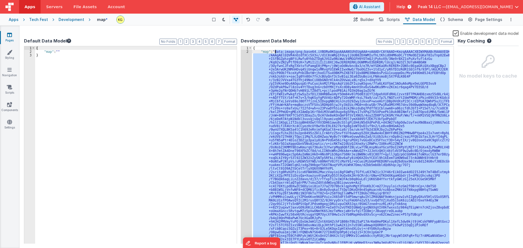
drag, startPoint x: 352, startPoint y: 240, endPoint x: 275, endPoint y: 51, distance: 204.0
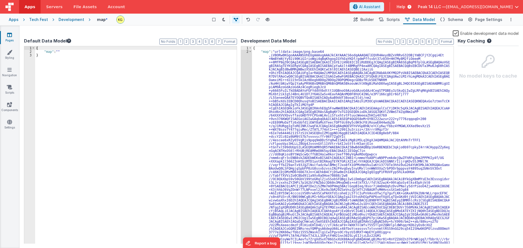
click at [58, 51] on div "{ "map" : "" }" at bounding box center [136, 148] width 202 height 205
click at [68, 41] on icon at bounding box center [69, 41] width 4 height 4
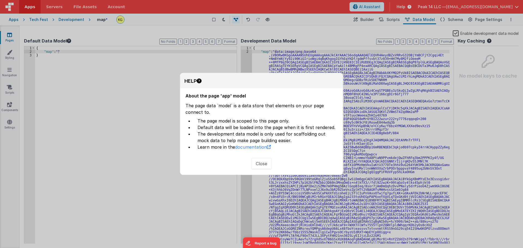
click at [266, 165] on button "Close" at bounding box center [261, 163] width 21 height 11
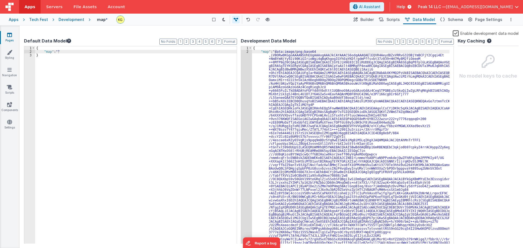
click at [58, 51] on div "{ "map" : "" }" at bounding box center [136, 148] width 202 height 205
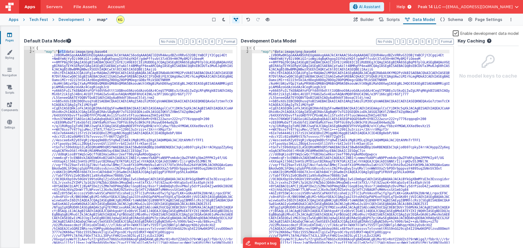
drag, startPoint x: 66, startPoint y: 53, endPoint x: 57, endPoint y: 53, distance: 8.2
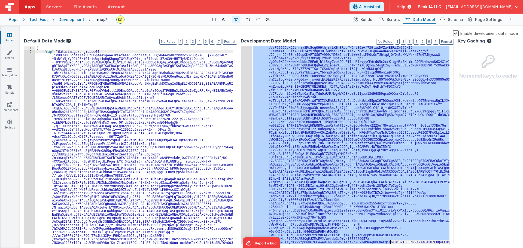
scroll to position [5143, 0]
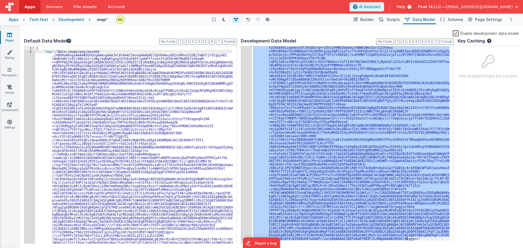
drag, startPoint x: 275, startPoint y: 52, endPoint x: 407, endPoint y: 239, distance: 228.9
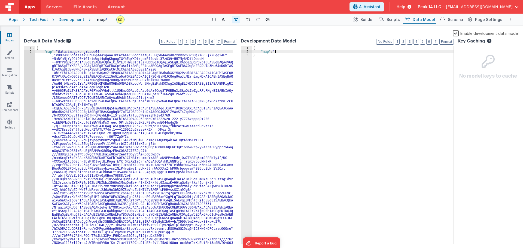
click at [456, 33] on label "Enable development data model" at bounding box center [486, 33] width 66 height 6
click at [0, 0] on input "Enable development data model" at bounding box center [0, 0] width 0 height 0
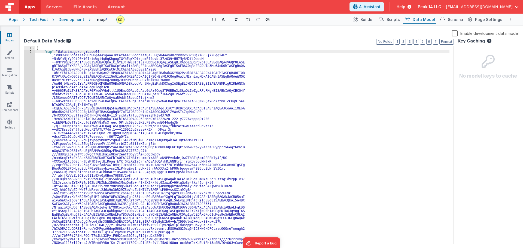
scroll to position [0, 0]
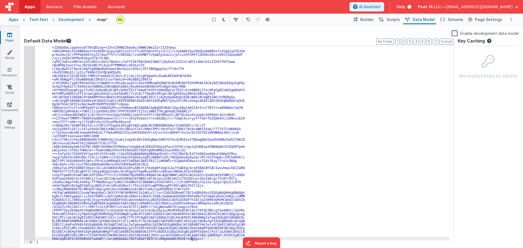
scroll to position [5143, 0]
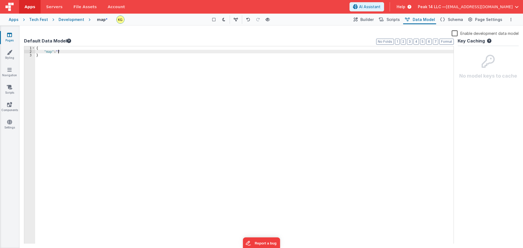
click at [477, 33] on label "Enable development data model" at bounding box center [485, 33] width 67 height 6
click at [0, 0] on input "Enable development data model" at bounding box center [0, 0] width 0 height 0
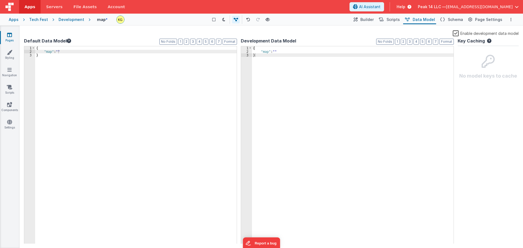
click at [275, 53] on div "{ "map" : "" }" at bounding box center [353, 148] width 202 height 205
click at [72, 19] on div "Development" at bounding box center [72, 19] width 26 height 5
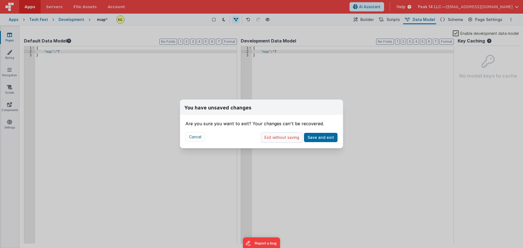
click at [282, 141] on button "Exit without saving" at bounding box center [282, 137] width 42 height 10
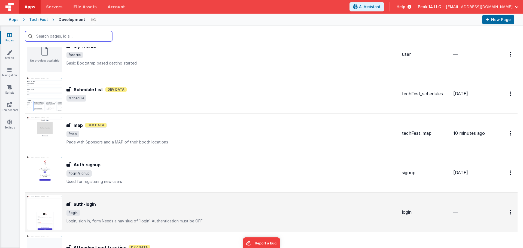
scroll to position [296, 0]
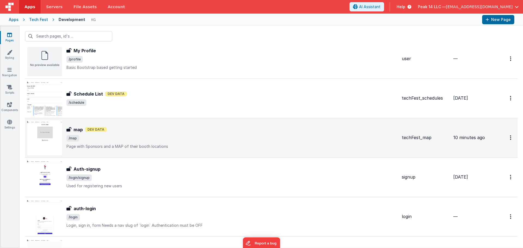
click at [205, 146] on p "Page with Sponsors and a MAP of their booth locations" at bounding box center [231, 146] width 331 height 5
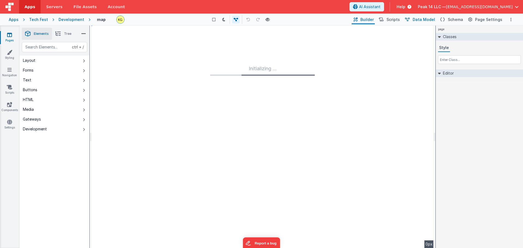
click at [432, 22] on button "Data Model" at bounding box center [419, 19] width 33 height 9
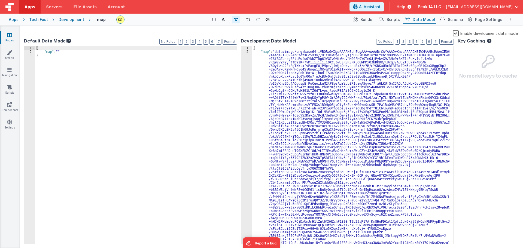
click at [65, 19] on div "Development" at bounding box center [72, 19] width 26 height 5
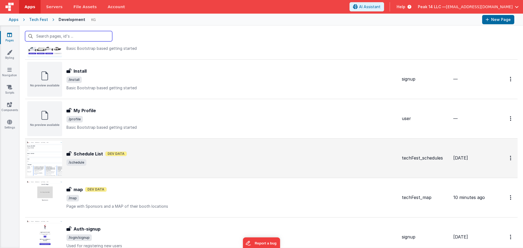
scroll to position [245, 0]
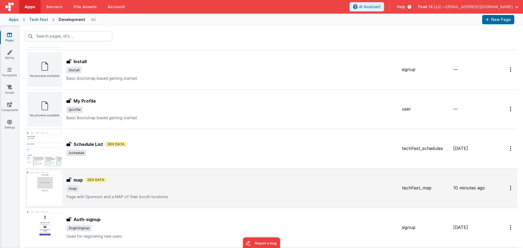
click at [160, 188] on span "/map" at bounding box center [231, 189] width 331 height 7
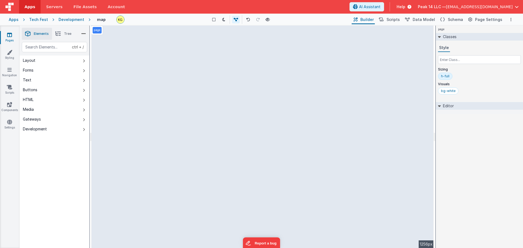
click at [488, 7] on span "[EMAIL_ADDRESS][DOMAIN_NAME]" at bounding box center [479, 6] width 67 height 5
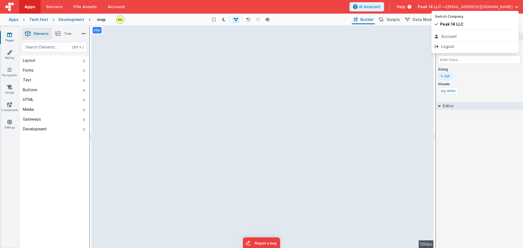
click at [493, 4] on button at bounding box center [261, 124] width 523 height 248
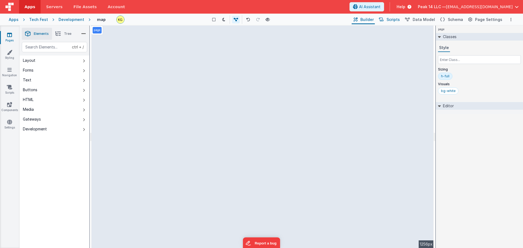
click at [400, 21] on span "Scripts" at bounding box center [393, 19] width 13 height 5
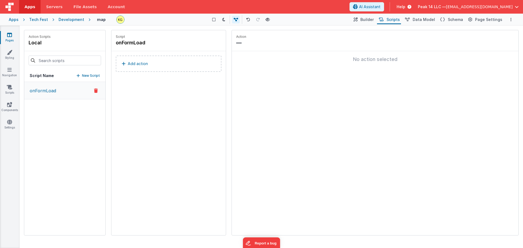
click at [6, 5] on img at bounding box center [9, 7] width 8 height 8
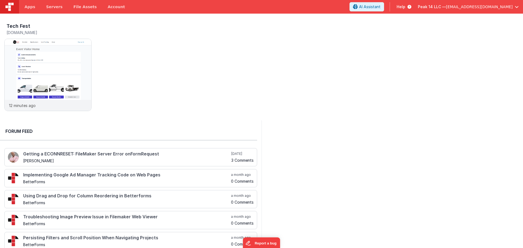
click at [405, 5] on span "Help" at bounding box center [401, 6] width 9 height 5
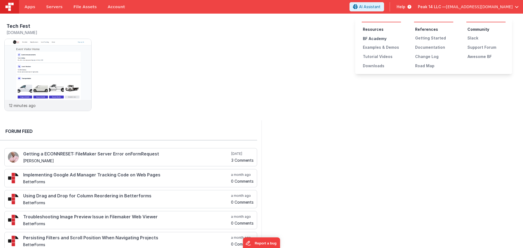
click at [377, 38] on div "BF Academy" at bounding box center [382, 38] width 38 height 5
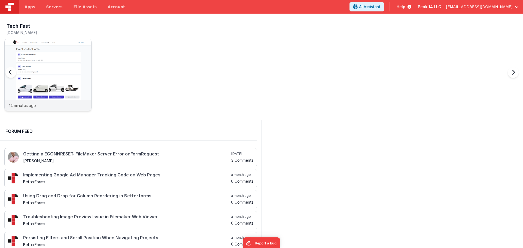
click at [53, 71] on img at bounding box center [48, 82] width 87 height 87
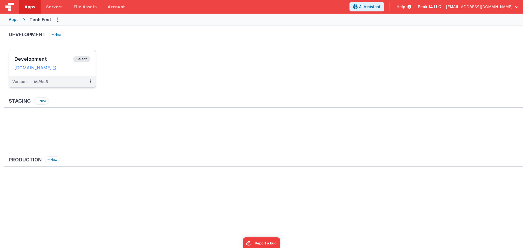
click at [48, 58] on h3 "Development" at bounding box center [43, 58] width 59 height 5
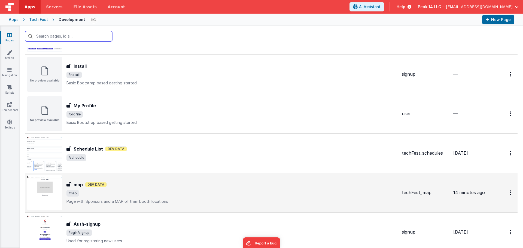
scroll to position [241, 0]
click at [212, 191] on span "/map" at bounding box center [231, 193] width 331 height 7
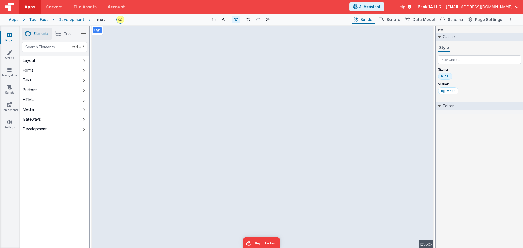
click at [479, 8] on span "[EMAIL_ADDRESS][DOMAIN_NAME]" at bounding box center [479, 6] width 67 height 5
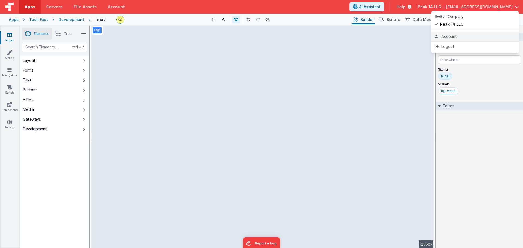
click at [449, 35] on div "Account" at bounding box center [475, 36] width 81 height 5
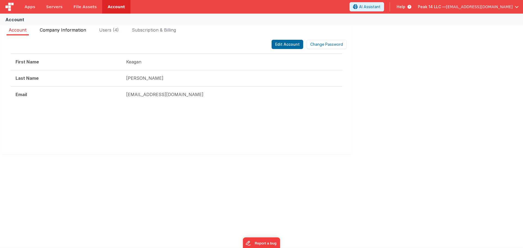
click at [78, 31] on span "Company Information" at bounding box center [63, 29] width 46 height 5
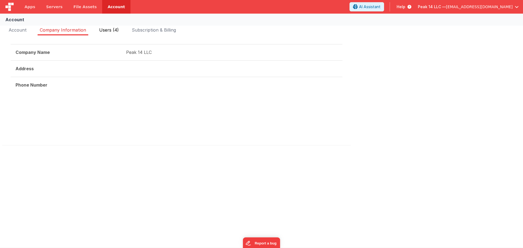
click at [116, 31] on span "Users (4)" at bounding box center [109, 29] width 20 height 5
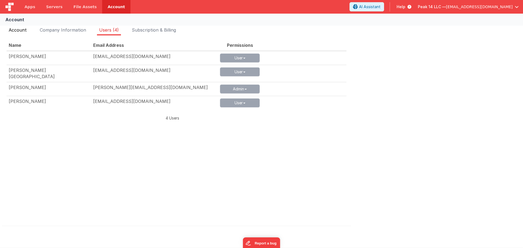
click at [26, 29] on span "Account" at bounding box center [18, 29] width 18 height 5
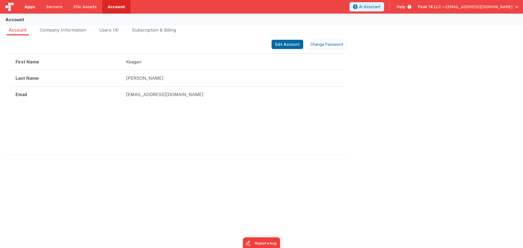
click at [32, 7] on span "Apps" at bounding box center [30, 6] width 11 height 5
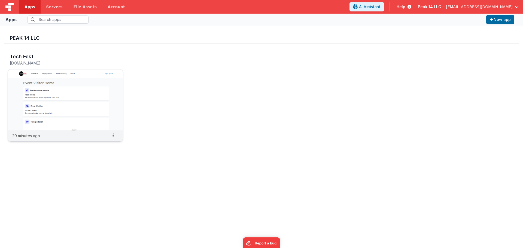
click at [51, 98] on img at bounding box center [65, 99] width 115 height 61
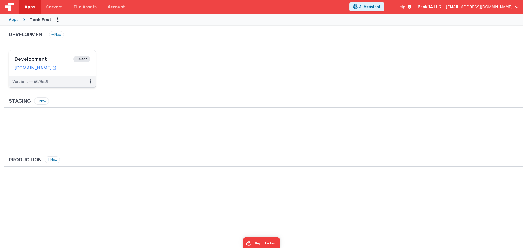
click at [51, 71] on div "Development Select URLs [DOMAIN_NAME]" at bounding box center [52, 63] width 87 height 26
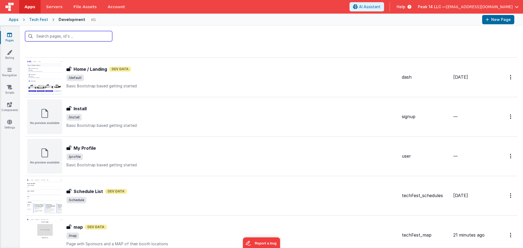
scroll to position [327, 0]
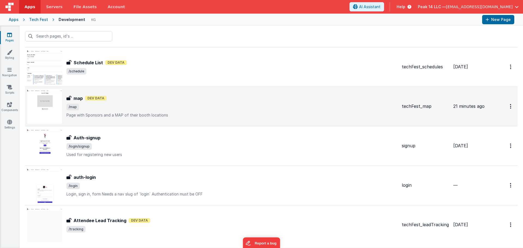
click at [168, 116] on p "Page with Sponsors and a MAP of their booth locations" at bounding box center [231, 115] width 331 height 5
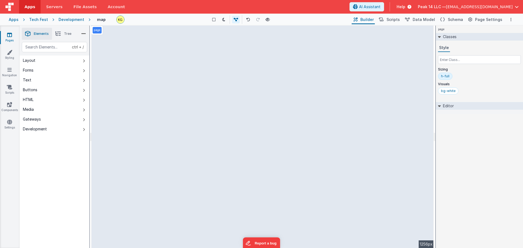
click at [260, 62] on div "page --> 1256px" at bounding box center [263, 137] width 342 height 223
click at [52, 78] on button "Text" at bounding box center [55, 80] width 70 height 10
click at [117, 112] on div "--> 1256px" at bounding box center [263, 137] width 342 height 223
drag, startPoint x: 118, startPoint y: 137, endPoint x: 241, endPoint y: 77, distance: 136.2
click at [241, 77] on div "--> 1256px" at bounding box center [263, 137] width 342 height 223
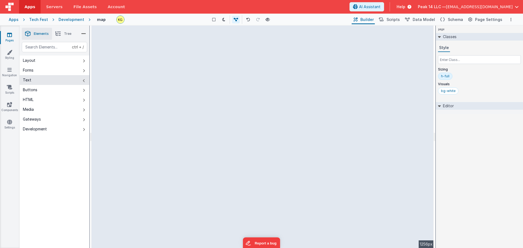
drag, startPoint x: 137, startPoint y: 142, endPoint x: 206, endPoint y: 111, distance: 75.3
click at [202, 116] on div "--> 1256px" at bounding box center [263, 137] width 342 height 223
click at [238, 70] on div "--> 1256px" at bounding box center [263, 137] width 342 height 223
click at [204, 108] on div "--> 1256px" at bounding box center [263, 137] width 342 height 223
click at [204, 134] on div "--> 1256px" at bounding box center [263, 137] width 342 height 223
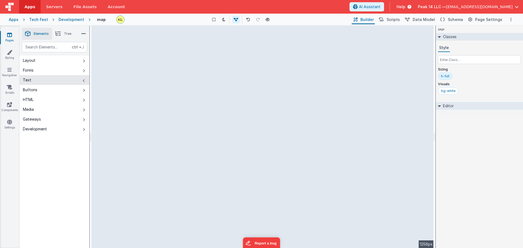
click at [63, 83] on button "Text" at bounding box center [55, 80] width 70 height 10
click at [40, 81] on button "Text" at bounding box center [55, 80] width 70 height 10
drag, startPoint x: 129, startPoint y: 100, endPoint x: 150, endPoint y: 100, distance: 21.0
click at [150, 100] on div "--> 1256px" at bounding box center [263, 137] width 342 height 223
drag, startPoint x: 125, startPoint y: 111, endPoint x: 157, endPoint y: 109, distance: 32.5
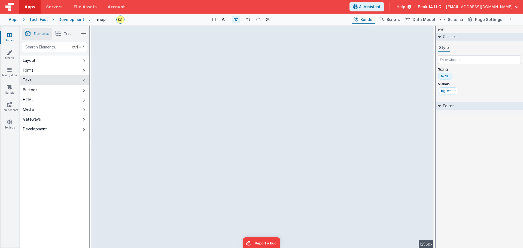
click at [157, 109] on div "--> 1256px" at bounding box center [263, 137] width 342 height 223
click at [197, 110] on div "--> 1256px" at bounding box center [263, 137] width 342 height 223
click at [75, 21] on div "Development" at bounding box center [72, 19] width 26 height 5
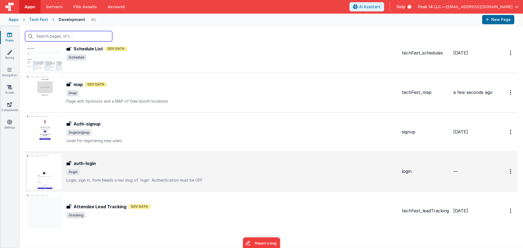
scroll to position [350, 0]
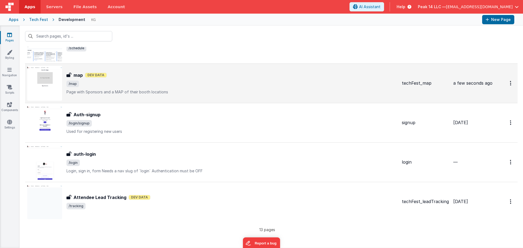
click at [104, 84] on span "/map" at bounding box center [231, 84] width 331 height 7
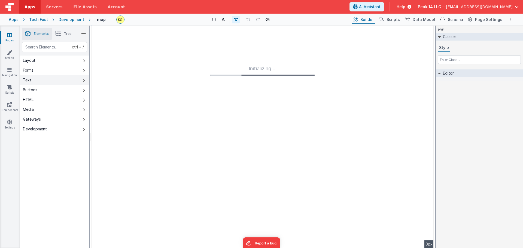
click at [41, 77] on button "Text" at bounding box center [55, 80] width 70 height 10
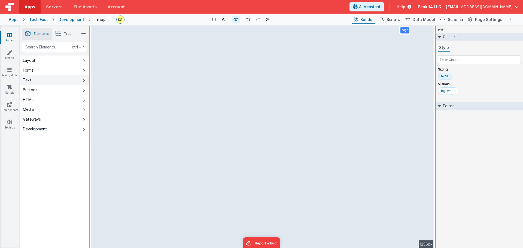
click at [61, 78] on button "Text" at bounding box center [55, 80] width 70 height 10
click at [61, 79] on button "Text" at bounding box center [55, 80] width 70 height 10
click at [111, 99] on div "--> 1256px" at bounding box center [263, 137] width 342 height 223
drag, startPoint x: 108, startPoint y: 110, endPoint x: 138, endPoint y: 112, distance: 30.6
click at [139, 112] on div "--> 1256px" at bounding box center [263, 137] width 342 height 223
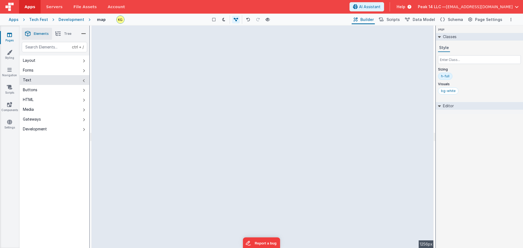
drag, startPoint x: 150, startPoint y: 114, endPoint x: 168, endPoint y: 114, distance: 17.4
click at [169, 114] on div "--> 1256px" at bounding box center [263, 137] width 342 height 223
drag, startPoint x: 153, startPoint y: 111, endPoint x: 191, endPoint y: 100, distance: 40.3
click at [175, 107] on div "--> 1256px" at bounding box center [263, 137] width 342 height 223
click at [204, 97] on div "--> 1256px" at bounding box center [263, 137] width 342 height 223
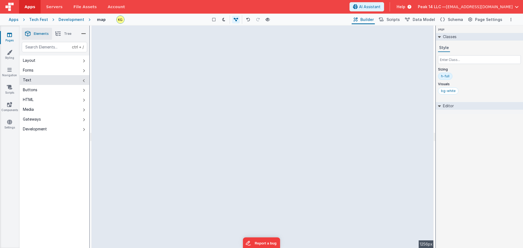
click at [227, 82] on div "--> 1256px" at bounding box center [263, 137] width 342 height 223
drag, startPoint x: 111, startPoint y: 138, endPoint x: 163, endPoint y: 132, distance: 53.0
click at [163, 132] on div "--> 1256px" at bounding box center [263, 137] width 342 height 223
drag, startPoint x: 130, startPoint y: 113, endPoint x: 163, endPoint y: 117, distance: 33.5
click at [156, 114] on div "--> 1256px" at bounding box center [263, 137] width 342 height 223
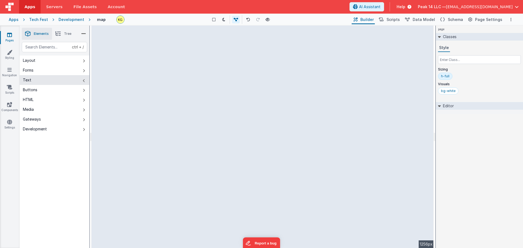
click at [195, 103] on div "--> 1256px" at bounding box center [263, 137] width 342 height 223
click at [203, 100] on div "--> 1256px" at bounding box center [263, 137] width 342 height 223
click at [218, 88] on div "--> 1256px" at bounding box center [263, 137] width 342 height 223
click at [213, 102] on div "--> 1256px" at bounding box center [263, 137] width 342 height 223
click at [269, 84] on div "--> 1256px" at bounding box center [263, 137] width 342 height 223
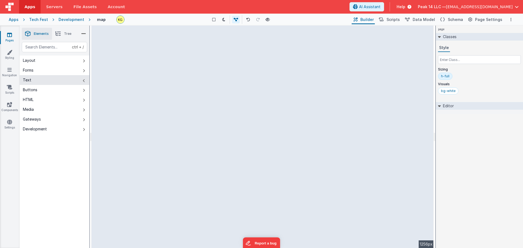
click at [308, 86] on div "--> 1256px" at bounding box center [263, 137] width 342 height 223
click at [300, 108] on div "--> 1256px" at bounding box center [263, 137] width 342 height 223
click at [236, 19] on icon at bounding box center [236, 20] width 4 height 4
click at [237, 19] on icon at bounding box center [236, 20] width 4 height 4
click at [60, 77] on button "Text" at bounding box center [55, 80] width 70 height 10
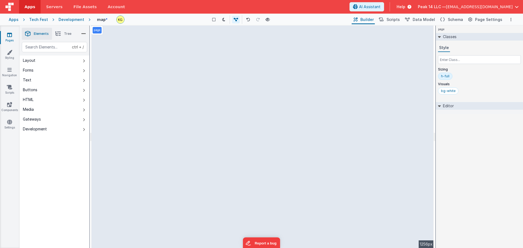
click at [12, 20] on div "Apps" at bounding box center [14, 19] width 10 height 5
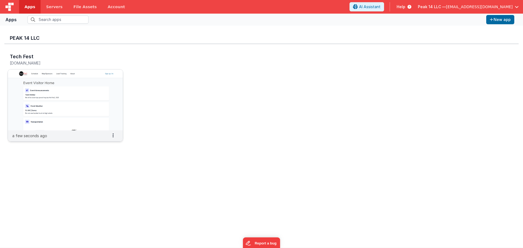
click at [36, 90] on img at bounding box center [65, 99] width 115 height 61
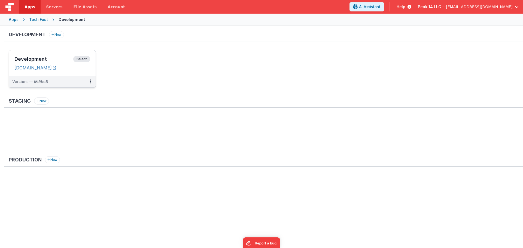
click at [53, 68] on link "[DOMAIN_NAME]" at bounding box center [35, 67] width 42 height 5
click at [34, 60] on h3 "Development" at bounding box center [43, 58] width 59 height 5
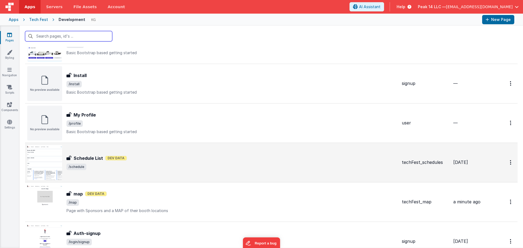
scroll to position [187, 0]
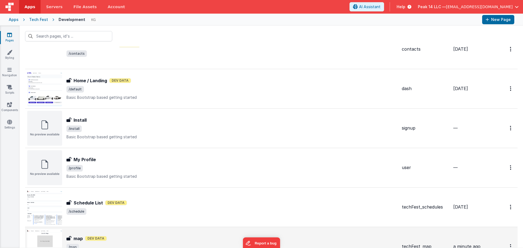
click at [146, 233] on div "map map Dev Data /map Page with Sponsors and a MAP of their booth locations" at bounding box center [212, 246] width 370 height 35
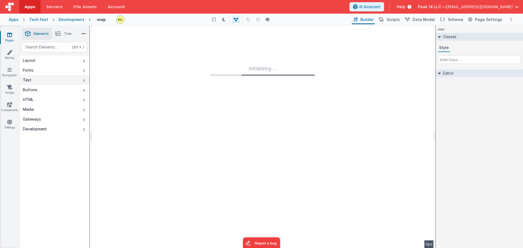
click at [56, 79] on button "Text" at bounding box center [55, 80] width 70 height 10
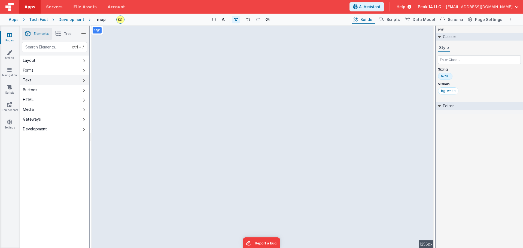
click at [40, 78] on button "Text" at bounding box center [55, 80] width 70 height 10
click at [44, 81] on button "Text" at bounding box center [55, 80] width 70 height 10
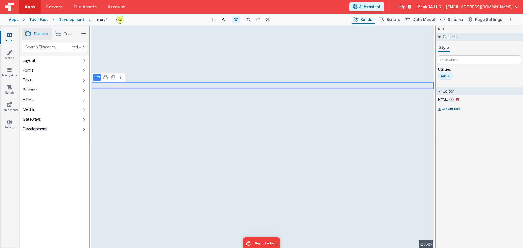
click at [451, 101] on icon at bounding box center [452, 100] width 4 height 4
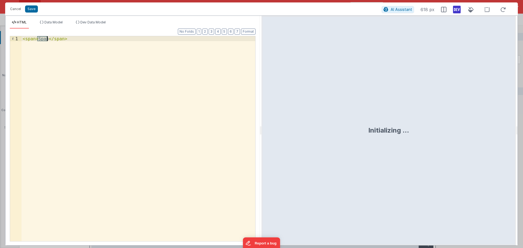
drag, startPoint x: 37, startPoint y: 38, endPoint x: 47, endPoint y: 40, distance: 10.2
click at [47, 40] on div "< span > Span </ span >" at bounding box center [139, 143] width 234 height 215
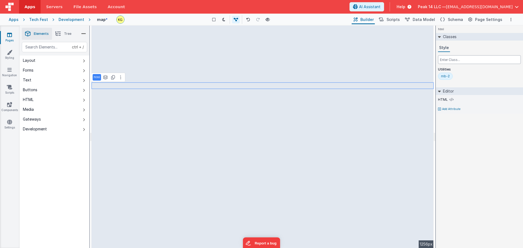
click at [456, 61] on input "text" at bounding box center [479, 59] width 83 height 9
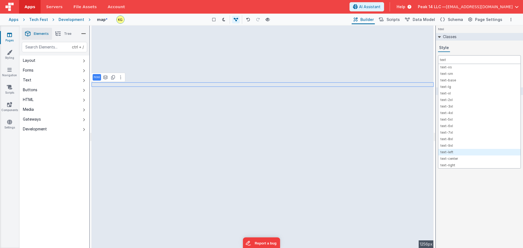
type input "text"
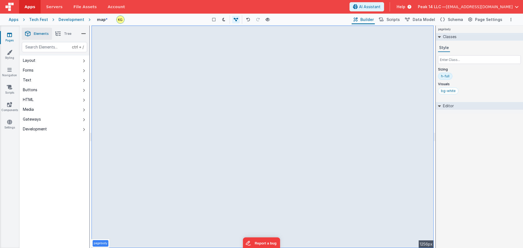
click at [59, 33] on icon at bounding box center [57, 34] width 5 height 8
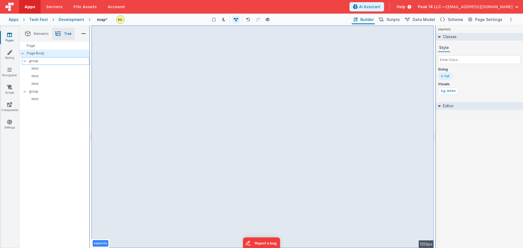
click at [48, 59] on p "group" at bounding box center [59, 61] width 60 height 6
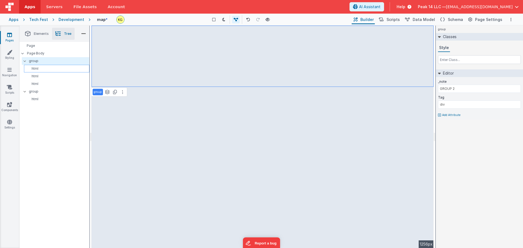
click at [47, 67] on p "html" at bounding box center [57, 68] width 63 height 4
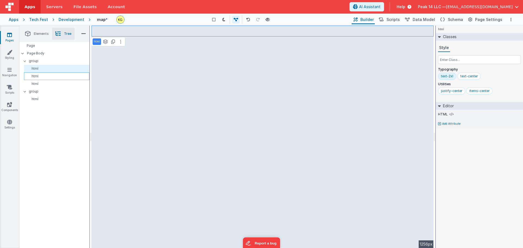
click at [43, 78] on p "html" at bounding box center [57, 76] width 63 height 4
click at [41, 84] on p "html" at bounding box center [57, 84] width 63 height 4
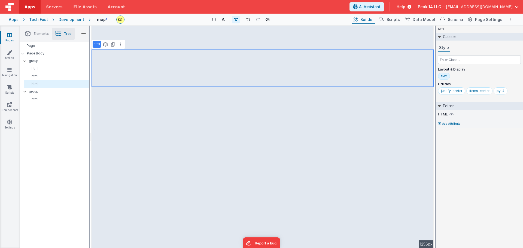
click at [40, 92] on p "group" at bounding box center [59, 92] width 60 height 6
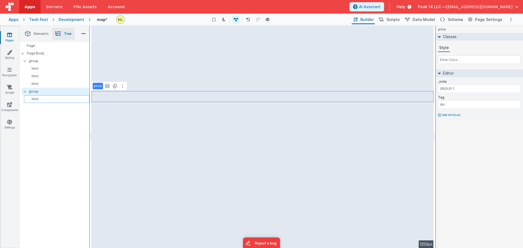
click at [40, 98] on p "html" at bounding box center [57, 99] width 63 height 4
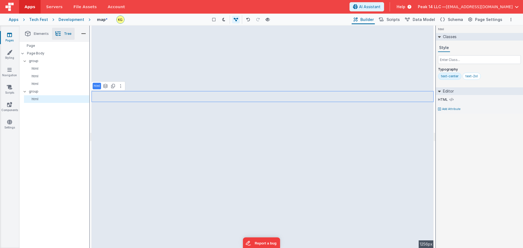
click at [44, 116] on div "Page Page Body group html html html group html" at bounding box center [55, 145] width 70 height 206
click at [33, 34] on li "Elements" at bounding box center [37, 34] width 30 height 12
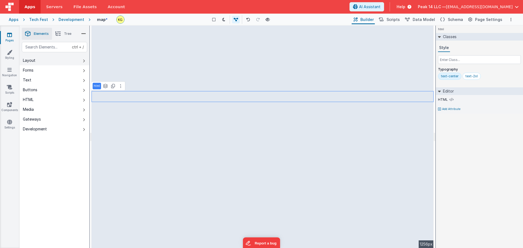
click at [54, 62] on button "Layout" at bounding box center [55, 61] width 70 height 10
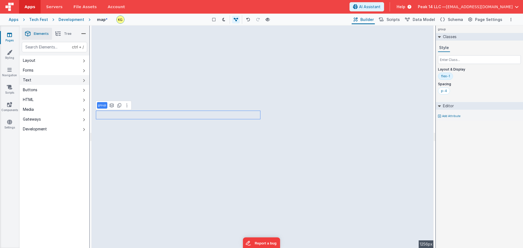
click at [60, 78] on button "Text" at bounding box center [55, 80] width 70 height 10
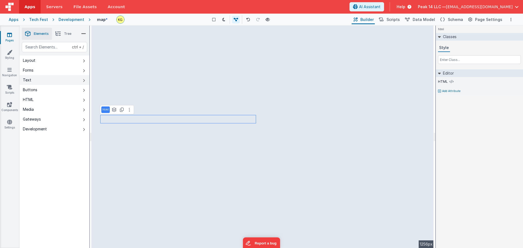
click at [56, 79] on button "Text" at bounding box center [55, 80] width 70 height 10
click at [410, 20] on icon at bounding box center [407, 20] width 5 height 6
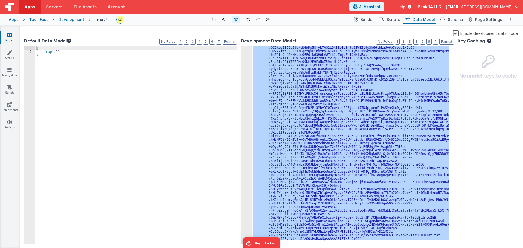
scroll to position [1173, 0]
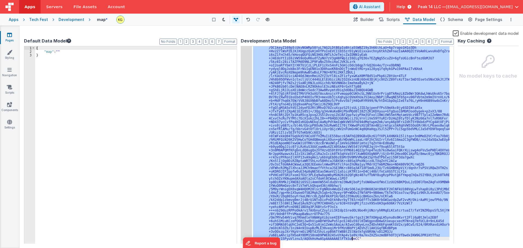
drag, startPoint x: 275, startPoint y: 52, endPoint x: 352, endPoint y: 239, distance: 202.2
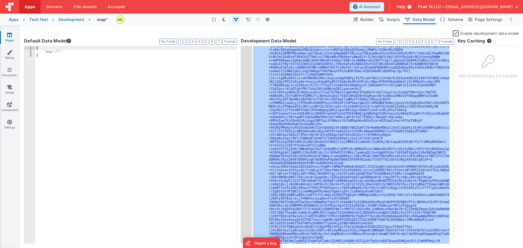
scroll to position [0, 0]
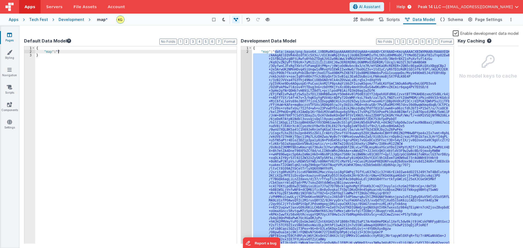
click at [58, 52] on div "{ "map" : "" }" at bounding box center [136, 148] width 202 height 205
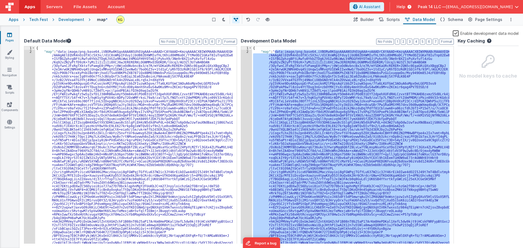
click at [456, 34] on label "Enable development data model" at bounding box center [486, 33] width 66 height 6
click at [0, 0] on input "Enable development data model" at bounding box center [0, 0] width 0 height 0
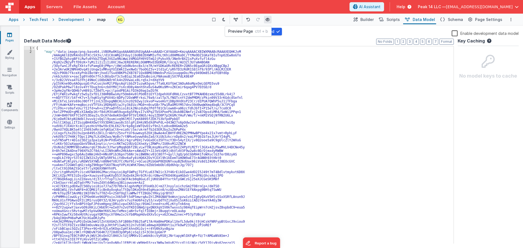
click at [268, 19] on icon at bounding box center [268, 20] width 4 height 4
click at [15, 34] on link "Pages" at bounding box center [10, 37] width 20 height 11
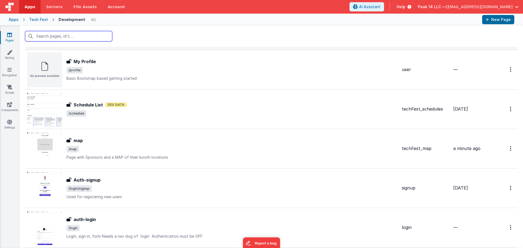
scroll to position [300, 0]
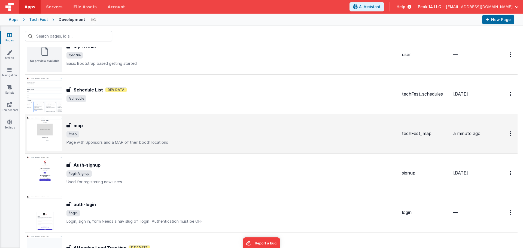
click at [171, 141] on p "Page with Sponsors and a MAP of their booth locations" at bounding box center [231, 142] width 331 height 5
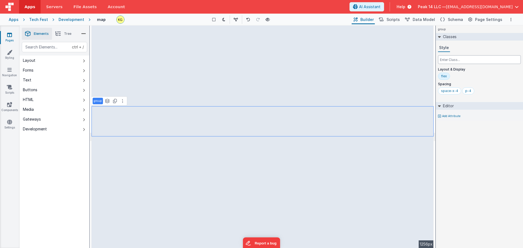
click at [477, 60] on input "text" at bounding box center [479, 59] width 83 height 9
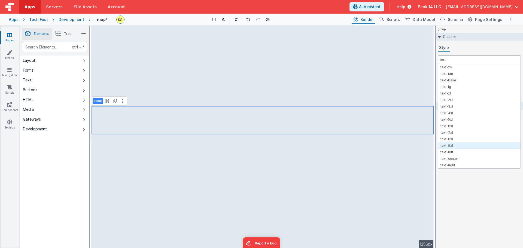
type input "text"
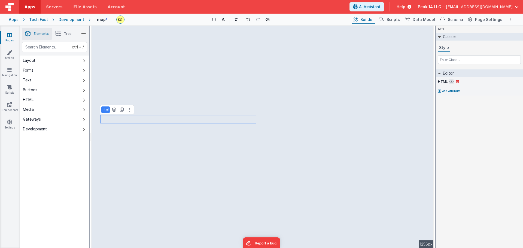
click at [453, 81] on icon at bounding box center [452, 82] width 4 height 4
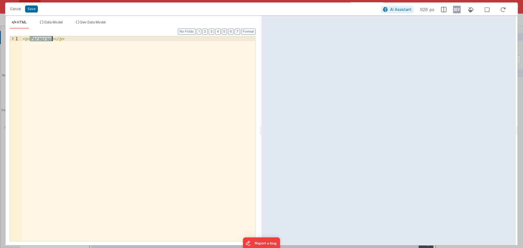
drag, startPoint x: 29, startPoint y: 39, endPoint x: 52, endPoint y: 38, distance: 22.9
click at [52, 38] on div "< p > Paragraph </ p >" at bounding box center [139, 143] width 234 height 215
click at [31, 10] on button "Save" at bounding box center [31, 8] width 13 height 7
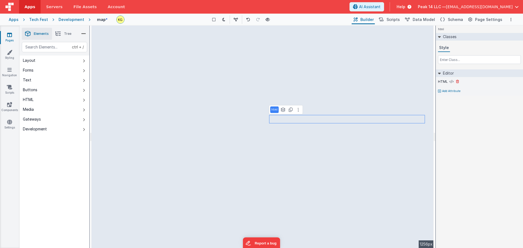
click at [448, 84] on div "HTML" at bounding box center [479, 81] width 83 height 5
click at [451, 81] on icon at bounding box center [452, 82] width 4 height 4
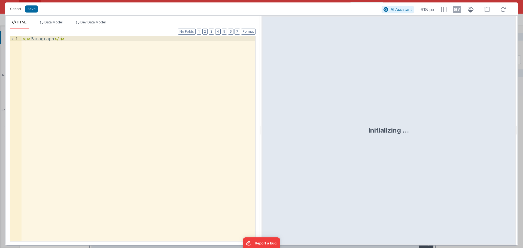
click at [29, 37] on div "< p > Paragraph </ p >" at bounding box center [139, 143] width 234 height 215
drag, startPoint x: 29, startPoint y: 38, endPoint x: 51, endPoint y: 39, distance: 21.8
click at [51, 39] on div "< p > Paragraph </ p >" at bounding box center [139, 143] width 234 height 215
click at [33, 10] on button "Save" at bounding box center [31, 8] width 13 height 7
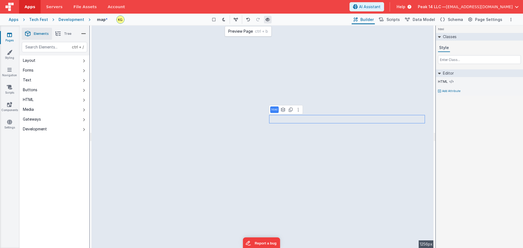
click at [269, 21] on icon at bounding box center [268, 20] width 4 height 4
click at [454, 20] on span "Schema" at bounding box center [455, 19] width 15 height 5
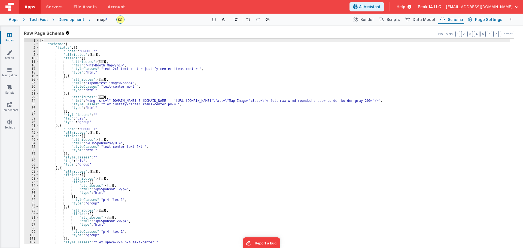
click at [490, 20] on span "Page Settings" at bounding box center [488, 19] width 27 height 5
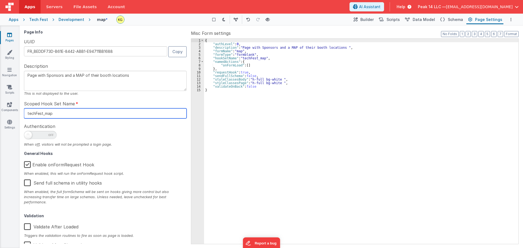
click at [84, 113] on input "techFest_map" at bounding box center [105, 113] width 163 height 10
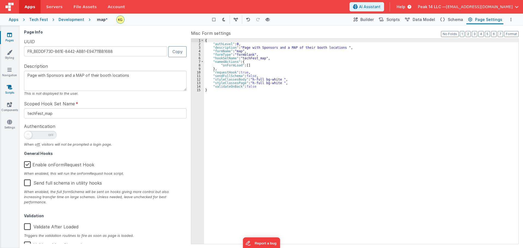
click at [16, 92] on link "Scripts" at bounding box center [10, 89] width 20 height 11
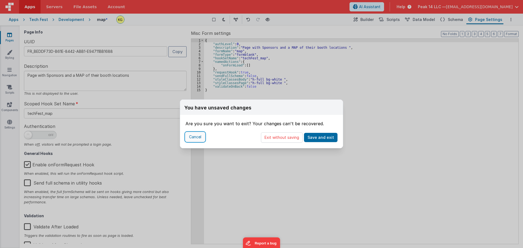
click at [194, 135] on button "Cancel" at bounding box center [195, 136] width 19 height 9
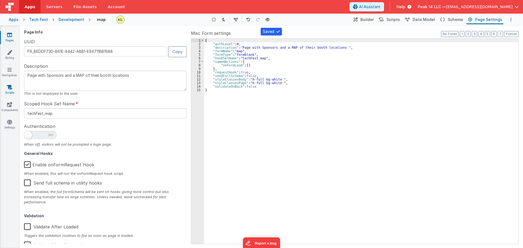
click at [8, 89] on icon at bounding box center [9, 86] width 5 height 5
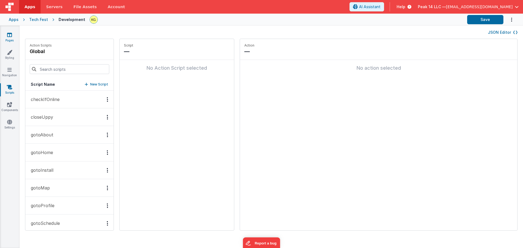
click at [10, 38] on link "Pages" at bounding box center [10, 37] width 20 height 11
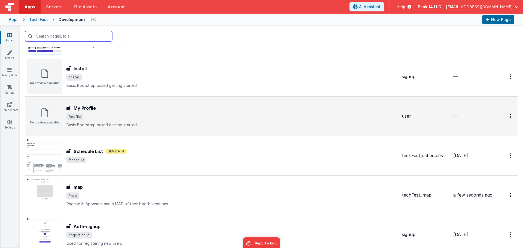
scroll to position [300, 0]
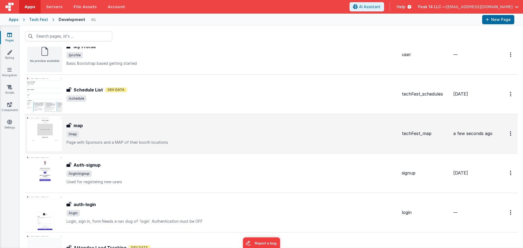
click at [160, 139] on div "map map /map Page with Sponsors and a MAP of their booth locations" at bounding box center [231, 133] width 331 height 23
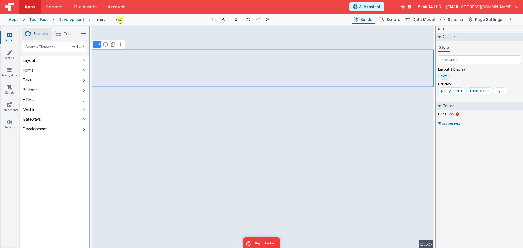
click at [453, 115] on button at bounding box center [451, 114] width 5 height 5
click at [452, 113] on icon at bounding box center [452, 114] width 4 height 4
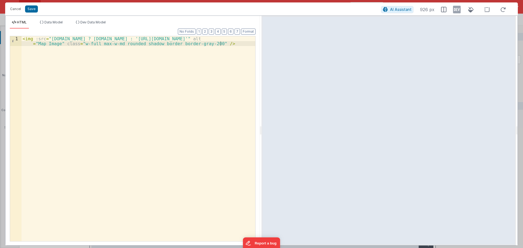
click at [68, 22] on ul "HTML Data Model Dev Data Model" at bounding box center [132, 24] width 254 height 9
click at [57, 22] on span "Data Model" at bounding box center [53, 22] width 18 height 4
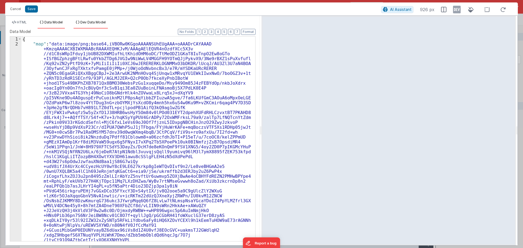
click at [82, 21] on span "Dev Data Model" at bounding box center [92, 22] width 25 height 4
click at [48, 22] on span "Data Model" at bounding box center [53, 22] width 18 height 4
click at [26, 25] on li "HTML" at bounding box center [19, 24] width 19 height 9
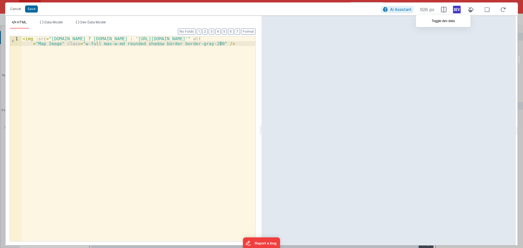
click at [457, 10] on icon at bounding box center [457, 9] width 8 height 9
click at [458, 11] on icon at bounding box center [457, 9] width 8 height 9
click at [46, 24] on span "Data Model" at bounding box center [53, 22] width 18 height 4
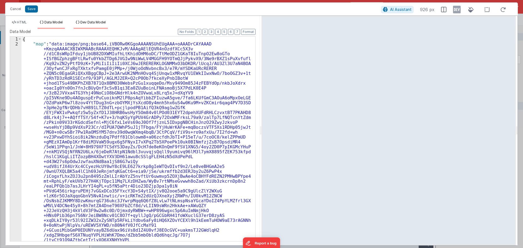
click at [90, 24] on span "Dev Data Model" at bounding box center [92, 22] width 25 height 4
click at [28, 23] on li "HTML" at bounding box center [19, 24] width 19 height 9
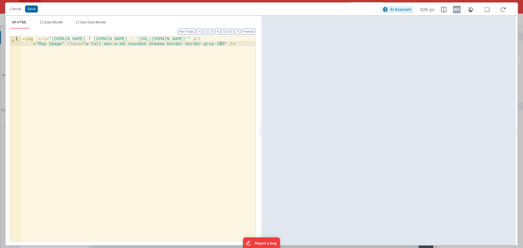
click at [24, 40] on div "< img :src = "[DOMAIN_NAME] ? [DOMAIN_NAME] : '[URL][DOMAIN_NAME]'" alt = "Map …" at bounding box center [139, 148] width 234 height 225
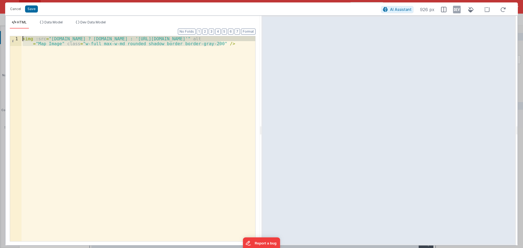
click at [24, 40] on div "< img :src = "[DOMAIN_NAME] ? [DOMAIN_NAME] : '[URL][DOMAIN_NAME]'" alt = "Map …" at bounding box center [139, 148] width 234 height 225
click at [51, 21] on span "Data Model" at bounding box center [53, 22] width 18 height 4
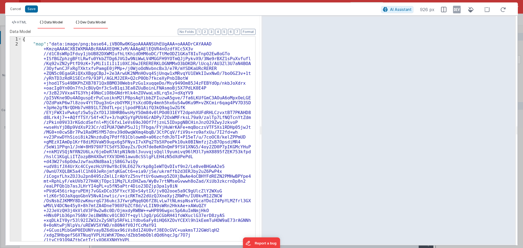
click at [85, 23] on span "Dev Data Model" at bounding box center [92, 22] width 25 height 4
click at [55, 22] on span "Data Model" at bounding box center [53, 22] width 18 height 4
click at [28, 23] on li "HTML" at bounding box center [19, 24] width 19 height 9
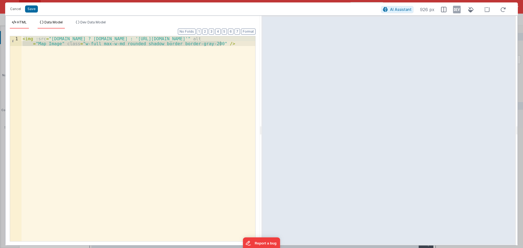
click at [48, 23] on span "Data Model" at bounding box center [53, 22] width 18 height 4
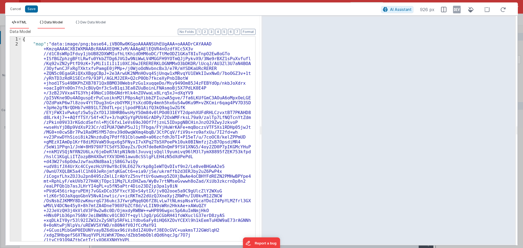
click at [24, 23] on span "HTML" at bounding box center [22, 22] width 10 height 4
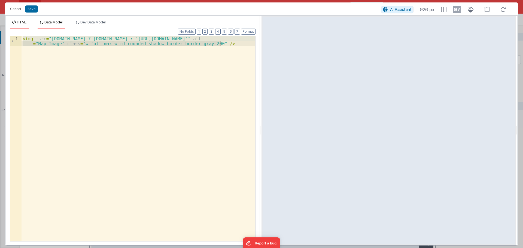
click at [53, 22] on span "Data Model" at bounding box center [53, 22] width 18 height 4
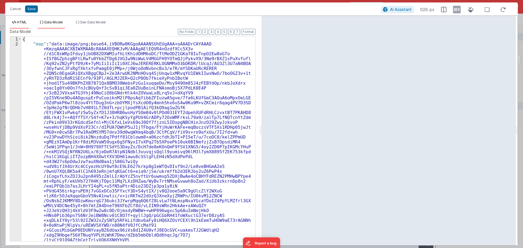
click at [21, 26] on li "HTML" at bounding box center [19, 24] width 19 height 9
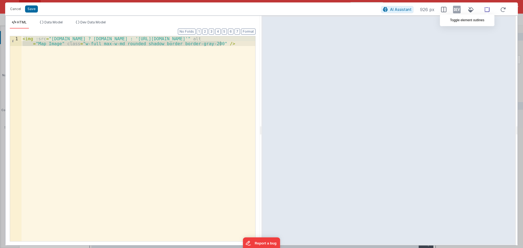
click at [484, 10] on icon at bounding box center [486, 9] width 11 height 7
click at [486, 11] on icon at bounding box center [486, 9] width 11 height 7
click at [471, 10] on icon at bounding box center [471, 9] width 12 height 7
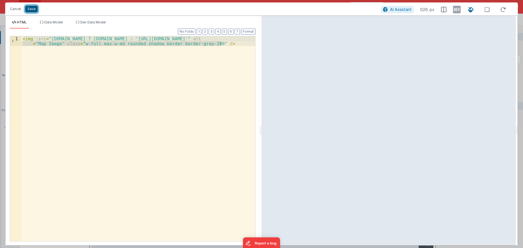
click at [31, 6] on button "Save" at bounding box center [31, 8] width 13 height 7
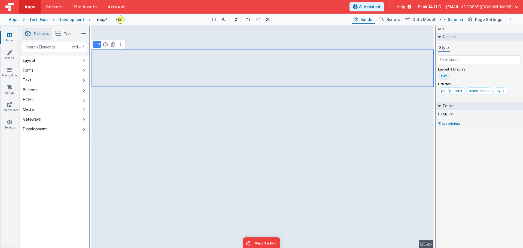
click at [454, 19] on span "Schema" at bounding box center [455, 19] width 15 height 5
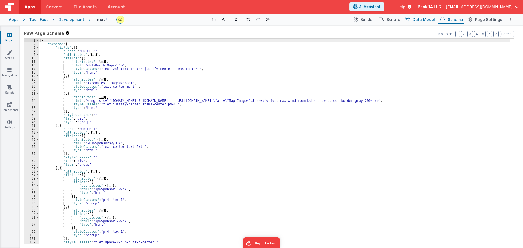
click at [429, 19] on span "Data Model" at bounding box center [424, 19] width 22 height 5
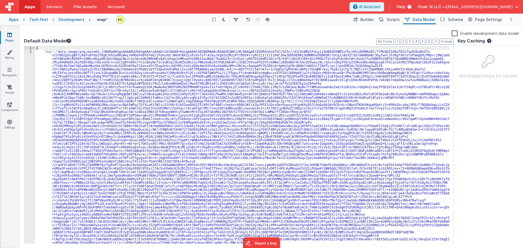
click at [457, 34] on label "Enable development data model" at bounding box center [485, 33] width 67 height 6
click at [0, 0] on input "Enable development data model" at bounding box center [0, 0] width 0 height 0
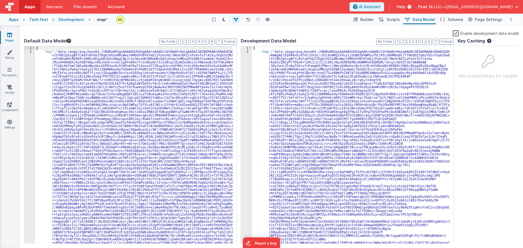
click at [370, 24] on div "Apps Tech Fest Development map * Show Group Outlines Toggle Dark Mode Toggle De…" at bounding box center [261, 20] width 523 height 12
click at [371, 22] on span "Builder" at bounding box center [366, 19] width 13 height 5
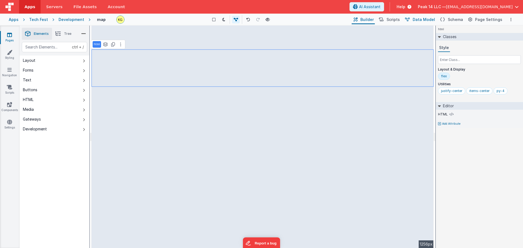
click at [419, 22] on span "Data Model" at bounding box center [424, 19] width 22 height 5
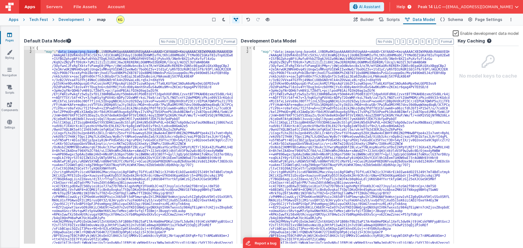
drag, startPoint x: 58, startPoint y: 52, endPoint x: 96, endPoint y: 52, distance: 38.1
click at [496, 18] on span "Page Settings" at bounding box center [488, 19] width 27 height 5
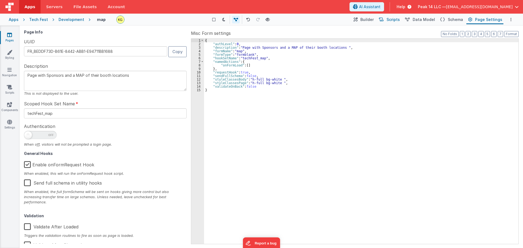
click at [390, 19] on button "Scripts" at bounding box center [389, 19] width 24 height 9
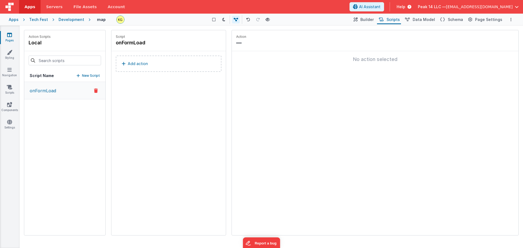
click at [86, 78] on p "New Script" at bounding box center [91, 75] width 18 height 5
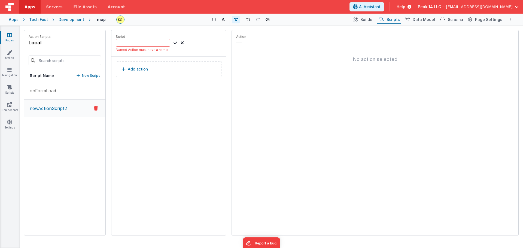
click at [69, 111] on button "newActionScript2" at bounding box center [64, 108] width 81 height 17
click at [155, 43] on h4 "newActionScript2" at bounding box center [157, 43] width 82 height 8
click at [181, 42] on icon at bounding box center [182, 43] width 3 height 7
click at [97, 108] on icon at bounding box center [96, 108] width 4 height 7
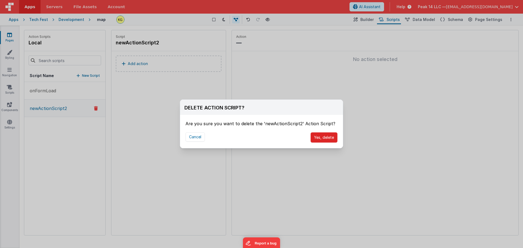
click at [330, 142] on button "Yes, delete" at bounding box center [324, 137] width 27 height 10
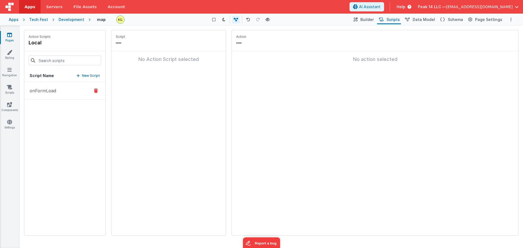
click at [71, 90] on button "onFormLoad" at bounding box center [64, 91] width 81 height 18
click at [147, 59] on button "Add action" at bounding box center [169, 64] width 106 height 16
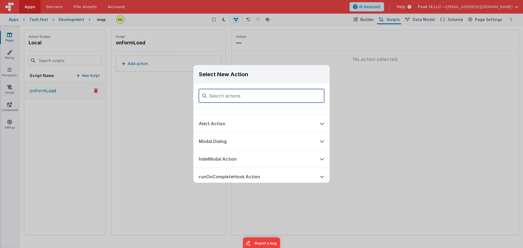
scroll to position [109, 0]
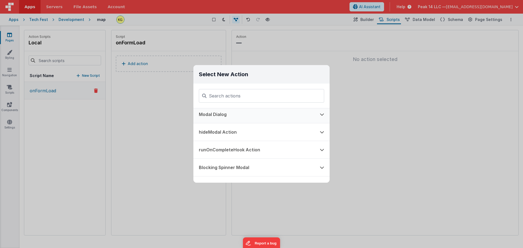
click at [324, 114] on icon at bounding box center [322, 114] width 4 height 4
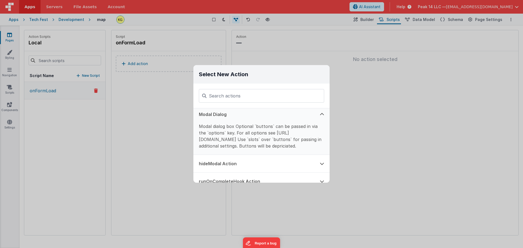
click at [323, 114] on icon at bounding box center [322, 114] width 4 height 4
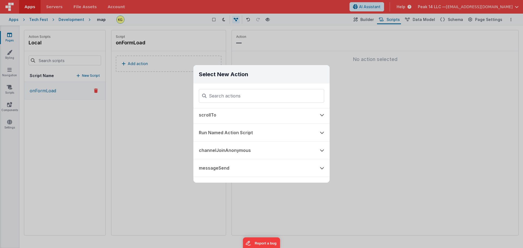
scroll to position [327, 0]
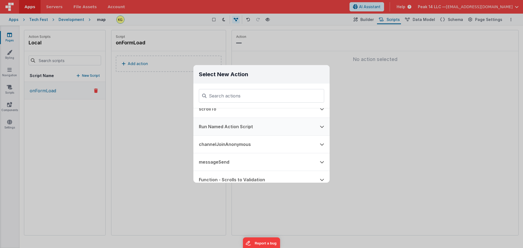
click at [322, 128] on icon at bounding box center [322, 127] width 4 height 4
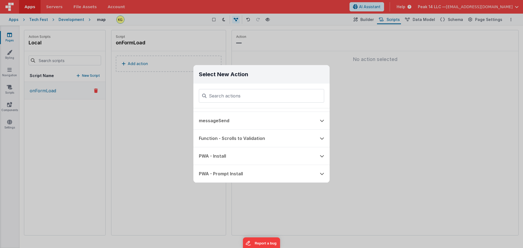
click at [144, 129] on div "Select New Action Function - Runs JavaScript Clipboard - copy model field runUt…" at bounding box center [261, 124] width 523 height 248
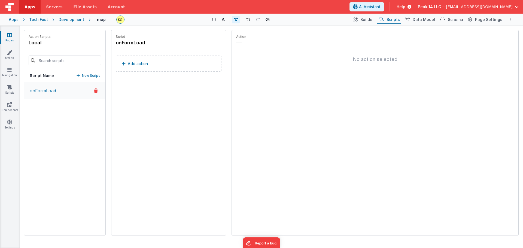
click at [14, 38] on link "Pages" at bounding box center [10, 37] width 20 height 11
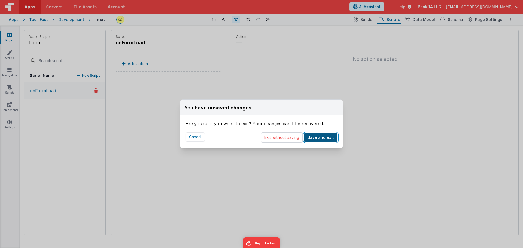
click at [321, 139] on button "Save and exit" at bounding box center [321, 137] width 34 height 9
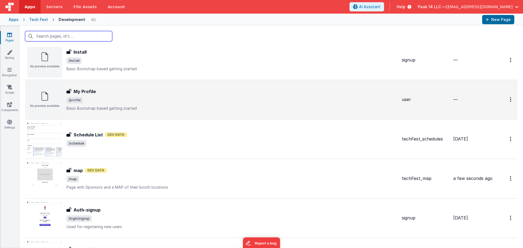
scroll to position [272, 0]
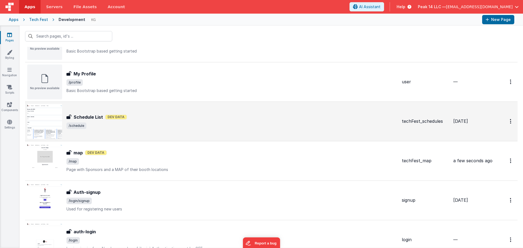
click at [186, 128] on span "/schedule" at bounding box center [231, 126] width 331 height 7
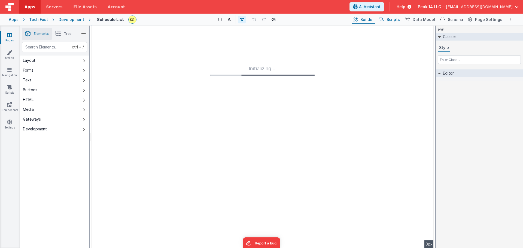
click at [400, 21] on span "Scripts" at bounding box center [393, 19] width 13 height 5
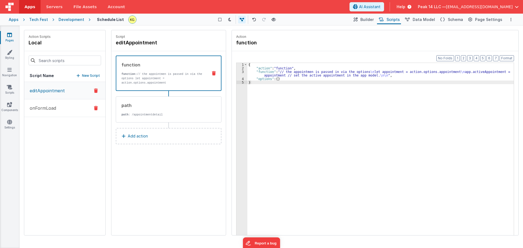
click at [49, 106] on p "onFormLoad" at bounding box center [41, 108] width 30 height 7
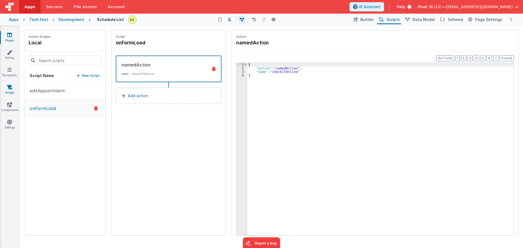
click at [10, 93] on link "Scripts" at bounding box center [10, 89] width 20 height 11
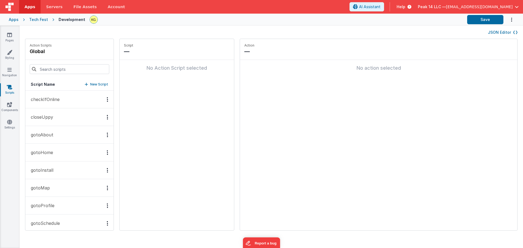
click at [58, 100] on p "checkIfOnline" at bounding box center [44, 99] width 32 height 7
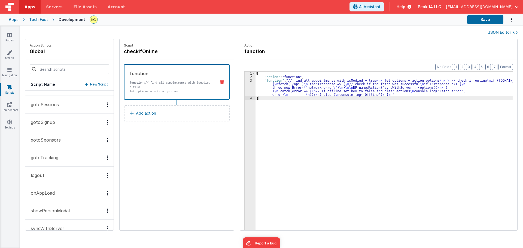
scroll to position [148, 0]
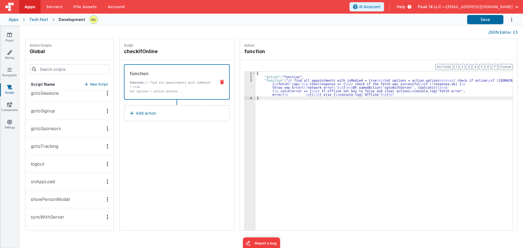
click at [68, 216] on button "syncWithServer" at bounding box center [69, 217] width 88 height 18
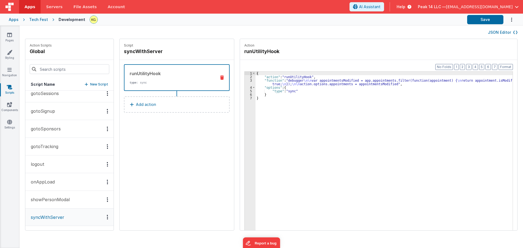
click at [62, 204] on button "showPersonModal" at bounding box center [69, 200] width 88 height 18
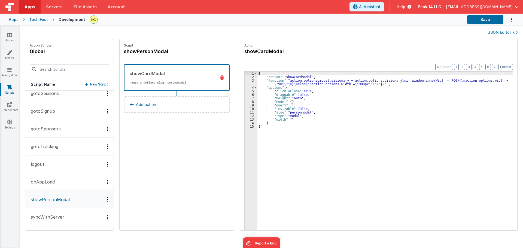
click at [49, 182] on p "onAppLoad" at bounding box center [41, 182] width 27 height 7
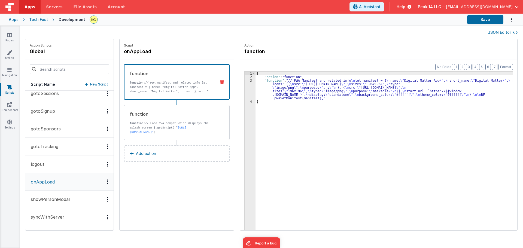
click at [60, 167] on button "logout" at bounding box center [69, 165] width 88 height 18
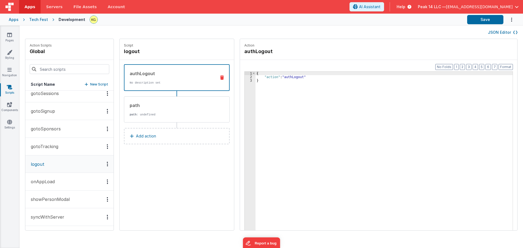
scroll to position [0, 0]
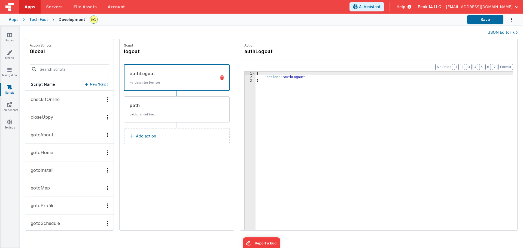
click at [66, 122] on button "closeUppy" at bounding box center [69, 117] width 88 height 18
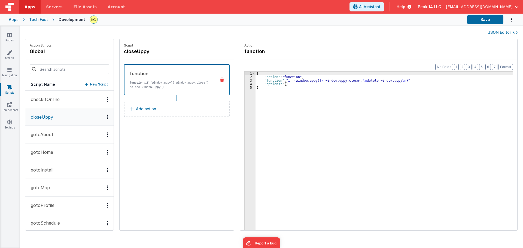
click at [509, 32] on button "JSON Editor" at bounding box center [503, 32] width 30 height 5
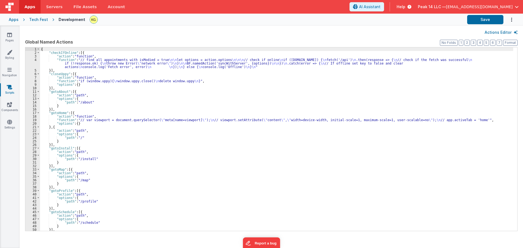
click at [507, 32] on button "Actions Editor" at bounding box center [501, 32] width 33 height 5
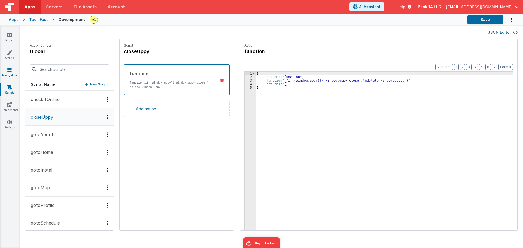
click at [8, 69] on icon at bounding box center [9, 69] width 4 height 5
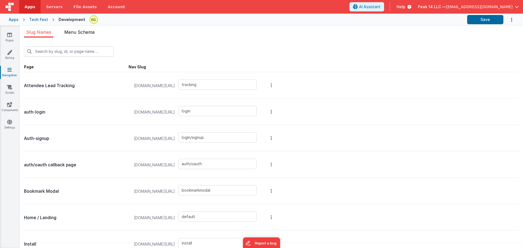
click at [77, 36] on li "Menu Schema" at bounding box center [79, 33] width 35 height 9
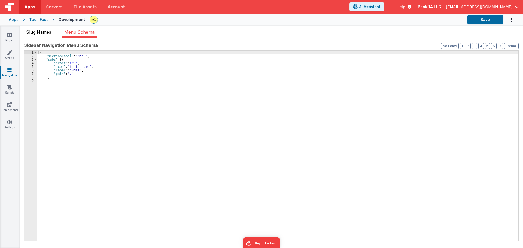
click at [41, 32] on span "Slug Names" at bounding box center [38, 31] width 25 height 5
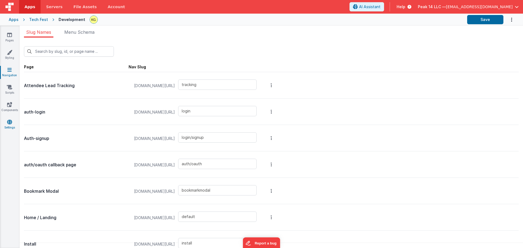
click at [11, 122] on icon at bounding box center [9, 121] width 5 height 5
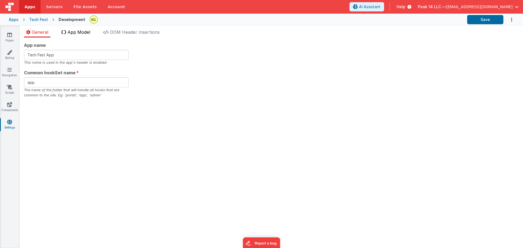
click at [75, 34] on span "App Model" at bounding box center [79, 31] width 23 height 5
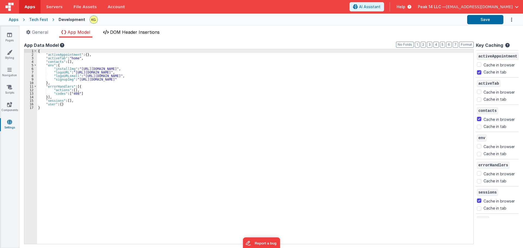
click at [125, 34] on span "DOM Header Insertions" at bounding box center [135, 31] width 50 height 5
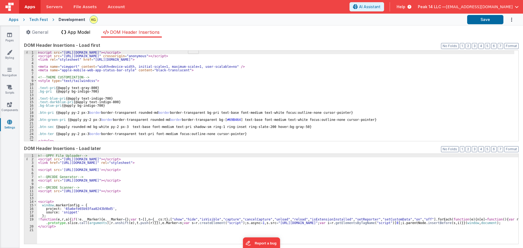
click at [83, 31] on span "App Model" at bounding box center [79, 31] width 23 height 5
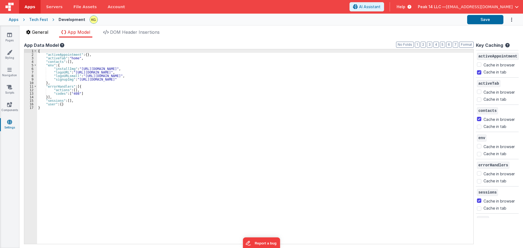
click at [50, 33] on li "General" at bounding box center [37, 33] width 26 height 9
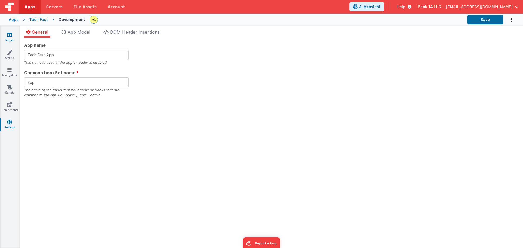
click at [12, 43] on link "Pages" at bounding box center [10, 37] width 20 height 11
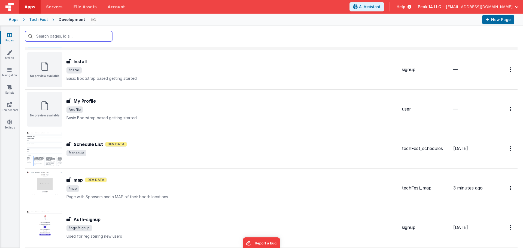
scroll to position [272, 0]
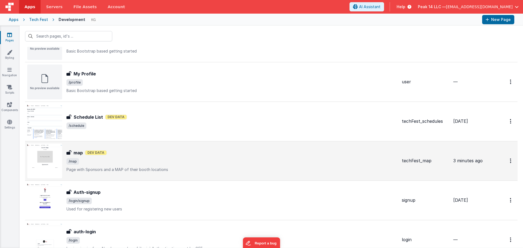
click at [136, 162] on span "/map" at bounding box center [231, 161] width 331 height 7
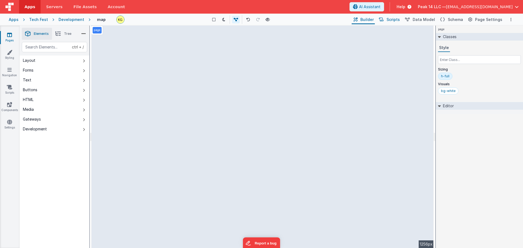
click at [395, 22] on span "Scripts" at bounding box center [393, 19] width 13 height 5
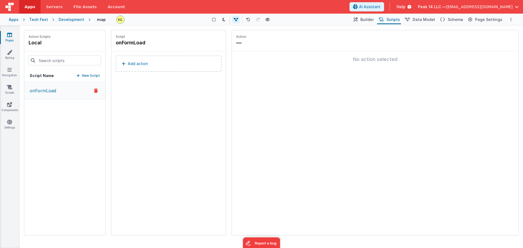
click at [147, 65] on p "Add action" at bounding box center [138, 63] width 20 height 7
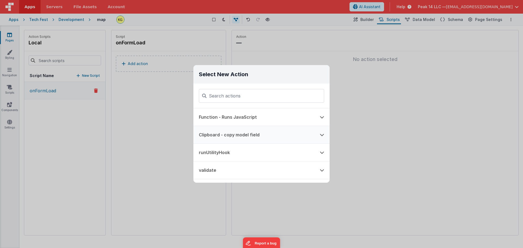
click at [321, 135] on icon at bounding box center [322, 135] width 4 height 4
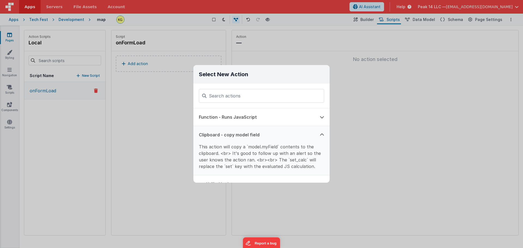
click at [323, 132] on button at bounding box center [321, 134] width 15 height 17
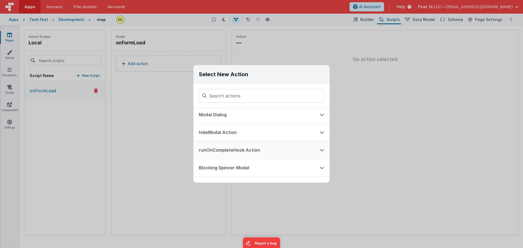
scroll to position [109, 0]
click at [295, 148] on button "runOnCompleteHook Action" at bounding box center [253, 149] width 121 height 17
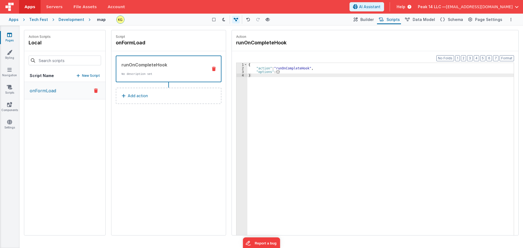
click at [212, 69] on button at bounding box center [214, 69] width 14 height 4
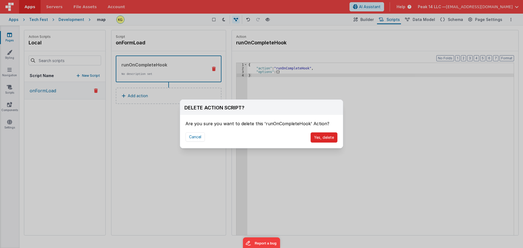
click at [314, 134] on button "Yes, delete" at bounding box center [324, 137] width 27 height 10
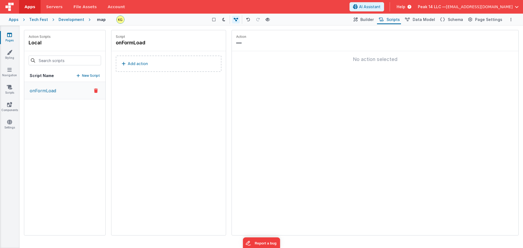
click at [159, 63] on button "Add action" at bounding box center [169, 64] width 106 height 16
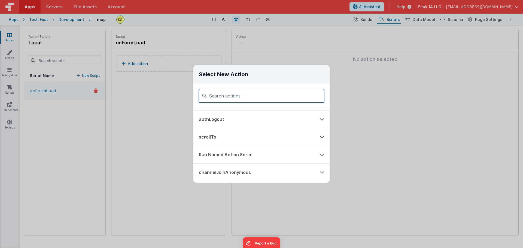
scroll to position [300, 0]
click at [322, 119] on icon at bounding box center [322, 118] width 4 height 4
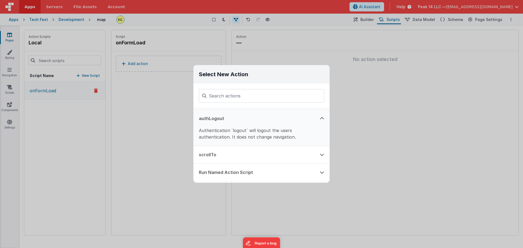
click at [322, 119] on icon at bounding box center [322, 118] width 4 height 4
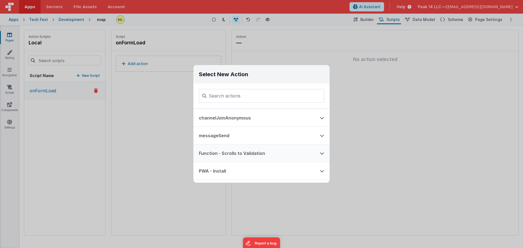
scroll to position [341, 0]
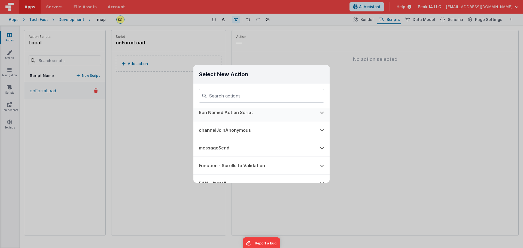
click at [320, 117] on button at bounding box center [321, 112] width 15 height 17
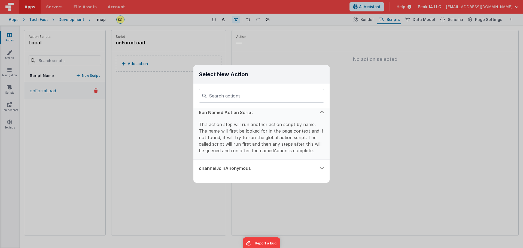
click at [234, 113] on button "Run Named Action Script" at bounding box center [253, 112] width 121 height 17
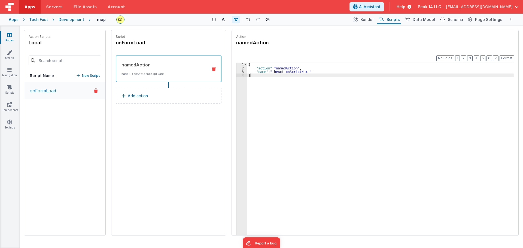
click at [159, 74] on p "name : theActionScriptName" at bounding box center [163, 74] width 82 height 4
click at [6, 88] on link "Scripts" at bounding box center [10, 89] width 20 height 11
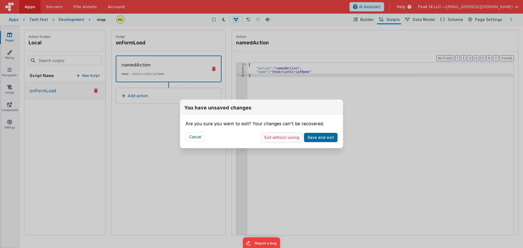
click at [285, 137] on button "Exit without saving" at bounding box center [282, 137] width 42 height 10
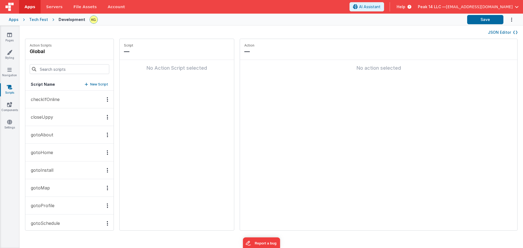
click at [95, 85] on p "New Script" at bounding box center [99, 84] width 18 height 5
click at [189, 52] on icon at bounding box center [190, 51] width 3 height 7
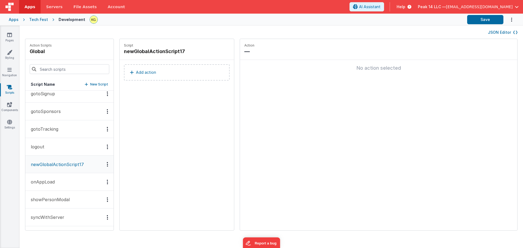
scroll to position [165, 0]
click at [107, 164] on icon "Options" at bounding box center [107, 164] width 1 height 0
click at [87, 183] on div "Delete" at bounding box center [87, 184] width 48 height 10
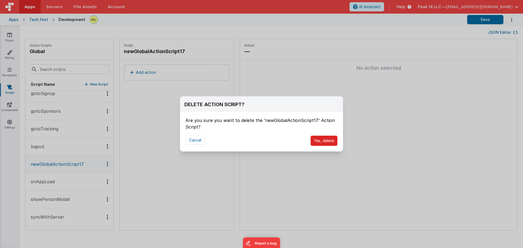
click at [323, 140] on button "Yes, delete" at bounding box center [324, 141] width 27 height 10
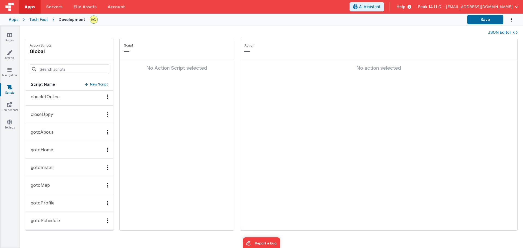
scroll to position [0, 0]
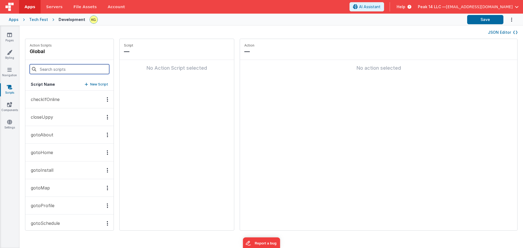
click at [81, 69] on input at bounding box center [70, 69] width 80 height 10
click at [96, 83] on p "New Script" at bounding box center [99, 84] width 18 height 5
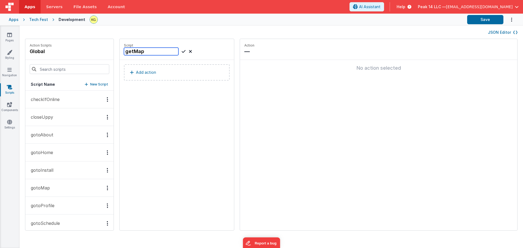
type input "getMap"
click at [164, 113] on div "Script getMap Add action" at bounding box center [177, 135] width 114 height 192
click at [154, 69] on button "Add action" at bounding box center [177, 72] width 106 height 16
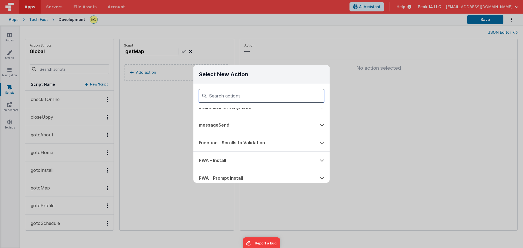
scroll to position [368, 0]
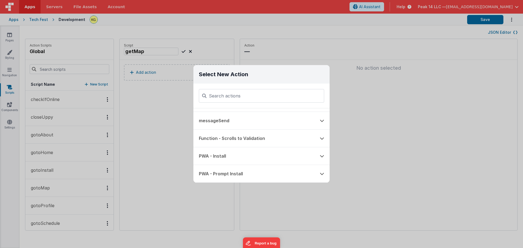
click at [171, 134] on div "Select New Action Function - Runs JavaScript Clipboard - copy model field runUt…" at bounding box center [261, 124] width 523 height 248
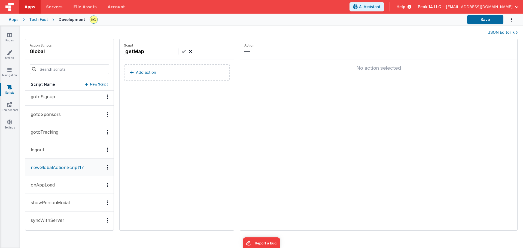
scroll to position [165, 0]
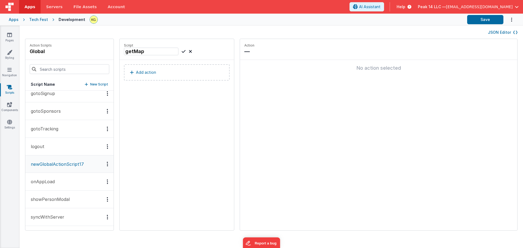
click at [159, 165] on div "Script getMap Add action" at bounding box center [177, 135] width 114 height 192
click at [20, 182] on div "Action Scripts global Script Name New Script checkIfOnline closeUppy gotoAbout …" at bounding box center [271, 138] width 503 height 198
drag, startPoint x: 21, startPoint y: 183, endPoint x: 21, endPoint y: 190, distance: 7.9
click at [21, 190] on div "Action Scripts global Script Name New Script checkIfOnline closeUppy gotoAbout …" at bounding box center [271, 138] width 503 height 198
click at [182, 51] on icon at bounding box center [184, 51] width 4 height 7
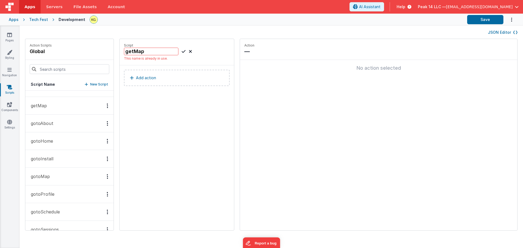
scroll to position [0, 0]
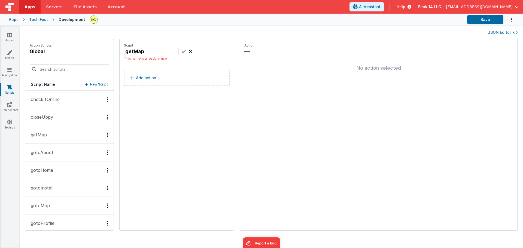
click at [107, 135] on icon "Options" at bounding box center [107, 135] width 1 height 0
click at [87, 152] on div "Delete" at bounding box center [87, 155] width 48 height 10
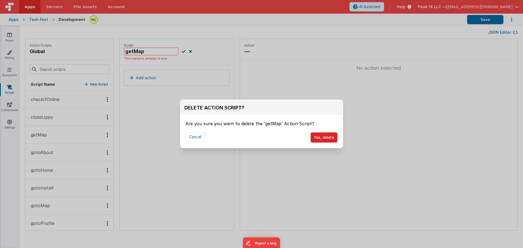
click at [323, 139] on button "Yes, delete" at bounding box center [324, 137] width 27 height 10
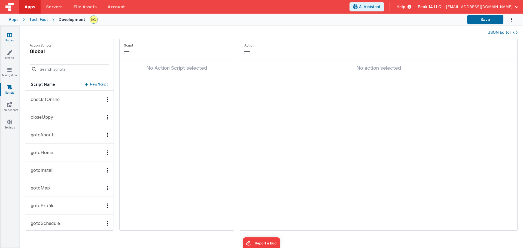
click at [11, 37] on icon at bounding box center [9, 34] width 5 height 5
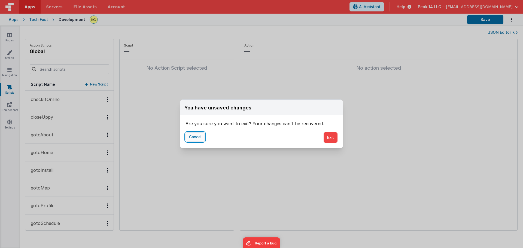
click at [198, 138] on button "Cancel" at bounding box center [195, 136] width 19 height 9
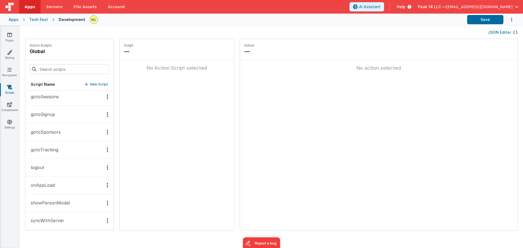
scroll to position [148, 0]
click at [13, 37] on link "Pages" at bounding box center [10, 37] width 20 height 11
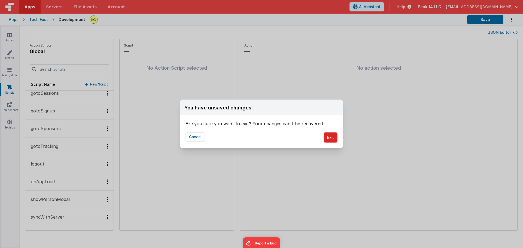
click at [325, 139] on button "Exit" at bounding box center [331, 137] width 14 height 10
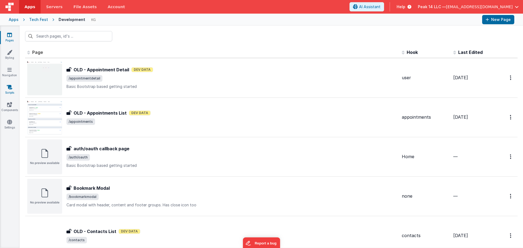
click at [12, 89] on icon at bounding box center [9, 86] width 5 height 5
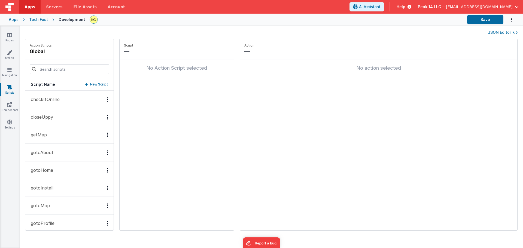
click at [52, 98] on p "checkIfOnline" at bounding box center [44, 99] width 32 height 7
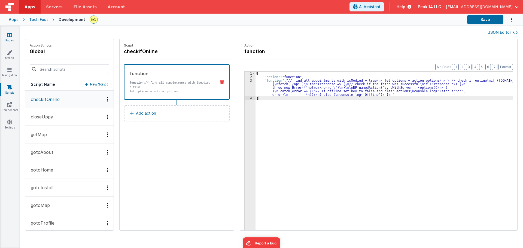
click at [13, 38] on link "Pages" at bounding box center [10, 37] width 20 height 11
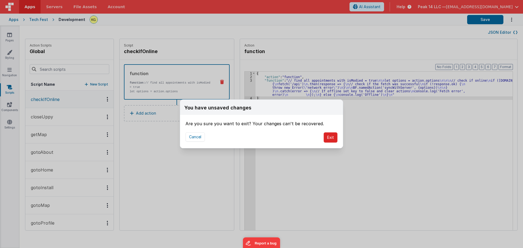
click at [329, 138] on button "Exit" at bounding box center [331, 137] width 14 height 10
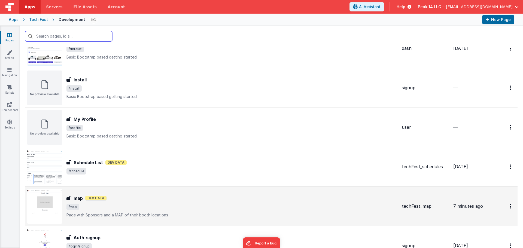
scroll to position [245, 0]
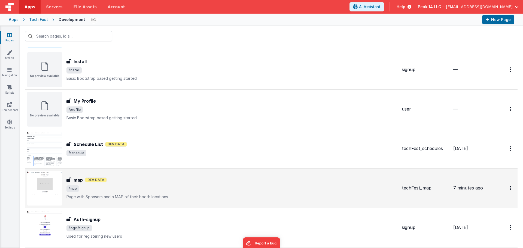
click at [159, 185] on div "map map Dev Data /map Page with Sponsors and a MAP of their booth locations" at bounding box center [231, 188] width 331 height 23
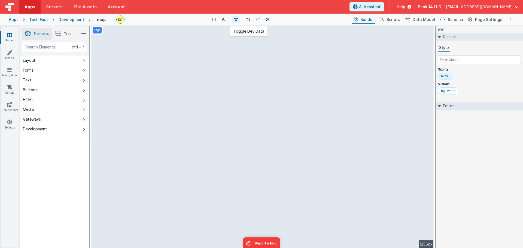
click at [238, 20] on icon at bounding box center [236, 20] width 4 height 4
click at [224, 18] on icon at bounding box center [223, 20] width 3 height 4
click at [225, 20] on icon at bounding box center [223, 20] width 3 height 4
click at [216, 19] on icon at bounding box center [213, 20] width 3 height 4
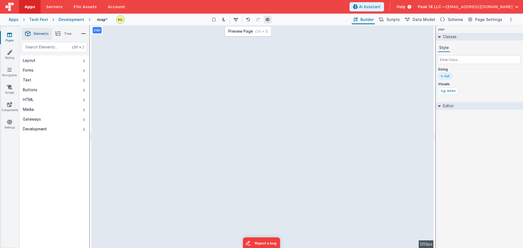
click at [270, 22] on button at bounding box center [268, 20] width 8 height 8
click at [421, 22] on span "Data Model" at bounding box center [424, 19] width 22 height 5
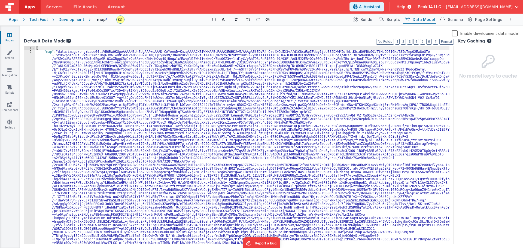
click at [459, 33] on label "Enable development data model" at bounding box center [485, 33] width 67 height 6
click at [0, 0] on input "Enable development data model" at bounding box center [0, 0] width 0 height 0
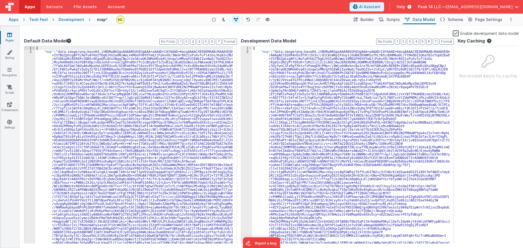
click at [453, 33] on div "Enable development data model" at bounding box center [271, 34] width 495 height 8
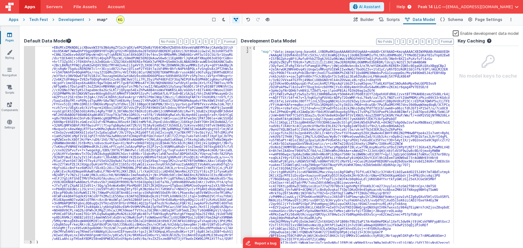
scroll to position [372, 0]
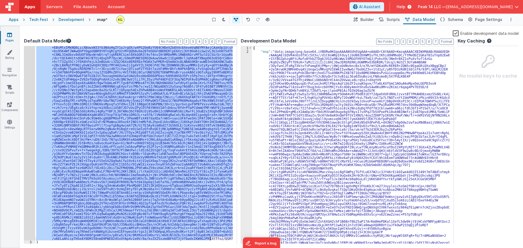
click at [210, 238] on div ""map" : "data:image/png;base64,iVBORw0KGgoAAAANSUhEUgAAA+oAAADrCAYAAAD+KmzqAAAA…" at bounding box center [242, 59] width 414 height 764
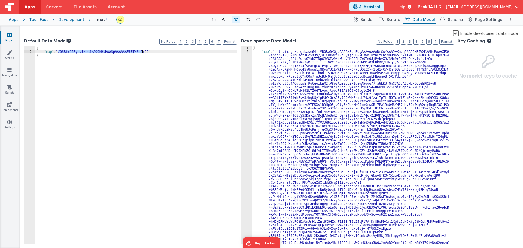
drag, startPoint x: 59, startPoint y: 51, endPoint x: 142, endPoint y: 52, distance: 83.4
click at [142, 52] on div "{ "map" : "/QSRfr15PyuVlznu3/AQOkHsHwASpAAAAAAElFTkSuQmCC" }" at bounding box center [244, 148] width 418 height 205
click at [100, 19] on h4 "map" at bounding box center [101, 19] width 9 height 4
click at [10, 34] on icon at bounding box center [9, 34] width 5 height 5
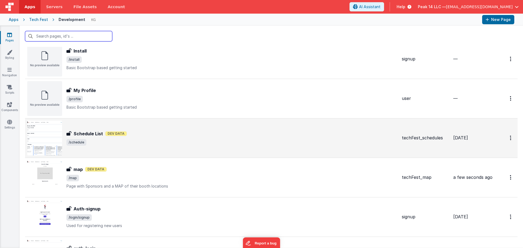
scroll to position [300, 0]
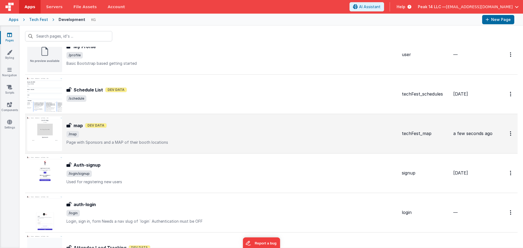
click at [168, 136] on span "/map" at bounding box center [231, 134] width 331 height 7
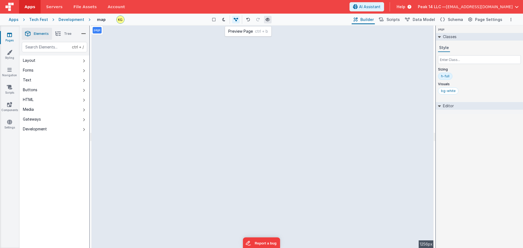
click at [268, 20] on icon at bounding box center [268, 20] width 4 height 4
click at [15, 33] on link "Pages" at bounding box center [10, 37] width 20 height 11
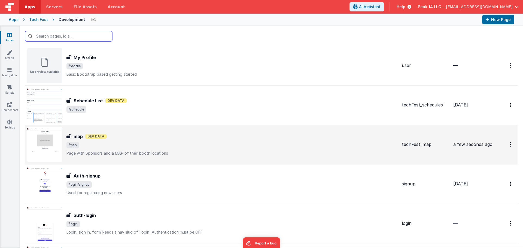
scroll to position [327, 0]
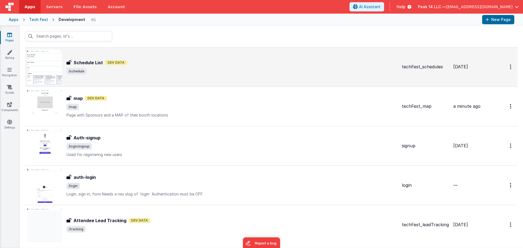
click at [123, 81] on div "Schedule List Schedule List Dev Data /schedule" at bounding box center [212, 67] width 370 height 35
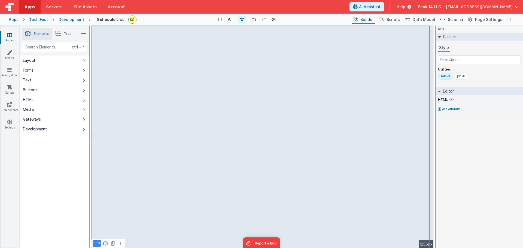
click at [61, 35] on li "Tree" at bounding box center [63, 34] width 23 height 12
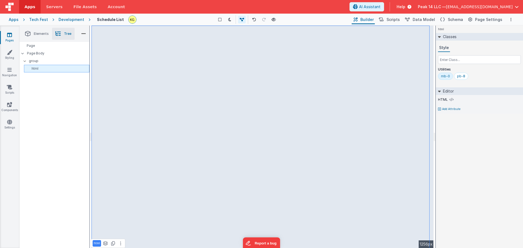
click at [39, 66] on div "html" at bounding box center [56, 69] width 65 height 8
click at [45, 47] on div "Page" at bounding box center [55, 46] width 70 height 8
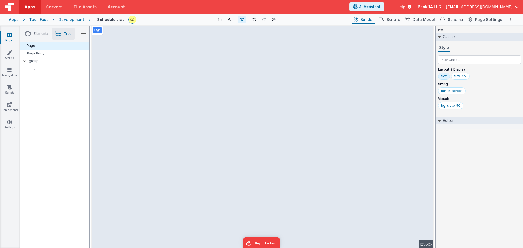
click at [45, 55] on p "Page Body" at bounding box center [58, 53] width 62 height 4
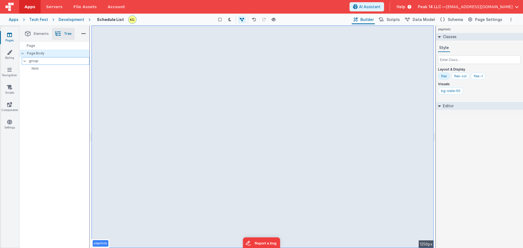
click at [45, 62] on p "group" at bounding box center [59, 61] width 60 height 6
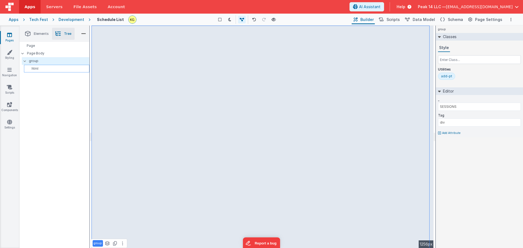
click at [47, 67] on p "html" at bounding box center [57, 68] width 63 height 4
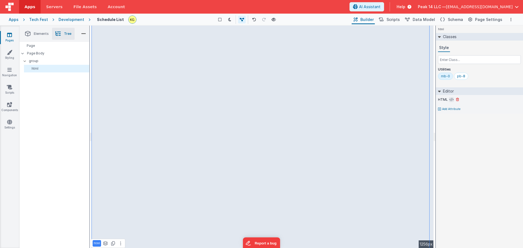
click at [452, 101] on icon at bounding box center [452, 100] width 4 height 4
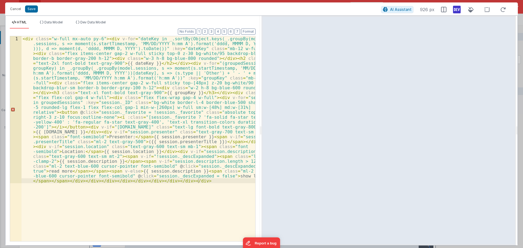
click at [7, 6] on div "Cancel Save AI Assistant 926 px" at bounding box center [261, 8] width 513 height 13
click at [13, 8] on button "Cancel" at bounding box center [15, 9] width 16 height 8
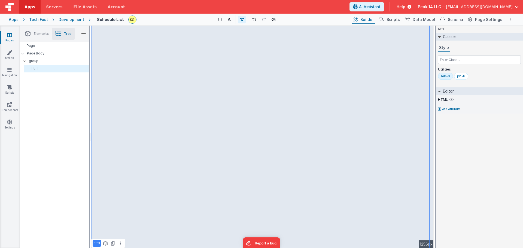
click at [70, 20] on div "Development" at bounding box center [72, 19] width 26 height 5
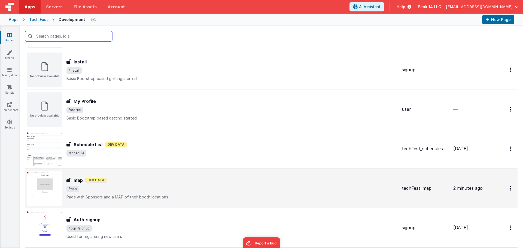
scroll to position [245, 0]
click at [143, 177] on div "map Dev Data" at bounding box center [231, 180] width 331 height 7
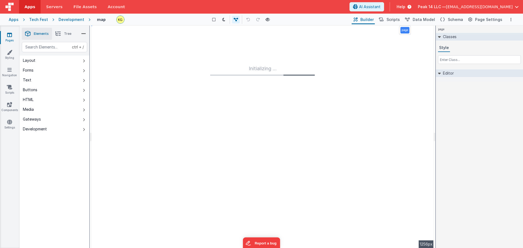
click at [58, 37] on icon at bounding box center [57, 34] width 5 height 8
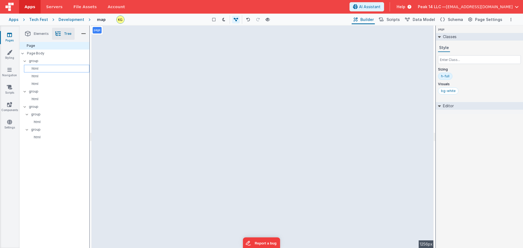
click at [56, 71] on div "html" at bounding box center [56, 69] width 65 height 8
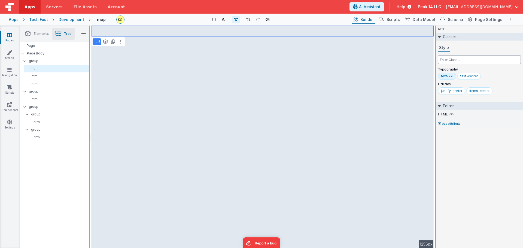
click at [468, 60] on input "text" at bounding box center [479, 59] width 83 height 9
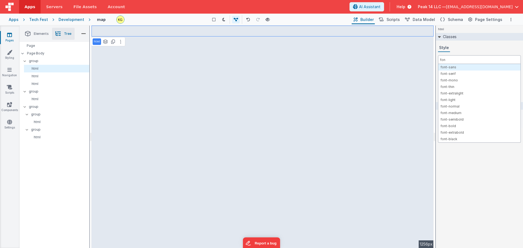
type input "font"
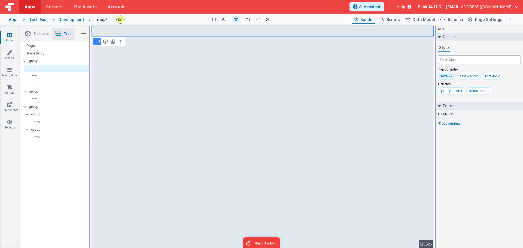
click at [475, 60] on input "text" at bounding box center [479, 59] width 83 height 9
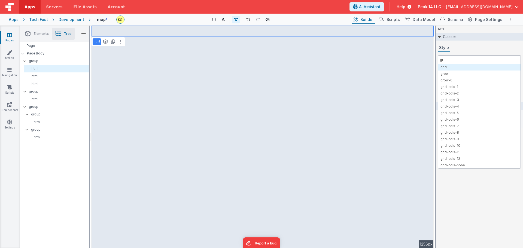
type input "g"
type input "text-gr"
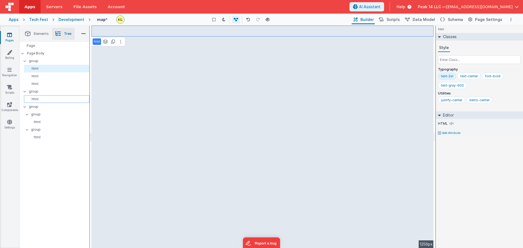
click at [54, 98] on p "html" at bounding box center [57, 99] width 63 height 4
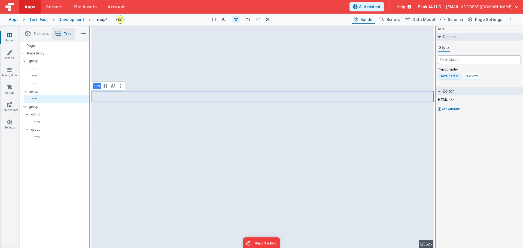
click at [456, 60] on input "text" at bounding box center [479, 59] width 83 height 9
click at [33, 61] on p "group" at bounding box center [59, 61] width 60 height 6
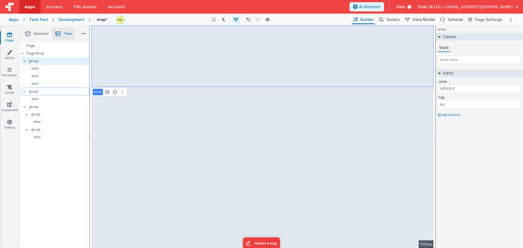
click at [48, 90] on p "group" at bounding box center [59, 92] width 60 height 6
type input "GROUP 1"
click at [52, 98] on p "html" at bounding box center [57, 99] width 63 height 4
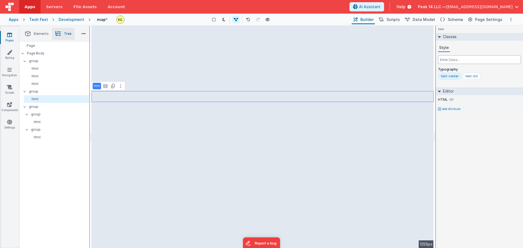
click at [465, 60] on input "text" at bounding box center [479, 59] width 83 height 9
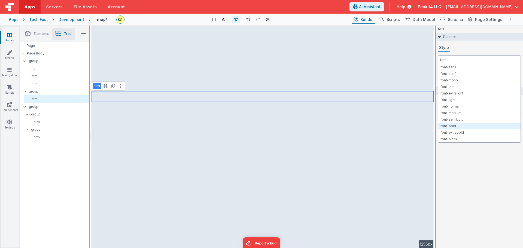
type input "font"
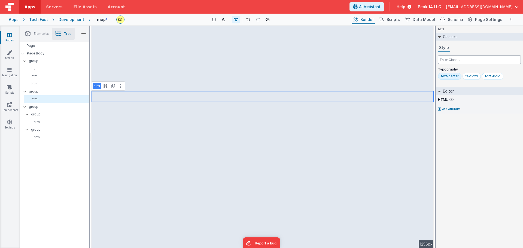
click at [465, 63] on input "text" at bounding box center [479, 59] width 83 height 9
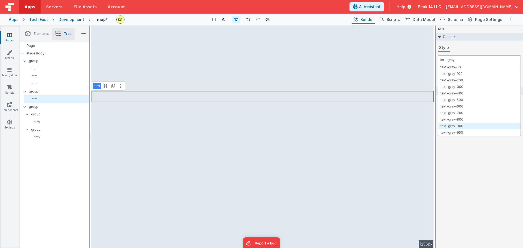
type input "text-gray"
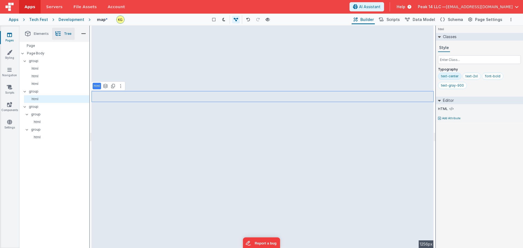
click at [171, 110] on div "html See layers ctrl + L Duplicate ctrl + D --> 1256px" at bounding box center [263, 137] width 342 height 223
click at [398, 21] on span "Scripts" at bounding box center [393, 19] width 13 height 5
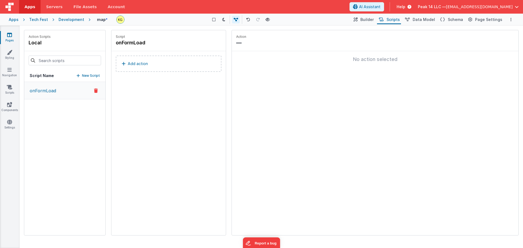
click at [517, 4] on div "Peak 14 LLC — [EMAIL_ADDRESS][DOMAIN_NAME]" at bounding box center [468, 6] width 101 height 9
click at [427, 20] on span "Data Model" at bounding box center [424, 19] width 22 height 5
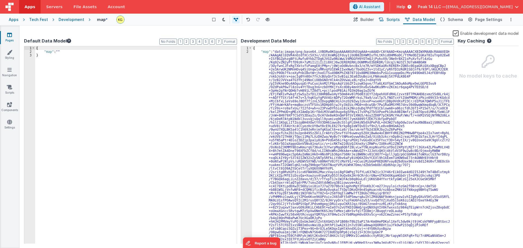
click at [399, 20] on span "Scripts" at bounding box center [393, 19] width 13 height 5
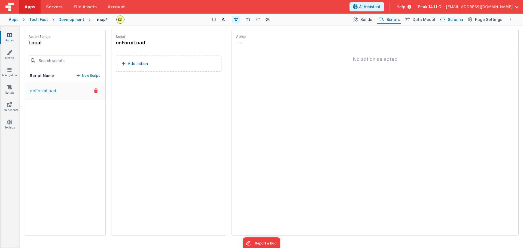
click at [458, 19] on span "Schema" at bounding box center [455, 19] width 15 height 5
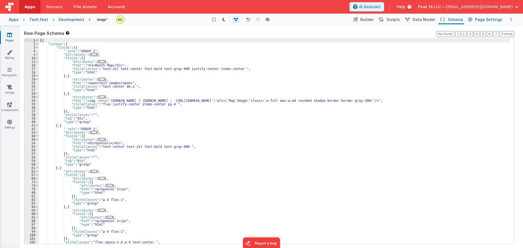
click at [483, 17] on span "Page Settings" at bounding box center [488, 19] width 27 height 5
